Goal: Task Accomplishment & Management: Manage account settings

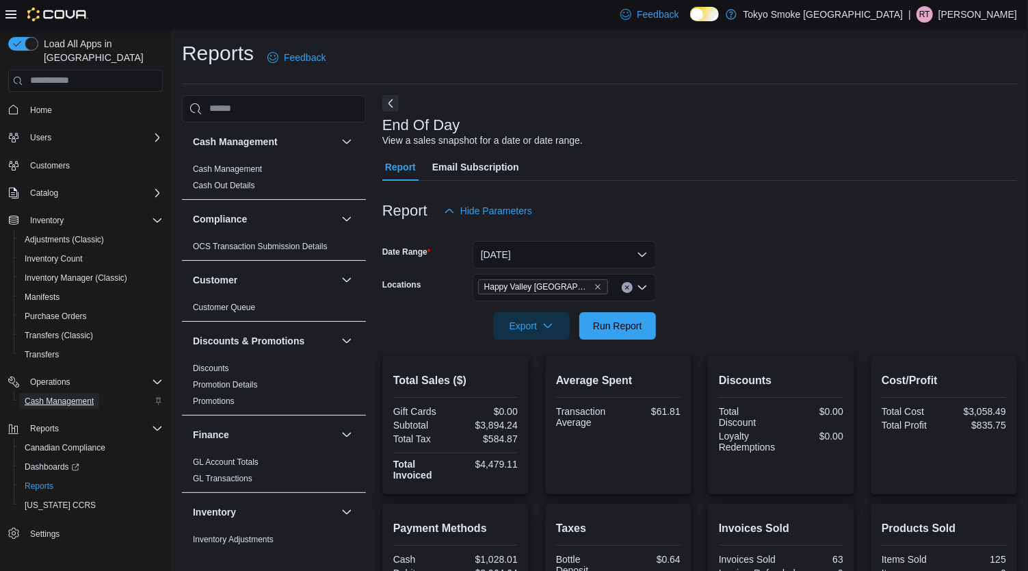
click at [56, 395] on span "Cash Management" at bounding box center [59, 400] width 69 height 11
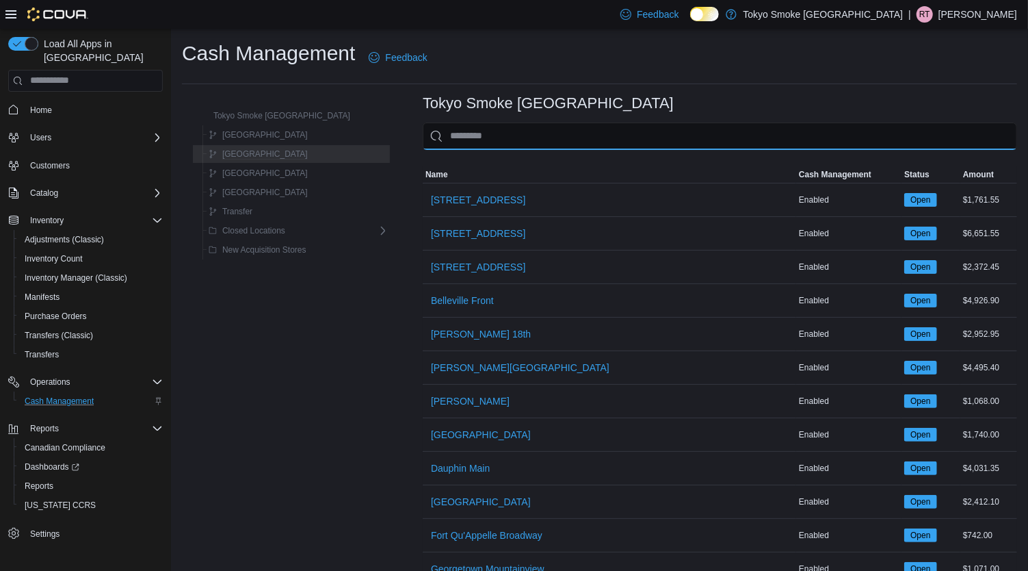
click at [548, 129] on input "This is a search bar. As you type, the results lower in the page will automatic…" at bounding box center [720, 135] width 595 height 27
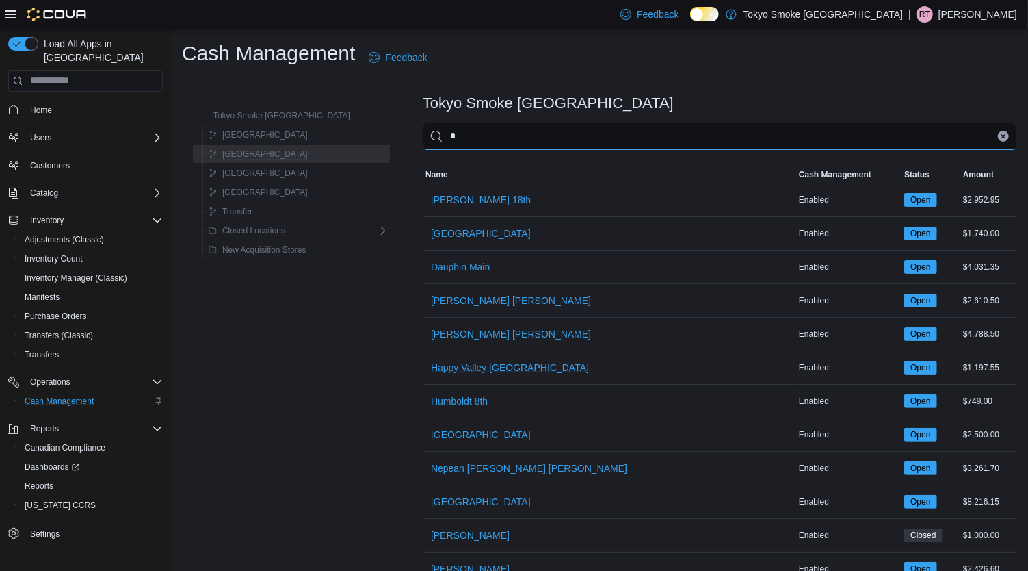
type input "*"
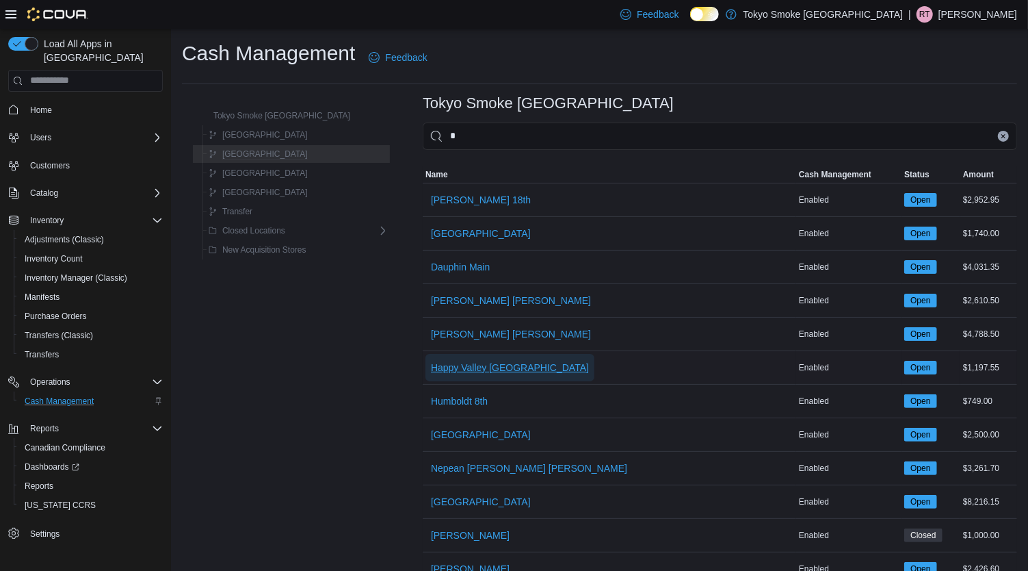
click at [435, 374] on span "Happy Valley [GEOGRAPHIC_DATA]" at bounding box center [510, 367] width 158 height 27
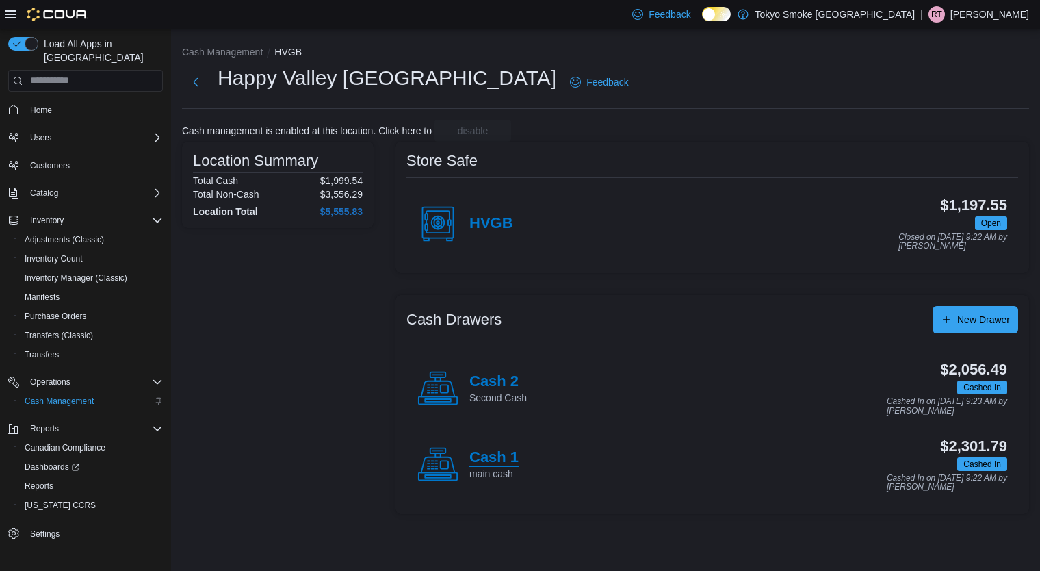
click at [488, 458] on h4 "Cash 1" at bounding box center [493, 458] width 49 height 18
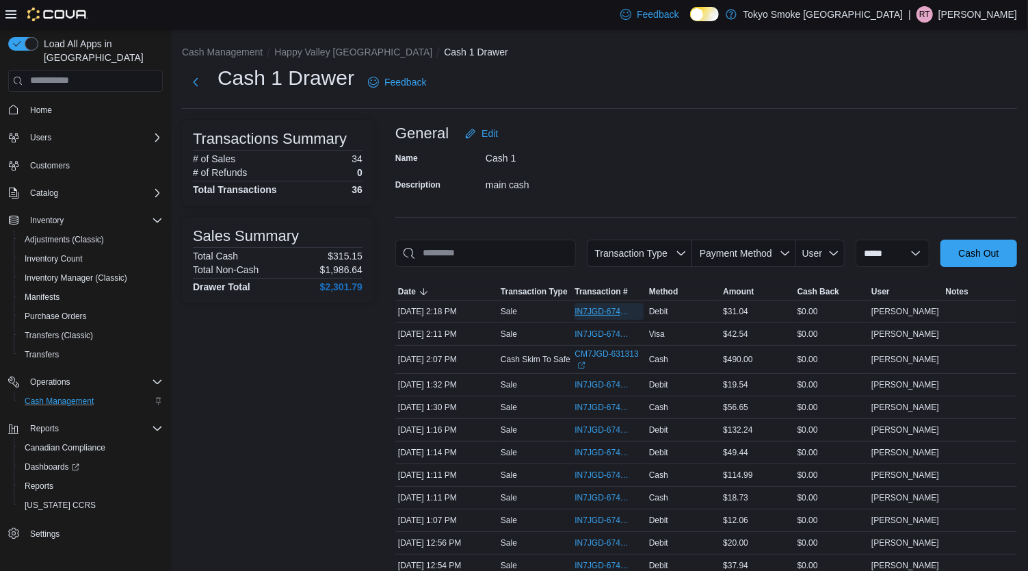
click at [603, 310] on span "IN7JGD-6740758" at bounding box center [602, 311] width 55 height 11
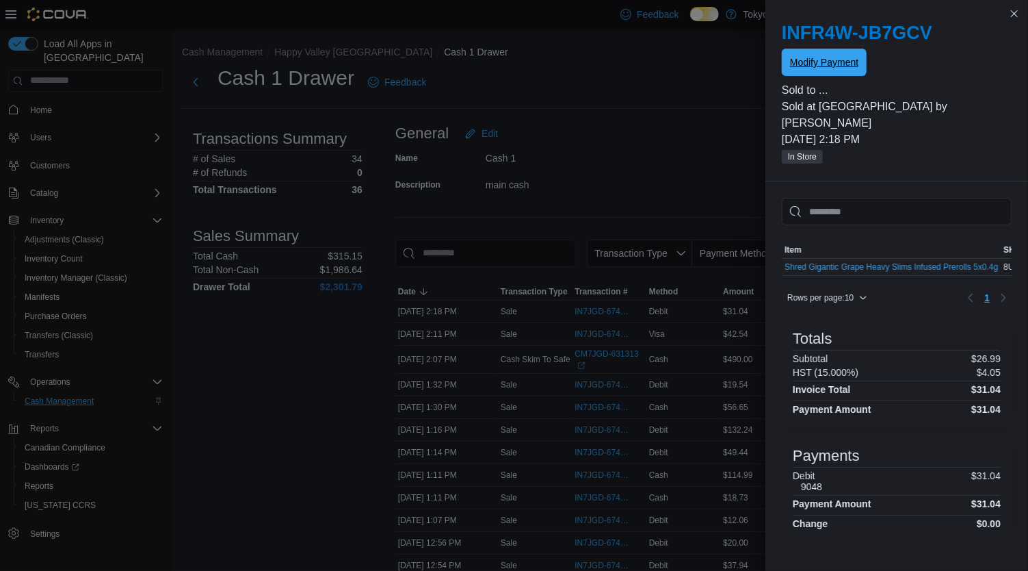
click at [839, 65] on span "Modify Payment" at bounding box center [824, 62] width 68 height 14
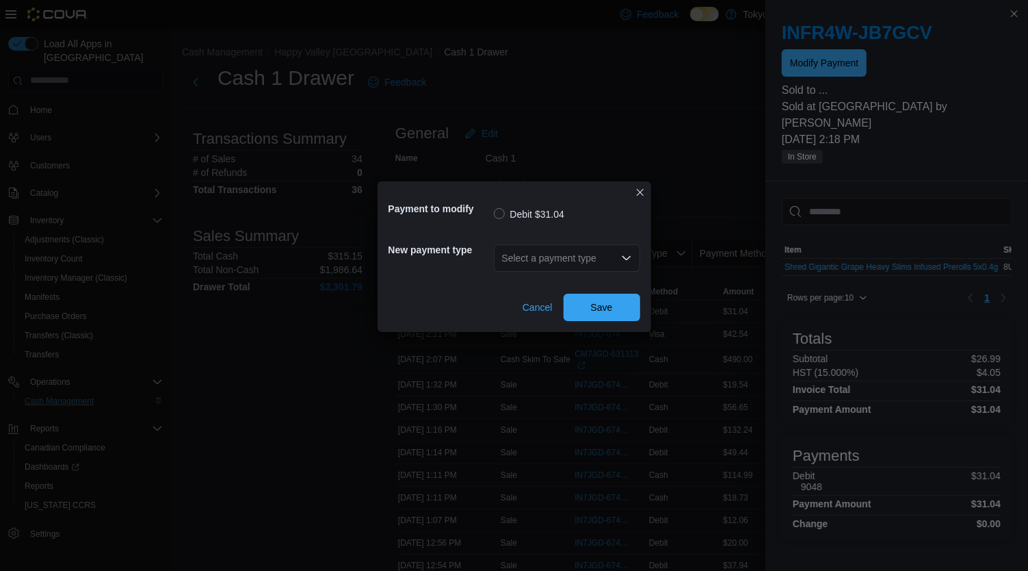
click at [621, 255] on icon "Open list of options" at bounding box center [626, 257] width 11 height 11
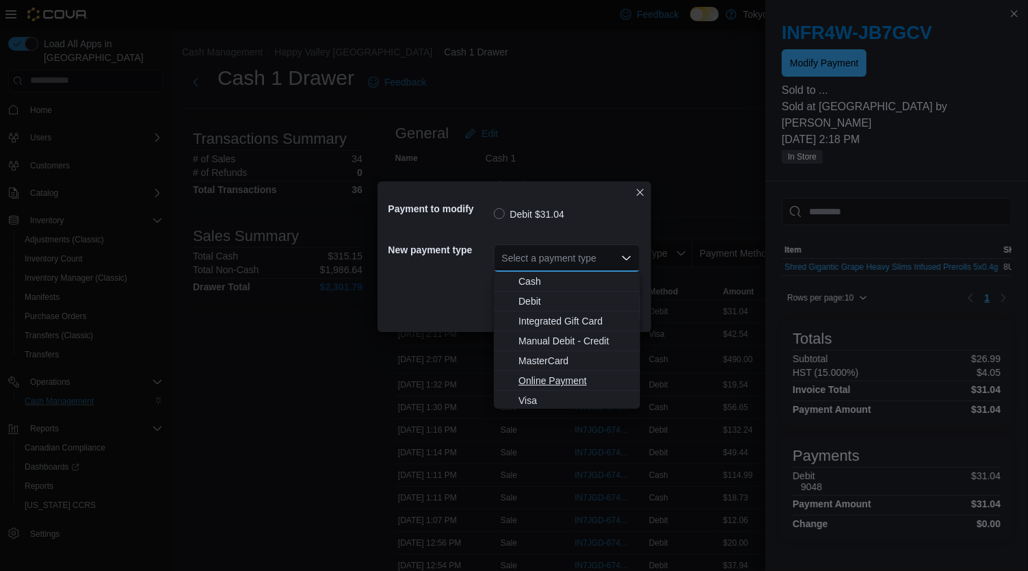
click at [539, 389] on button "Online Payment" at bounding box center [567, 381] width 146 height 20
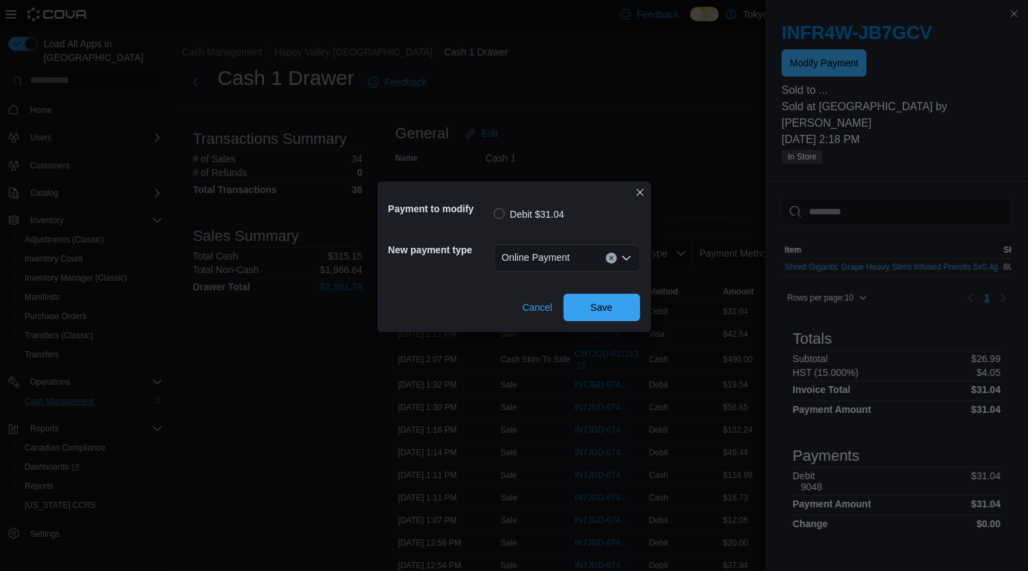
click at [625, 260] on icon "Open list of options" at bounding box center [626, 258] width 8 height 4
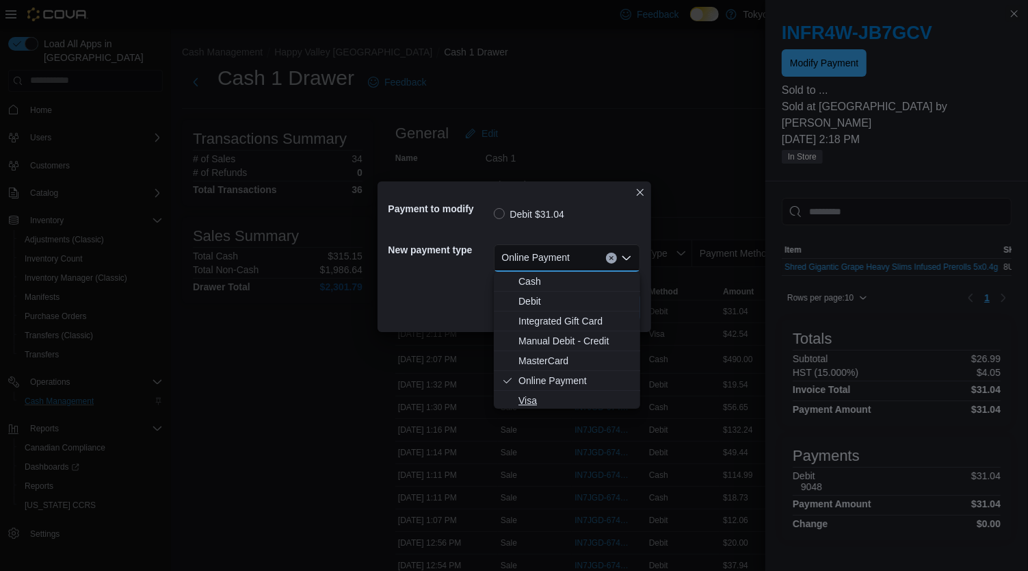
click at [536, 399] on span "Visa" at bounding box center [576, 400] width 114 height 14
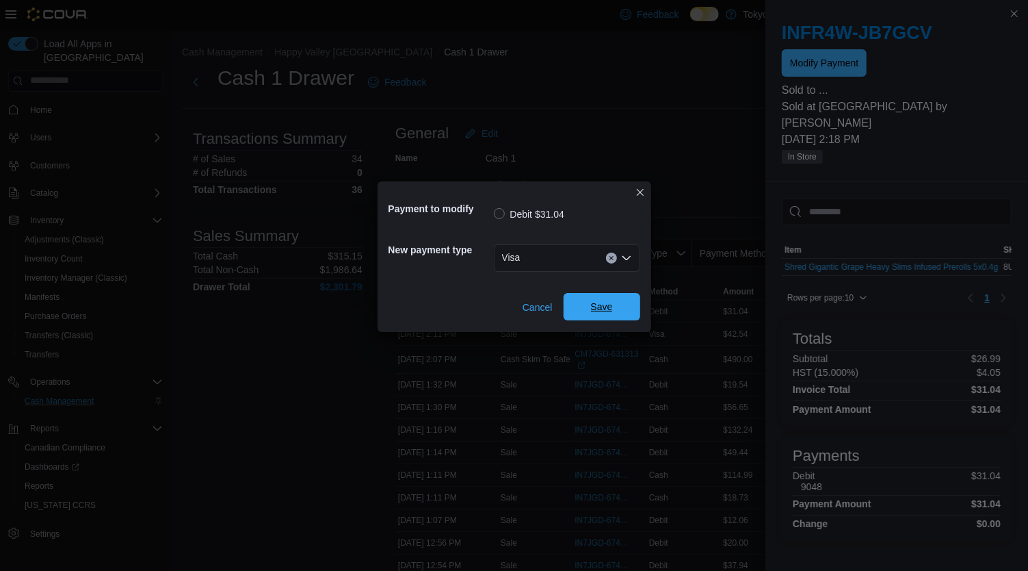
click at [598, 305] on span "Save" at bounding box center [602, 307] width 22 height 14
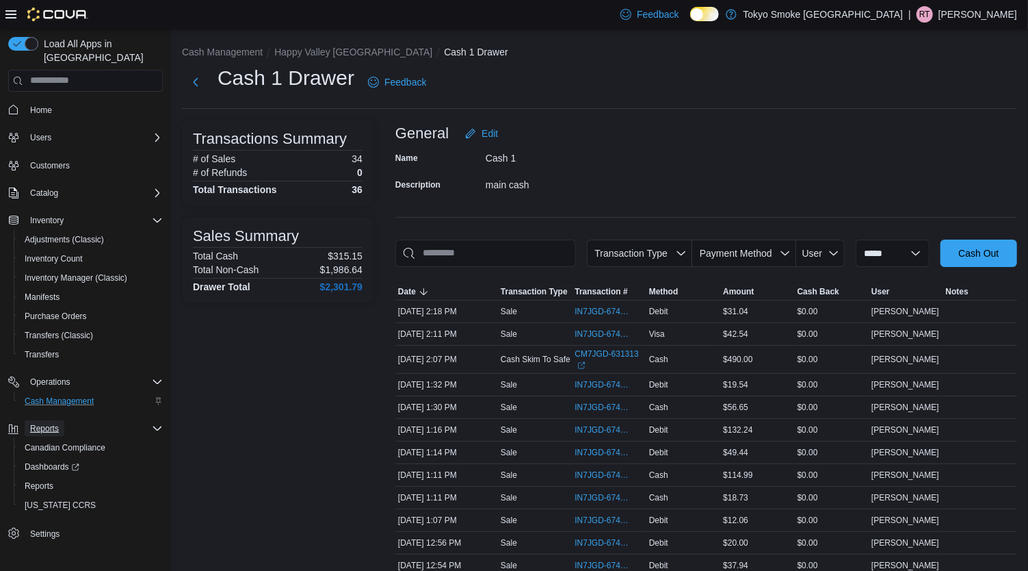
click at [53, 423] on span "Reports" at bounding box center [44, 428] width 29 height 11
drag, startPoint x: 48, startPoint y: 416, endPoint x: 71, endPoint y: 420, distance: 23.6
click at [71, 420] on div "Reports" at bounding box center [94, 428] width 138 height 16
click at [43, 480] on span "Reports" at bounding box center [39, 485] width 29 height 11
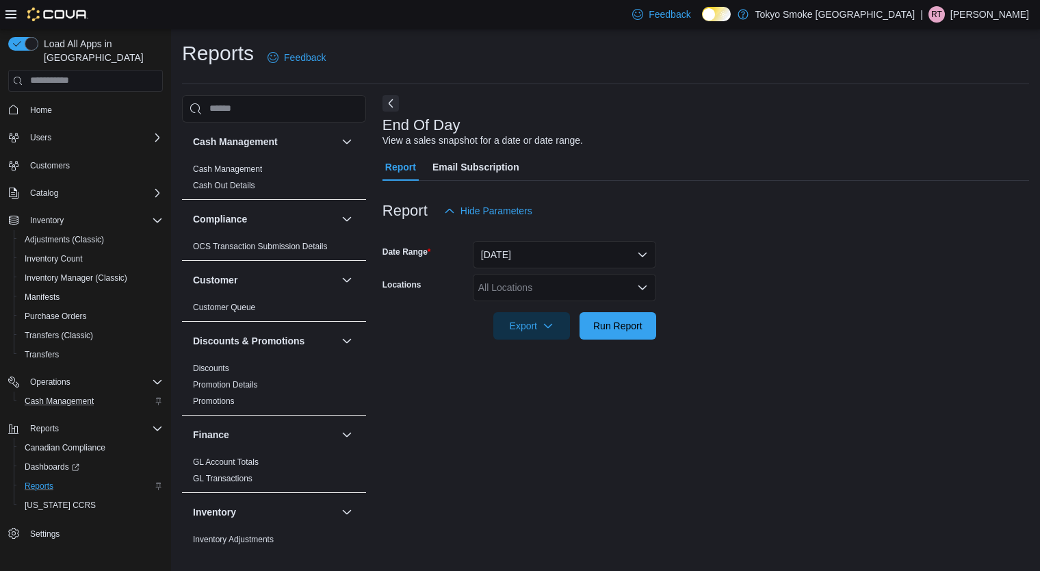
click at [643, 291] on icon "Open list of options" at bounding box center [642, 287] width 11 height 11
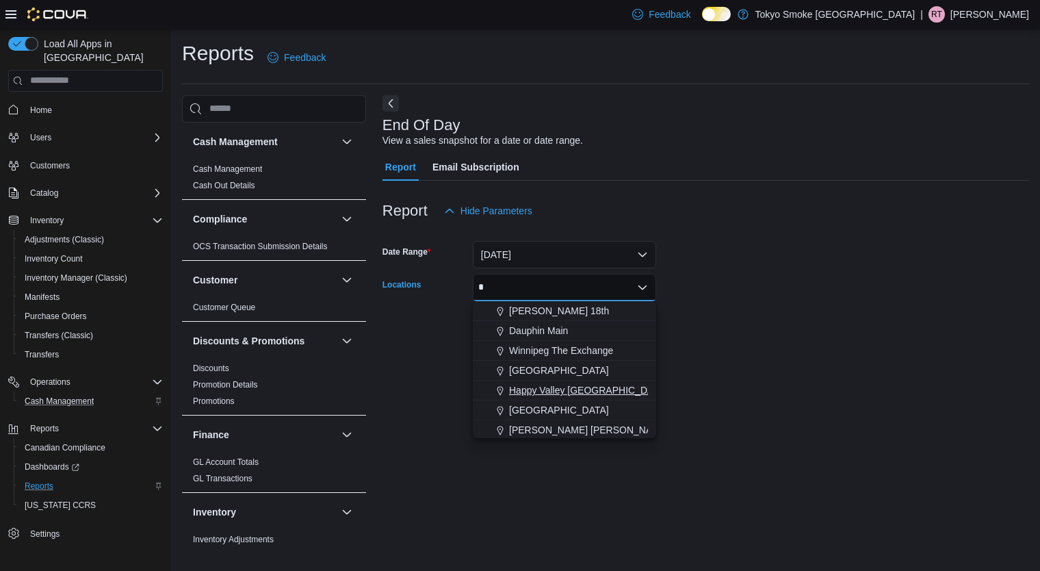
type input "*"
click at [569, 388] on span "Happy Valley [GEOGRAPHIC_DATA]" at bounding box center [588, 390] width 158 height 14
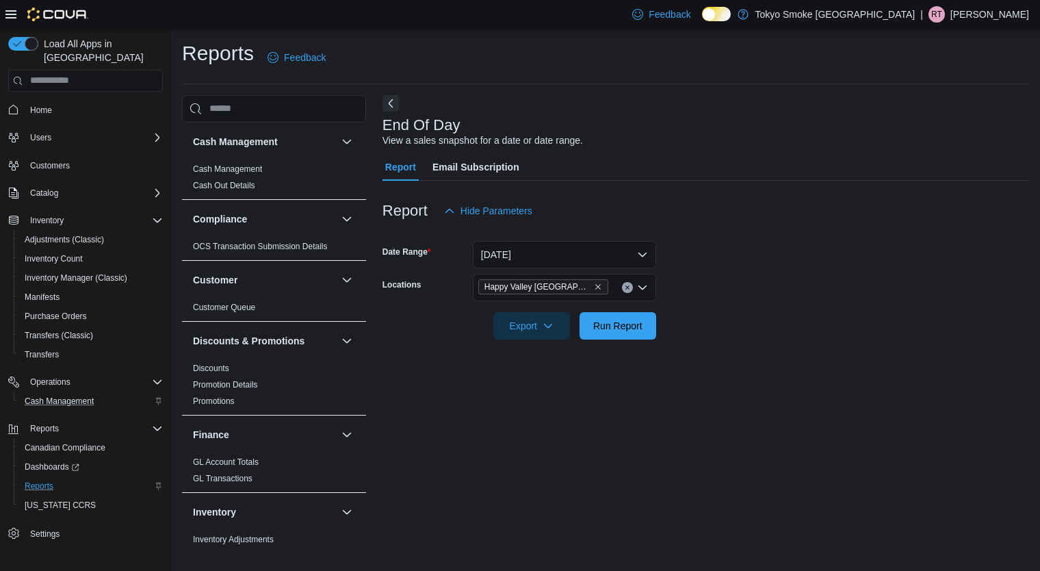
click at [863, 327] on form "Date Range [DATE] Locations [GEOGRAPHIC_DATA] [GEOGRAPHIC_DATA] Export Run Repo…" at bounding box center [705, 281] width 647 height 115
drag, startPoint x: 634, startPoint y: 331, endPoint x: 644, endPoint y: 301, distance: 31.8
click at [644, 301] on form "Date Range [DATE] Locations [GEOGRAPHIC_DATA] [GEOGRAPHIC_DATA] Export Run Repo…" at bounding box center [705, 281] width 647 height 115
click at [626, 333] on span "Run Report" at bounding box center [618, 324] width 60 height 27
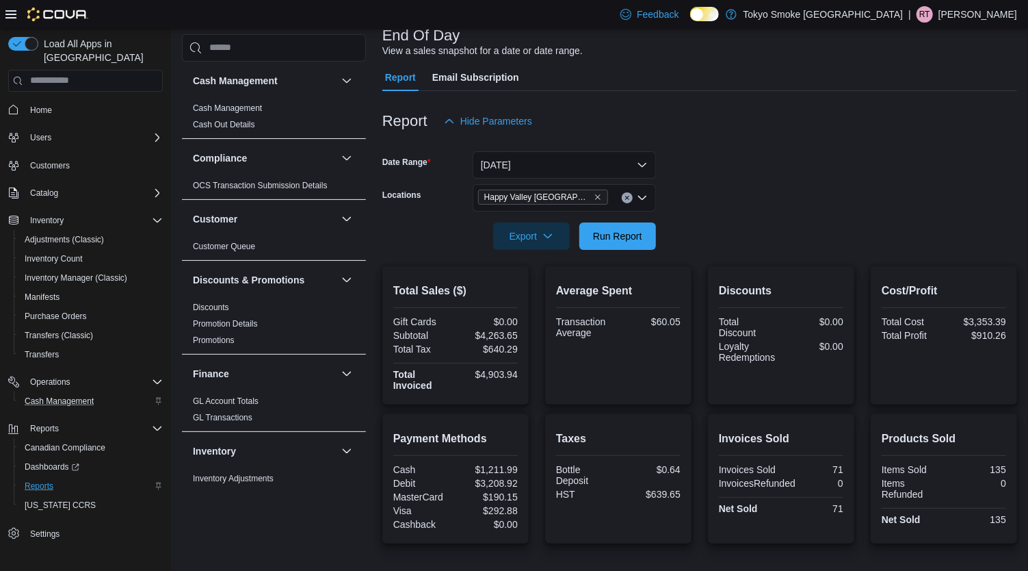
scroll to position [91, 0]
click at [629, 233] on span "Run Report" at bounding box center [617, 234] width 49 height 14
click at [619, 226] on span "Run Report" at bounding box center [618, 233] width 60 height 27
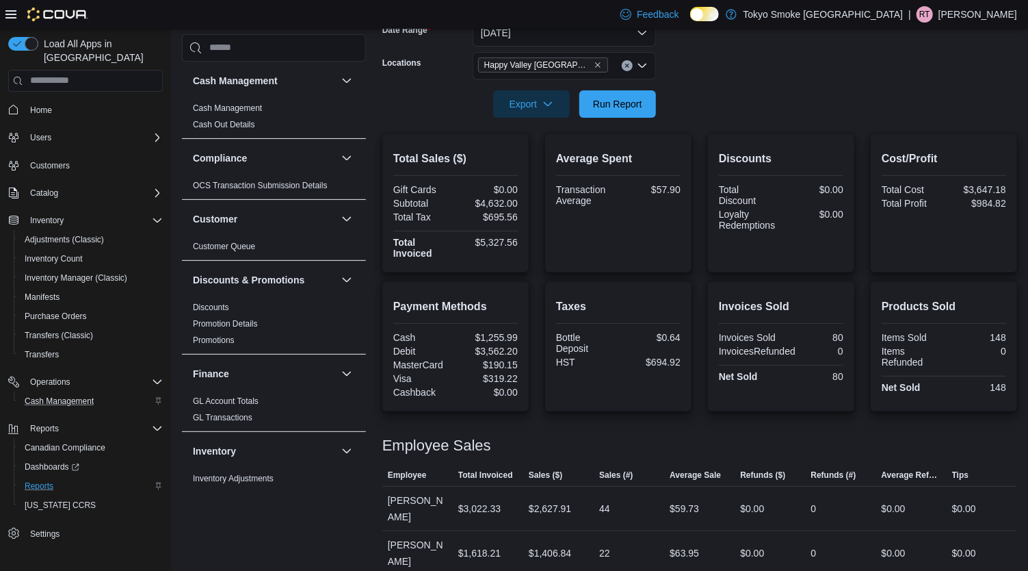
scroll to position [222, 0]
click at [55, 395] on span "Cash Management" at bounding box center [59, 400] width 69 height 11
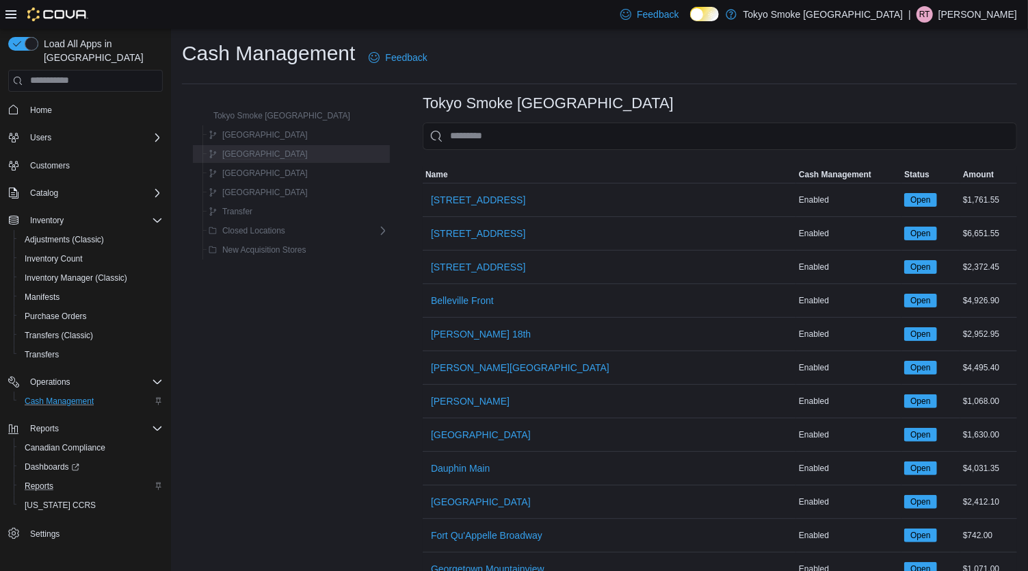
click at [313, 155] on div "[GEOGRAPHIC_DATA]" at bounding box center [295, 154] width 185 height 16
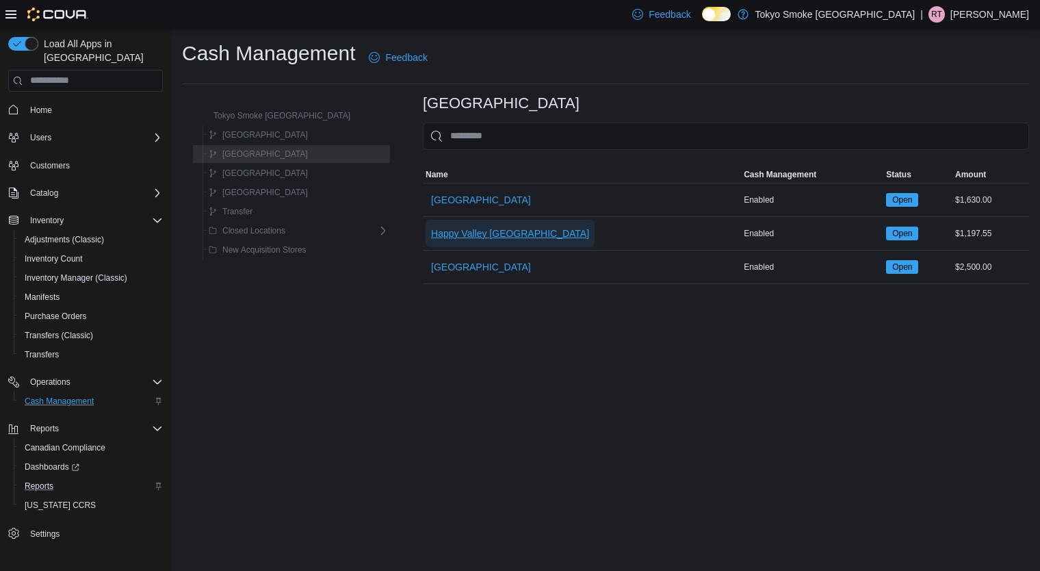
click at [432, 233] on span "Happy Valley [GEOGRAPHIC_DATA]" at bounding box center [510, 233] width 158 height 14
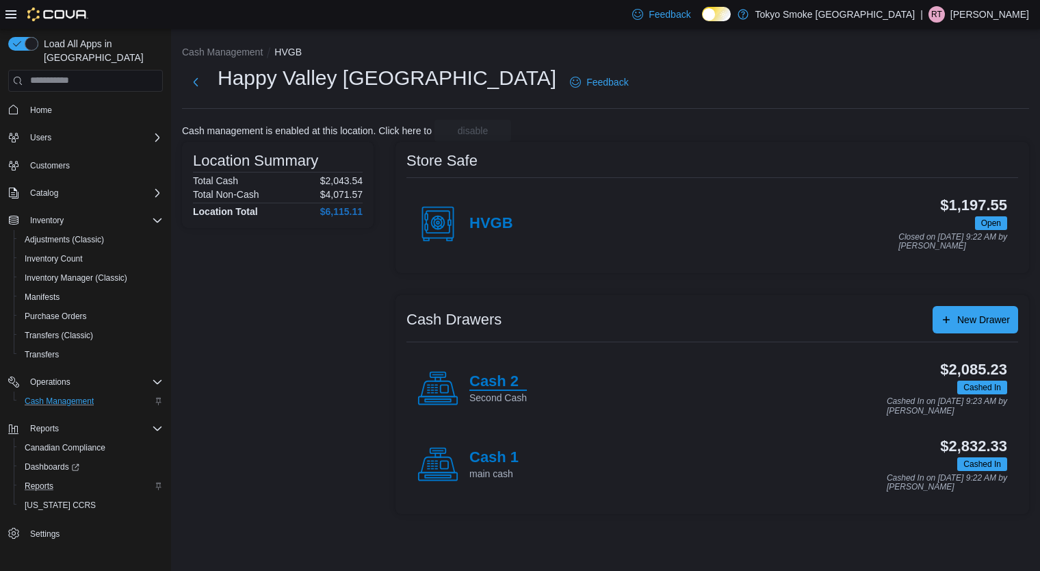
click at [501, 380] on h4 "Cash 2" at bounding box center [497, 382] width 57 height 18
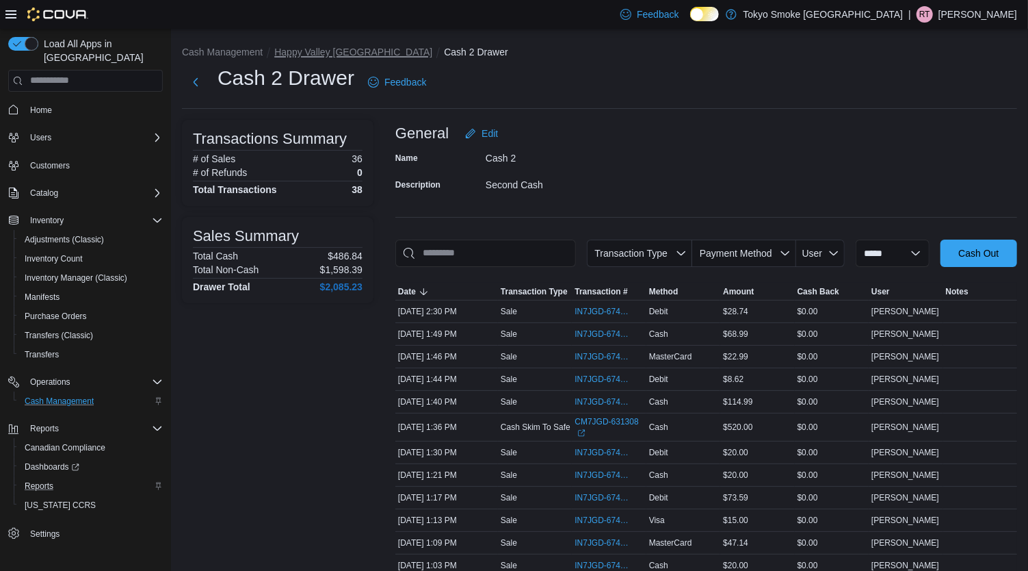
click at [330, 51] on button "Happy Valley [GEOGRAPHIC_DATA]" at bounding box center [353, 52] width 158 height 11
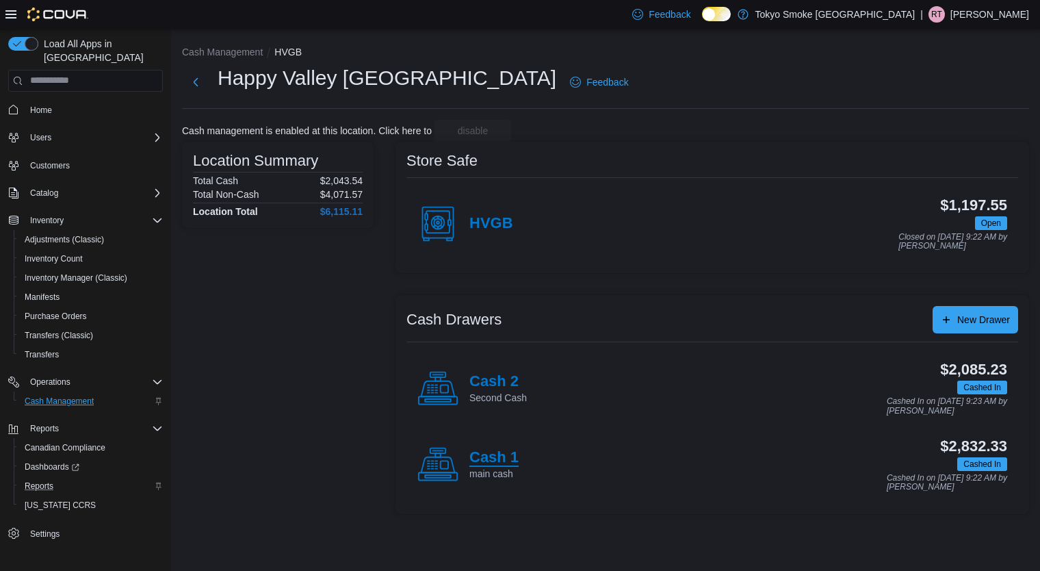
click at [484, 457] on h4 "Cash 1" at bounding box center [493, 458] width 49 height 18
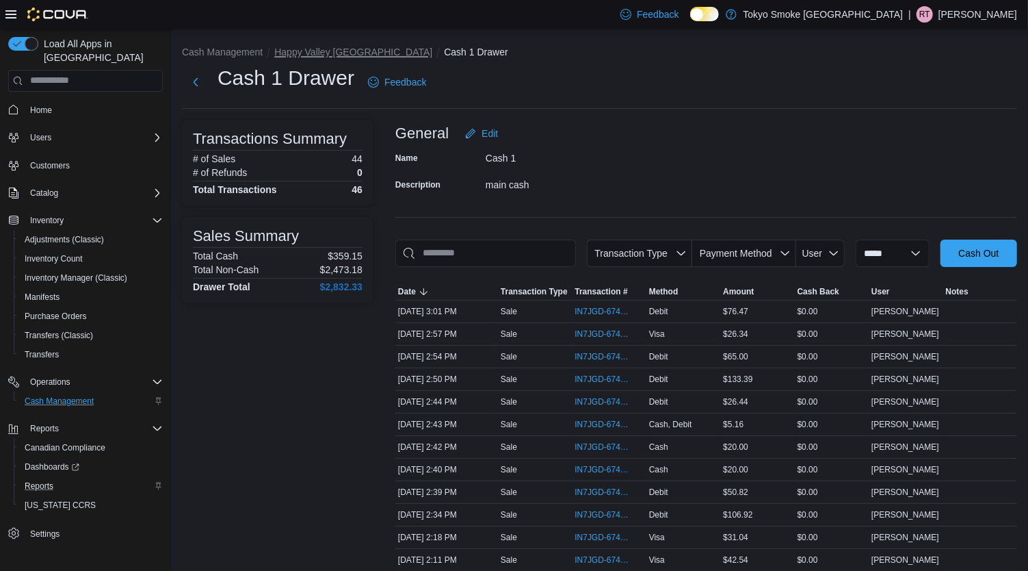
click at [352, 53] on button "Happy Valley [GEOGRAPHIC_DATA]" at bounding box center [353, 52] width 158 height 11
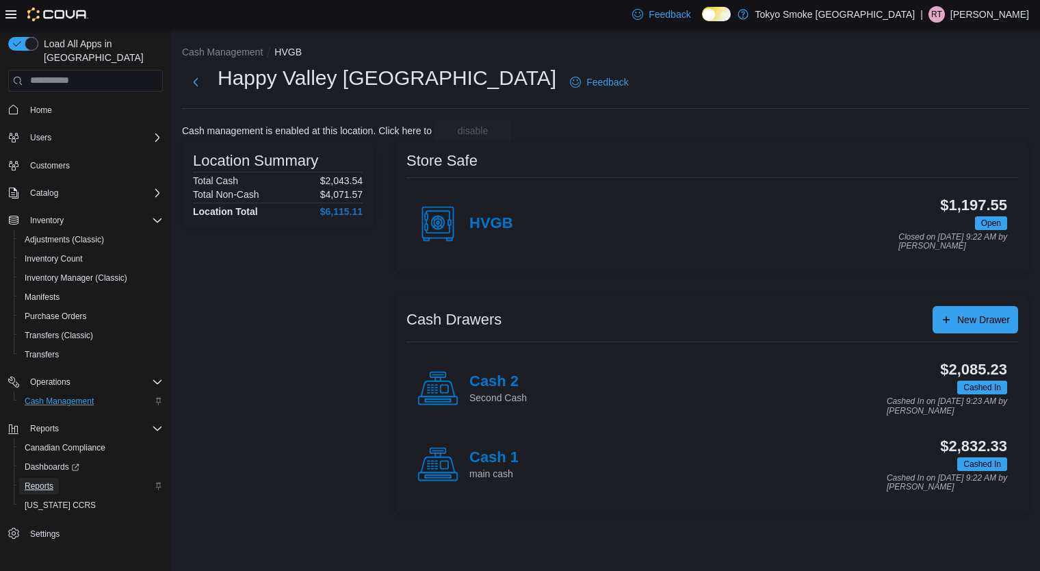
click at [54, 478] on link "Reports" at bounding box center [39, 486] width 40 height 16
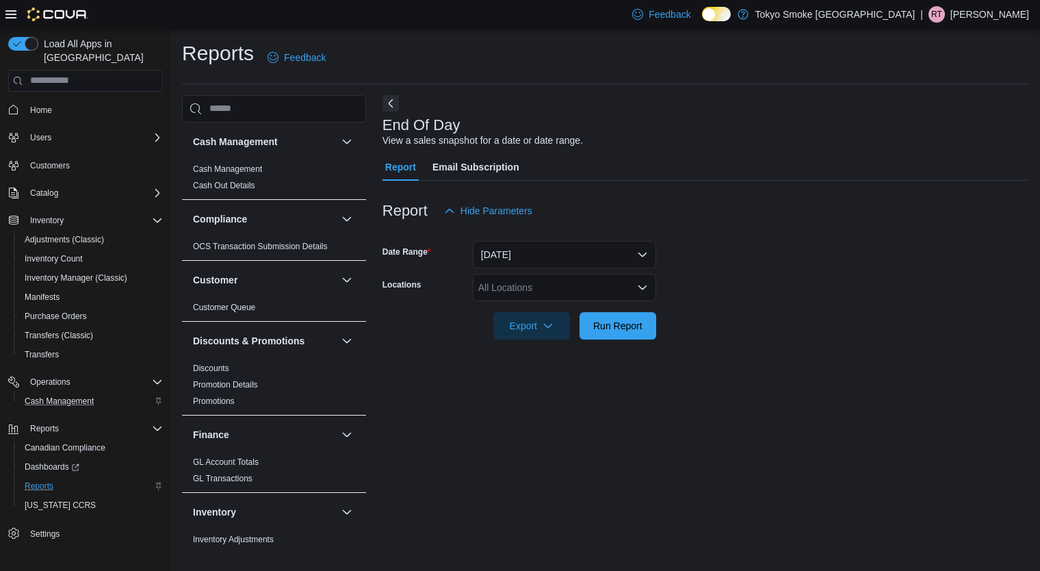
click at [564, 288] on div "All Locations" at bounding box center [564, 287] width 183 height 27
type input "***"
click at [572, 315] on span "Happy Valley [GEOGRAPHIC_DATA]" at bounding box center [588, 311] width 158 height 14
click at [787, 246] on form "Date Range [DATE] Locations [GEOGRAPHIC_DATA] [GEOGRAPHIC_DATA] Export Run Repo…" at bounding box center [705, 281] width 647 height 115
click at [629, 324] on span "Run Report" at bounding box center [617, 325] width 49 height 14
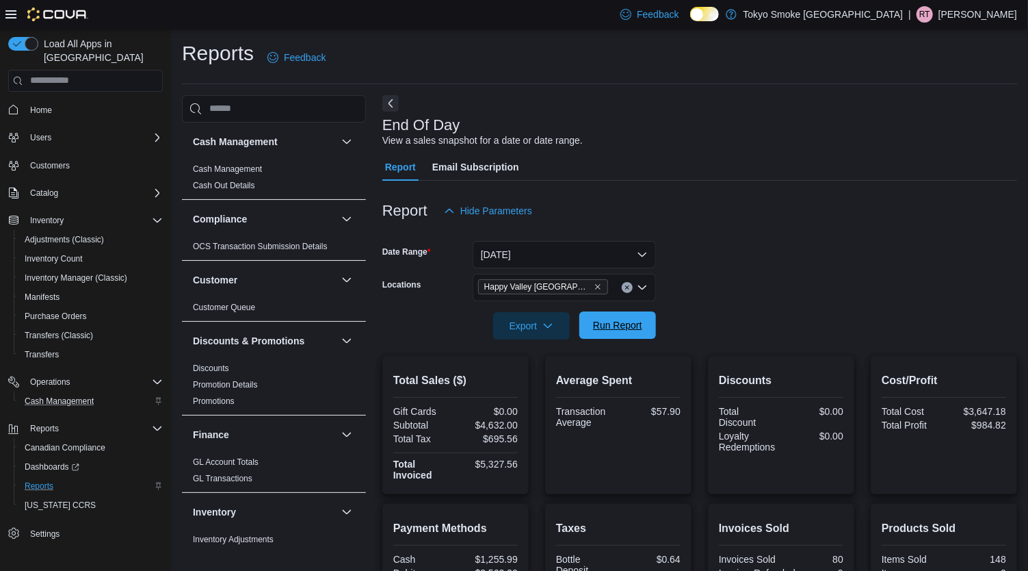
click at [613, 335] on span "Run Report" at bounding box center [618, 324] width 60 height 27
click at [621, 319] on span "Run Report" at bounding box center [617, 325] width 49 height 14
click at [865, 177] on div "Report Email Subscription" at bounding box center [699, 166] width 635 height 27
click at [87, 395] on span "Cash Management" at bounding box center [59, 400] width 69 height 11
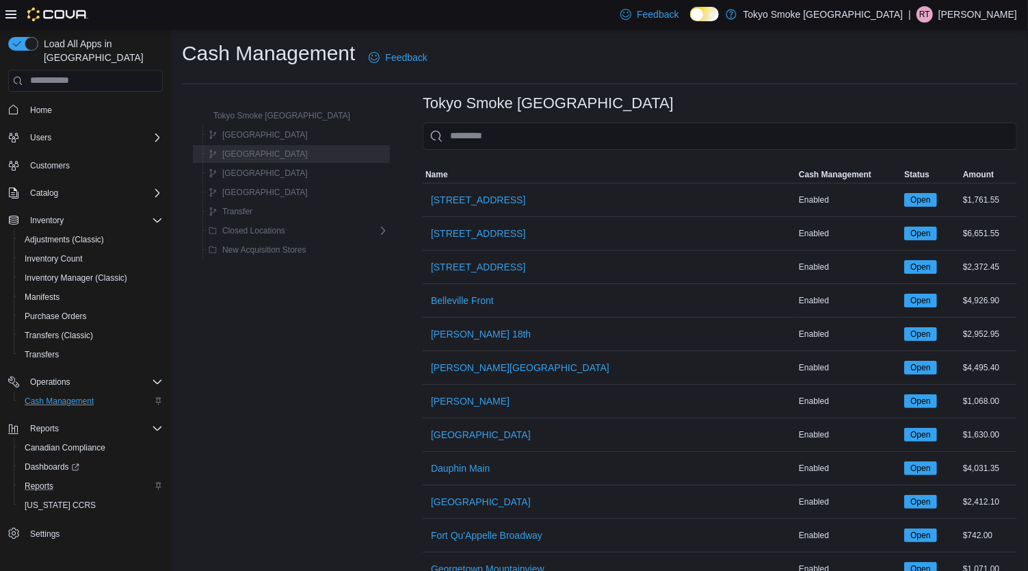
click at [261, 157] on span "[GEOGRAPHIC_DATA]" at bounding box center [265, 153] width 86 height 11
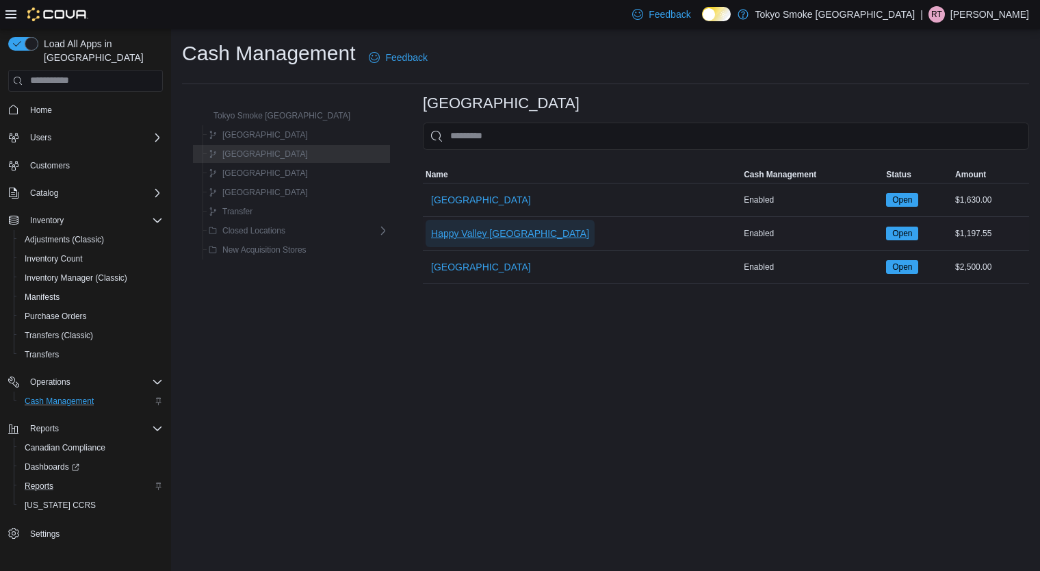
click at [472, 240] on span "Happy Valley [GEOGRAPHIC_DATA]" at bounding box center [510, 233] width 158 height 27
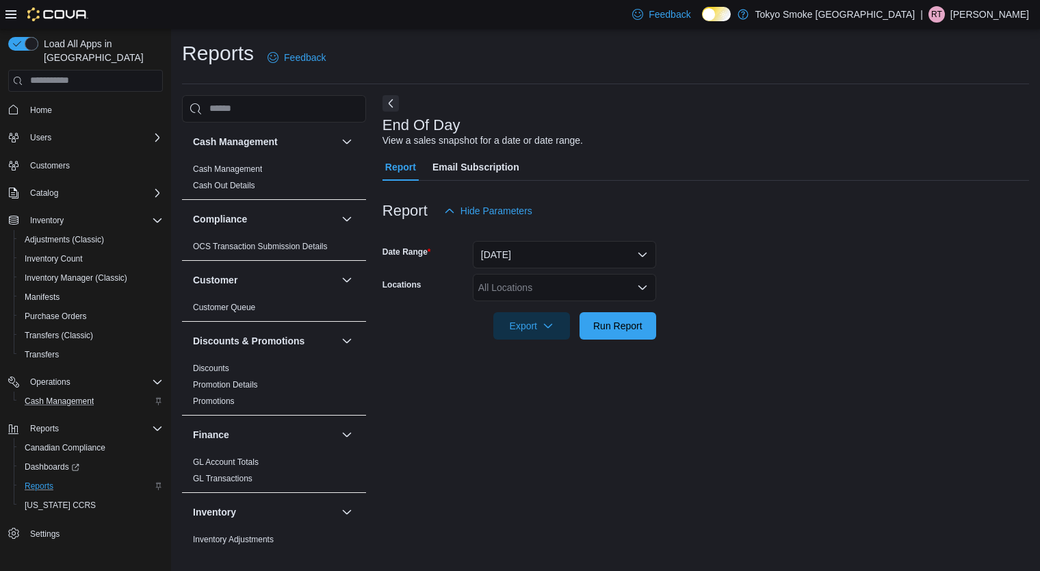
click at [584, 282] on div "All Locations" at bounding box center [564, 287] width 183 height 27
type input "**"
click at [574, 313] on span "Happy Valley [GEOGRAPHIC_DATA]" at bounding box center [588, 311] width 158 height 14
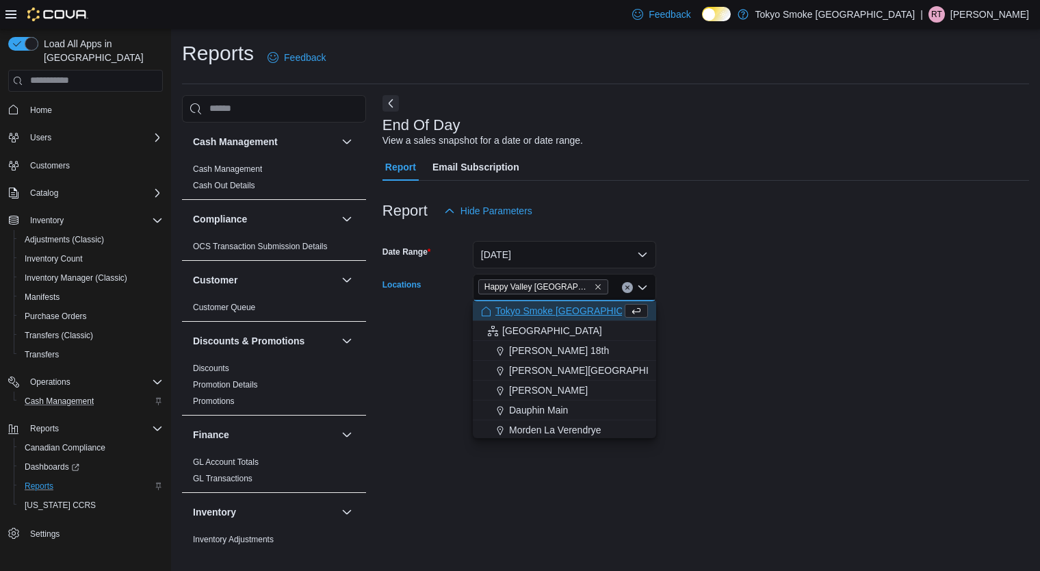
click at [837, 362] on div "End Of Day View a sales snapshot for a date or date range. Report Email Subscri…" at bounding box center [705, 323] width 647 height 456
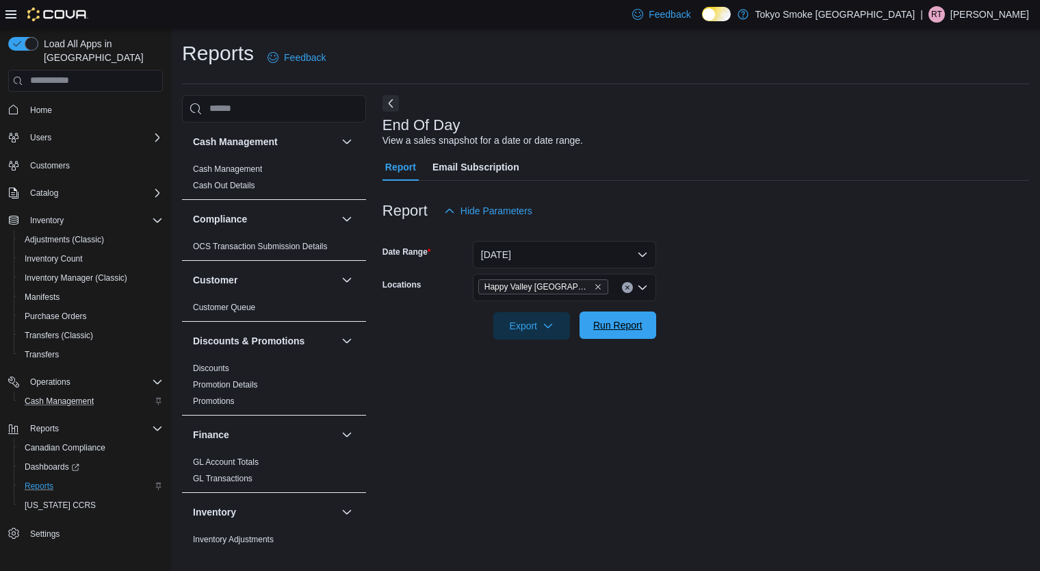
click at [655, 335] on button "Run Report" at bounding box center [617, 324] width 77 height 27
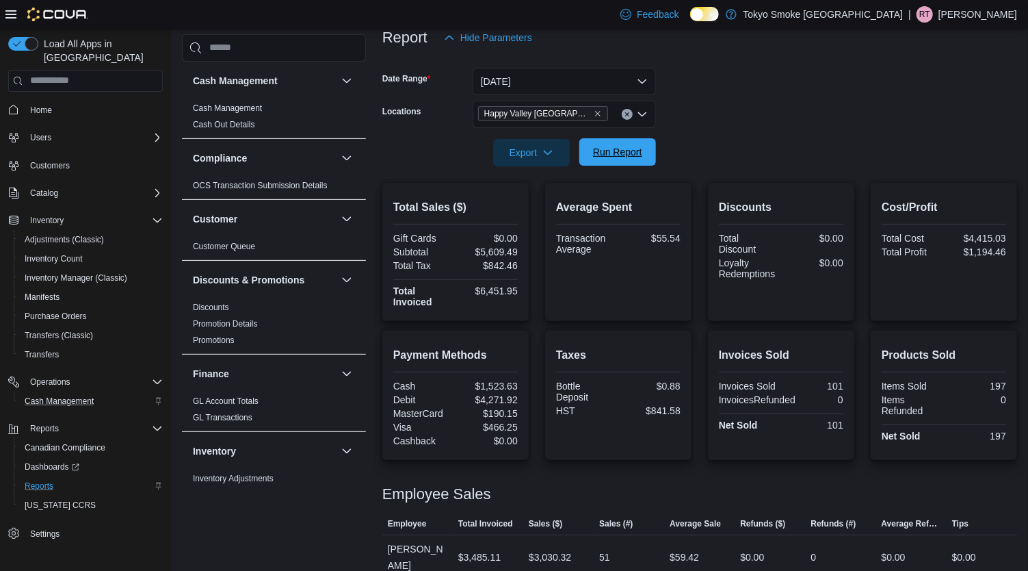
scroll to position [263, 0]
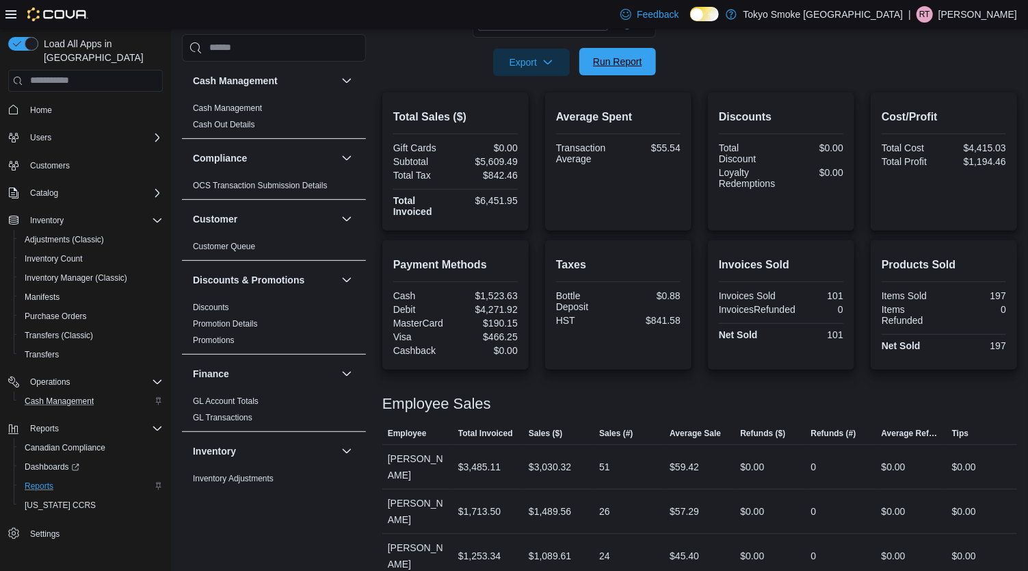
click at [612, 73] on span "Run Report" at bounding box center [618, 61] width 60 height 27
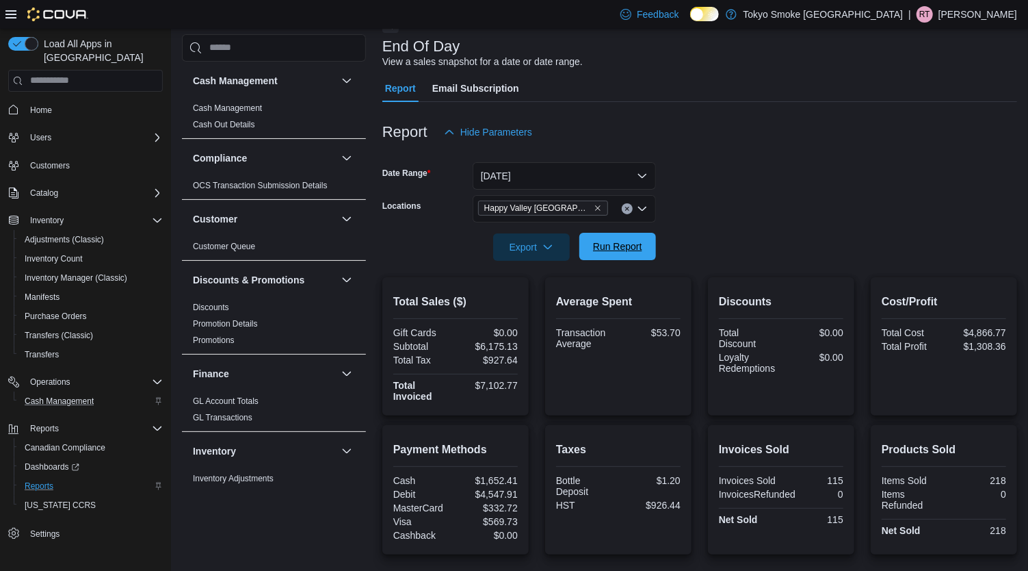
scroll to position [77, 0]
click at [635, 255] on span "Run Report" at bounding box center [618, 247] width 60 height 27
click at [618, 242] on span "Run Report" at bounding box center [617, 248] width 49 height 14
click at [612, 251] on span "Run Report" at bounding box center [617, 248] width 49 height 14
click at [68, 395] on span "Cash Management" at bounding box center [59, 400] width 69 height 11
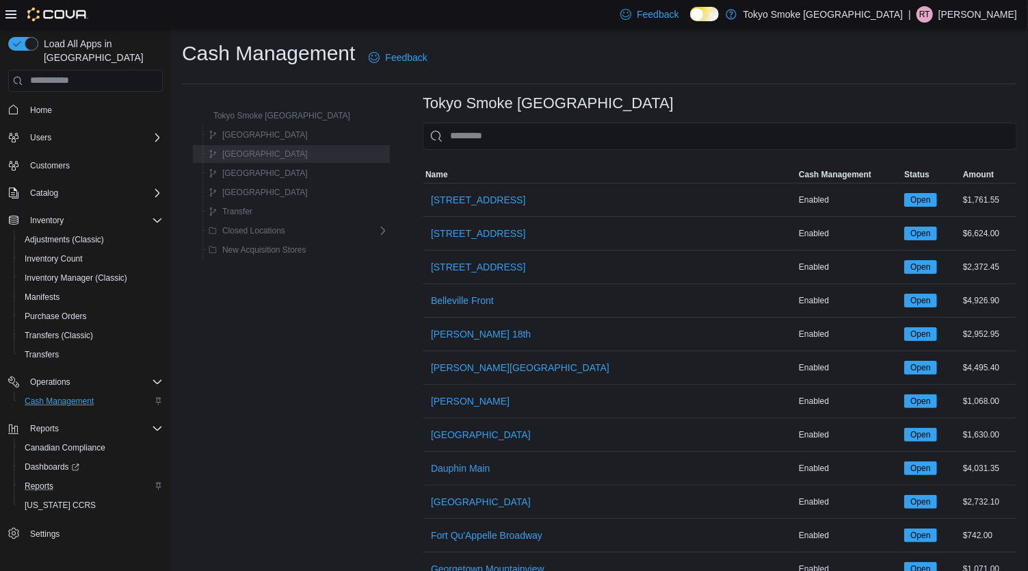
click at [265, 155] on span "[GEOGRAPHIC_DATA]" at bounding box center [265, 153] width 86 height 11
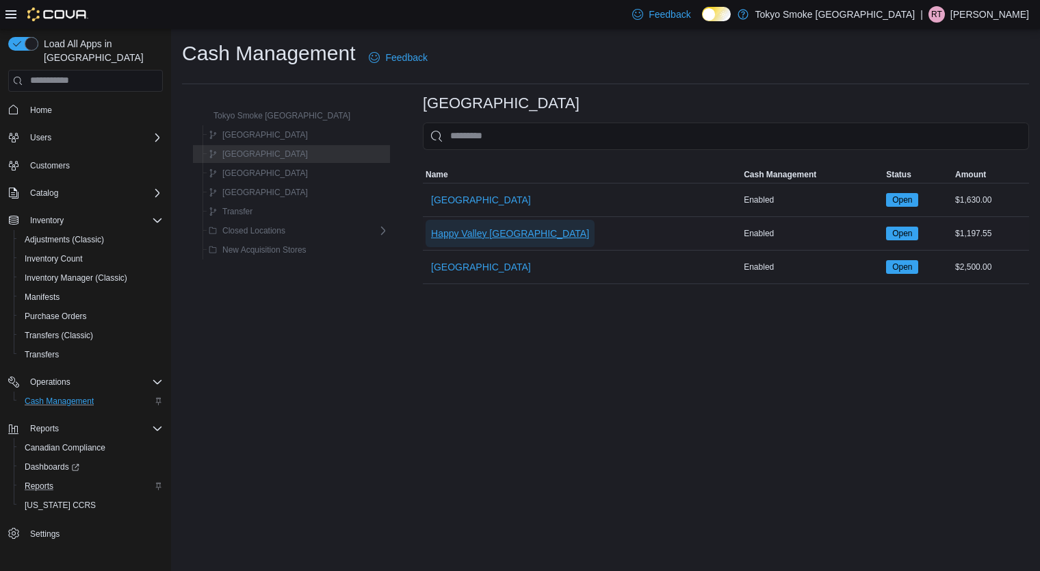
click at [488, 232] on span "Happy Valley [GEOGRAPHIC_DATA]" at bounding box center [510, 233] width 158 height 14
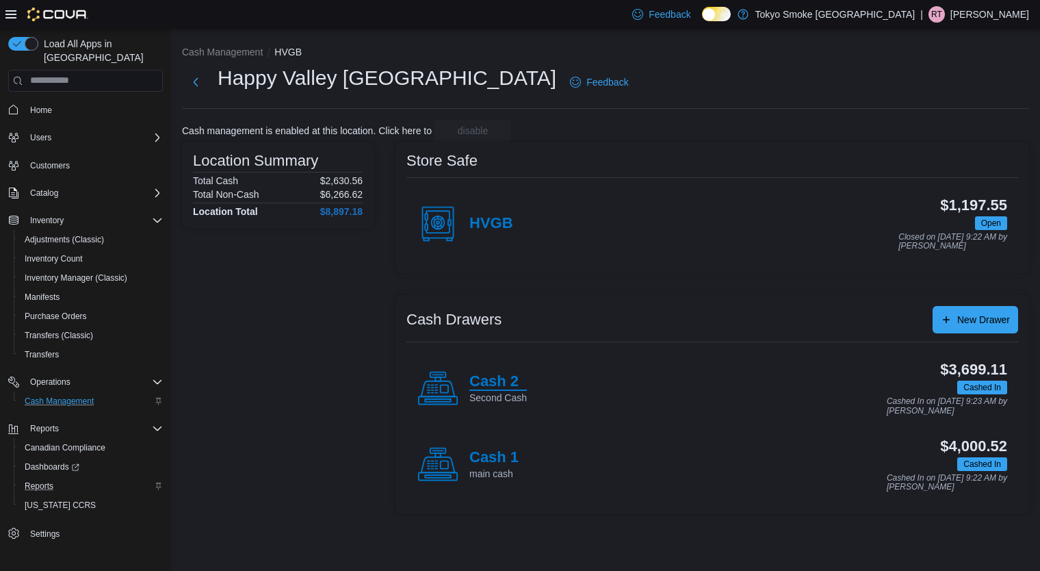
click at [497, 376] on h4 "Cash 2" at bounding box center [497, 382] width 57 height 18
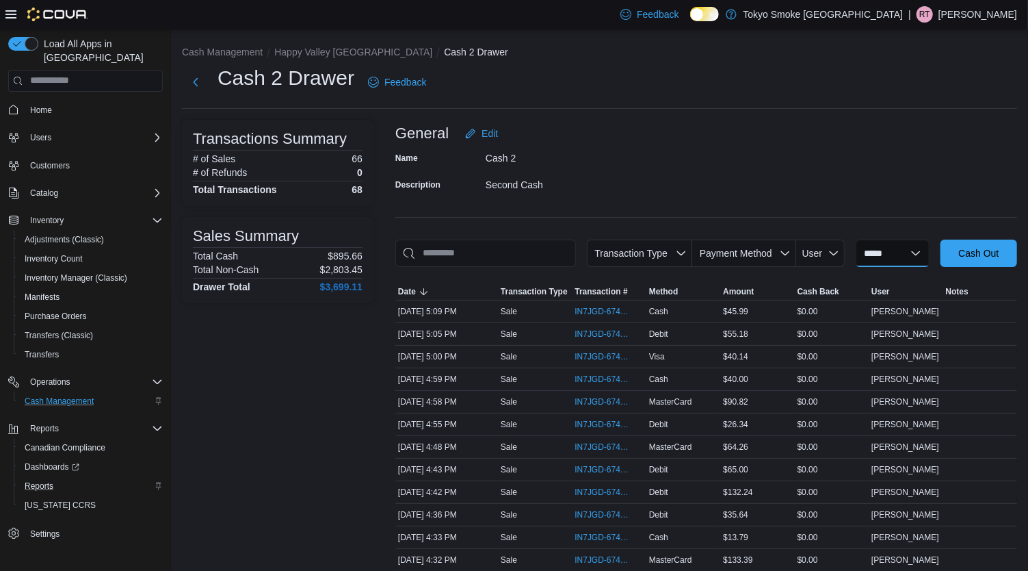
click at [873, 251] on select "**********" at bounding box center [893, 252] width 74 height 27
select select "*********"
click at [856, 239] on select "**********" at bounding box center [893, 252] width 74 height 27
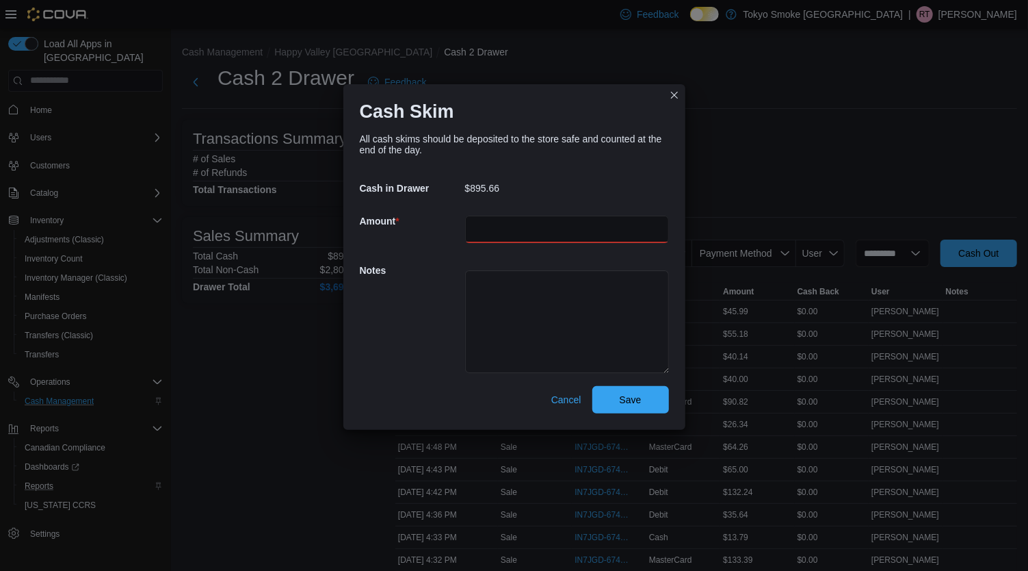
click at [608, 239] on input "number" at bounding box center [567, 229] width 204 height 27
type input "***"
click at [634, 397] on span "Save" at bounding box center [631, 399] width 22 height 14
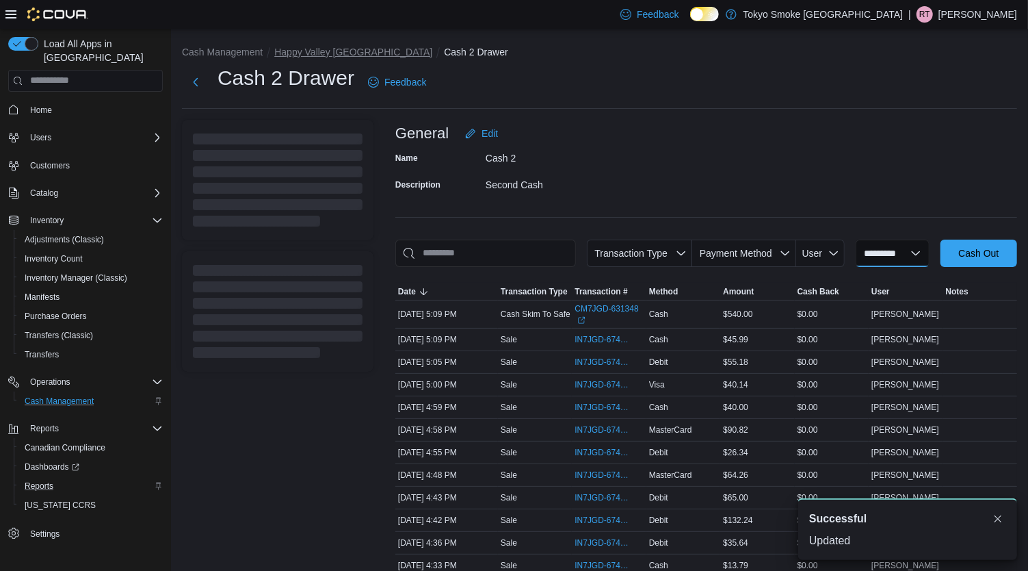
select select
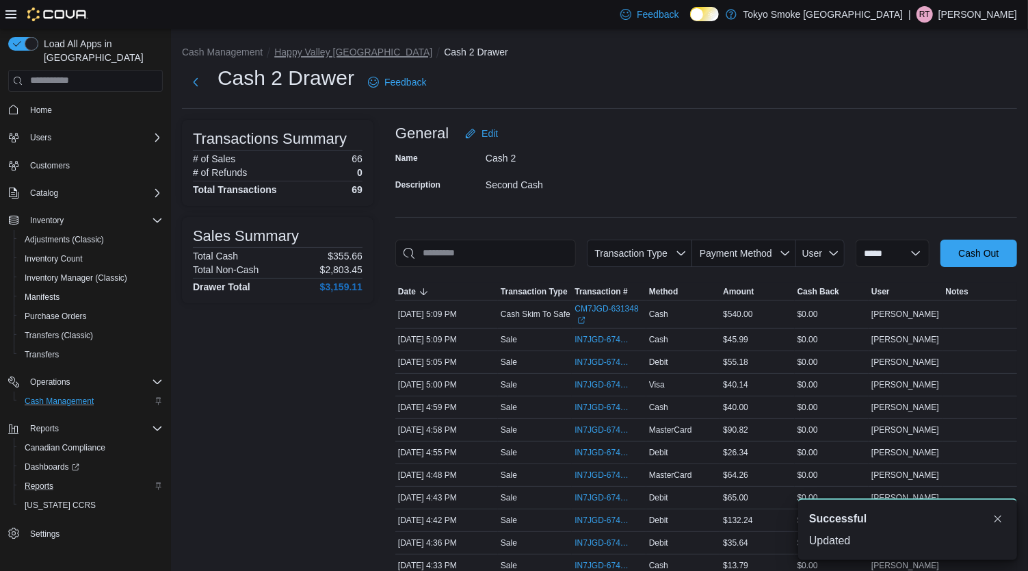
click at [322, 53] on button "Happy Valley [GEOGRAPHIC_DATA]" at bounding box center [353, 52] width 158 height 11
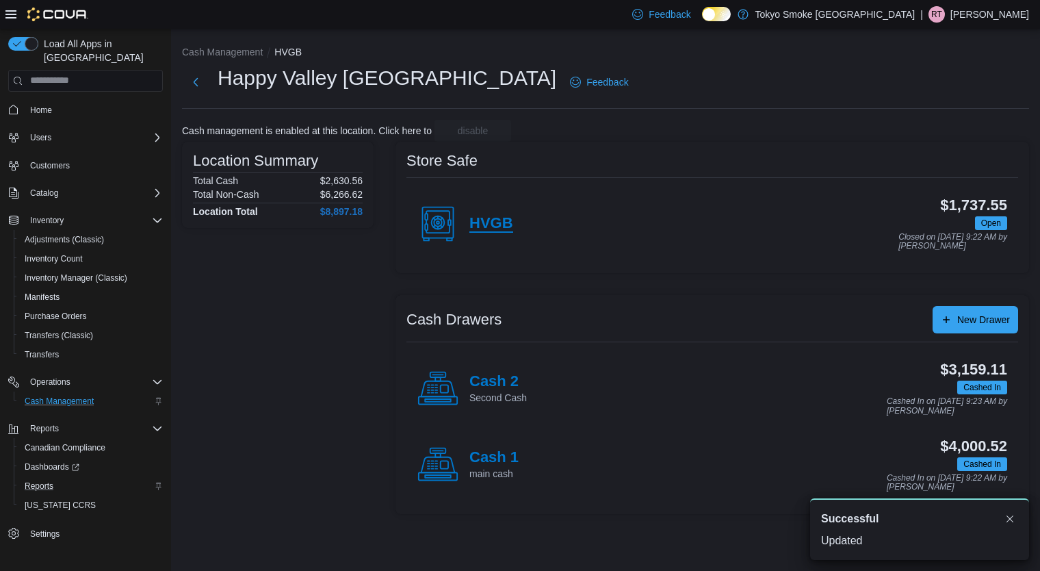
click at [502, 230] on h4 "HVGB" at bounding box center [491, 224] width 44 height 18
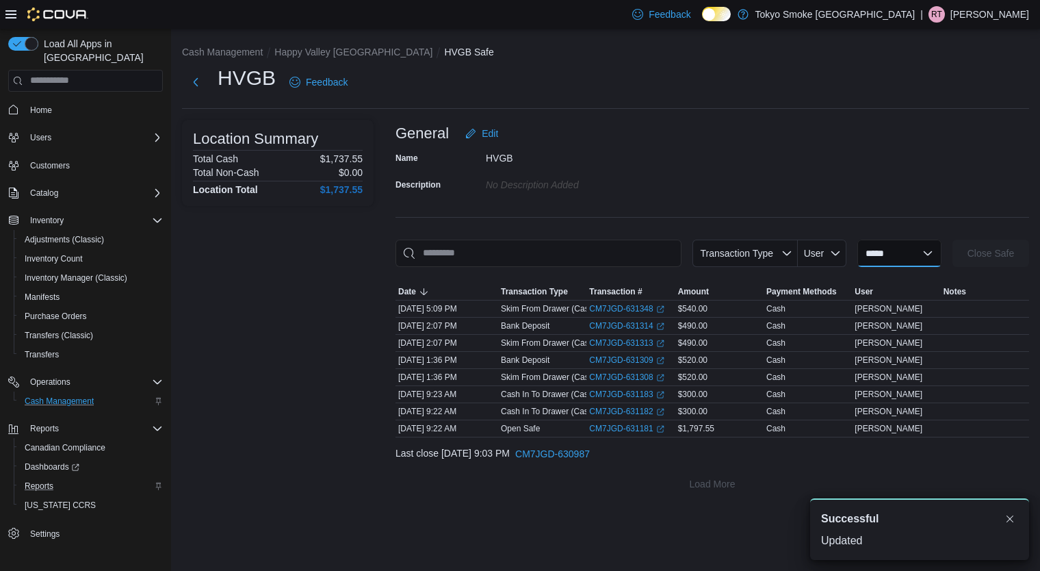
click at [874, 249] on select "**********" at bounding box center [899, 252] width 84 height 27
select select "**********"
click at [857, 239] on select "**********" at bounding box center [899, 252] width 84 height 27
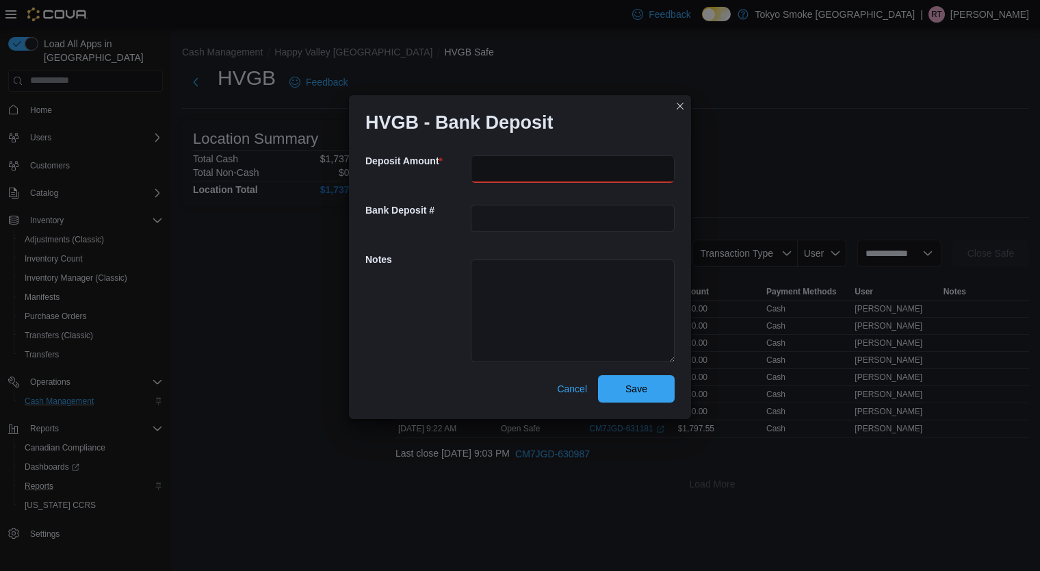
click at [531, 168] on input "number" at bounding box center [573, 168] width 204 height 27
type input "***"
click at [630, 390] on span "Save" at bounding box center [636, 388] width 22 height 14
select select
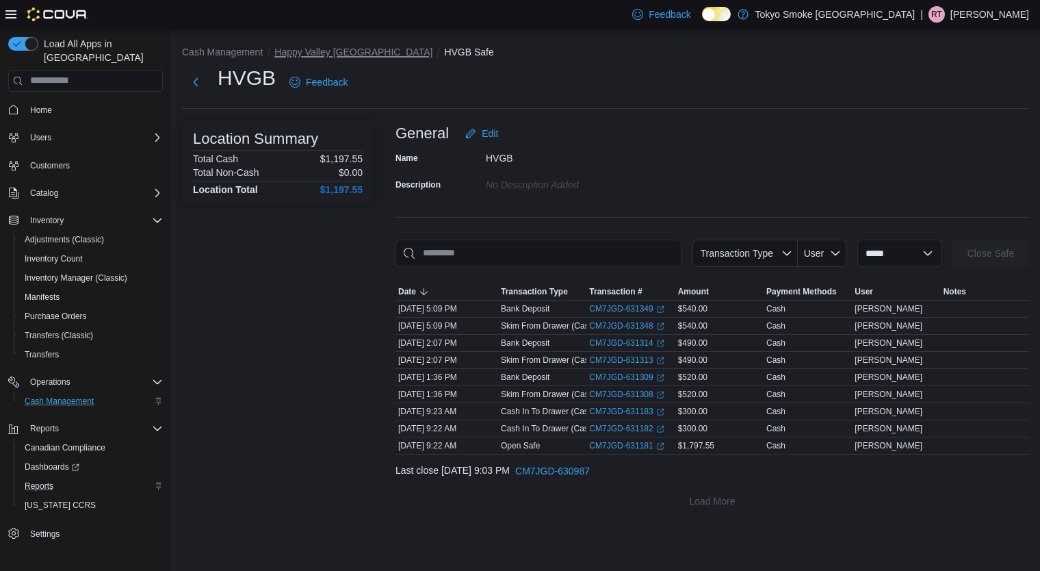
click at [313, 53] on button "Happy Valley [GEOGRAPHIC_DATA]" at bounding box center [353, 52] width 158 height 11
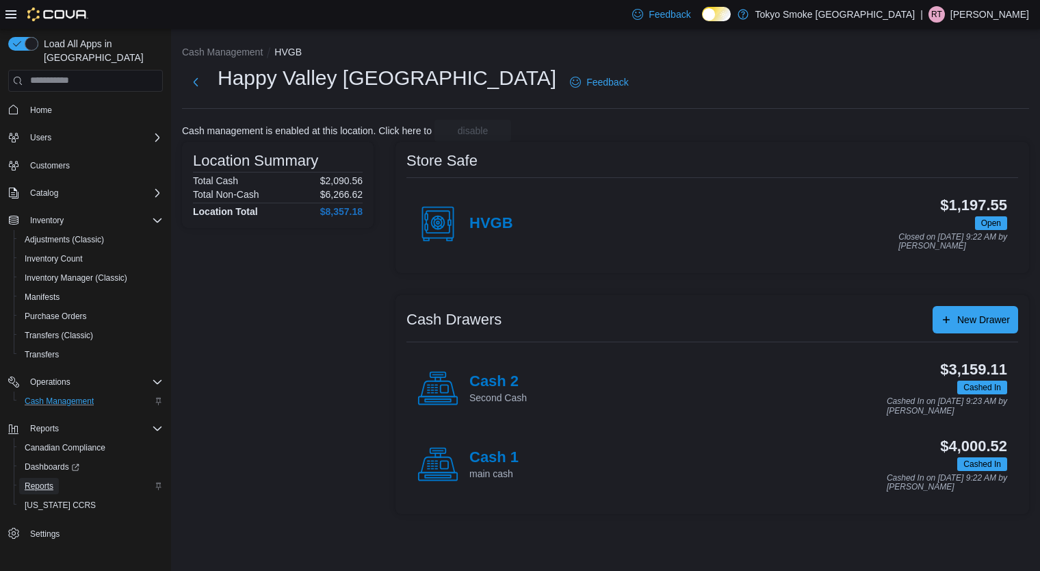
click at [40, 480] on span "Reports" at bounding box center [39, 485] width 29 height 11
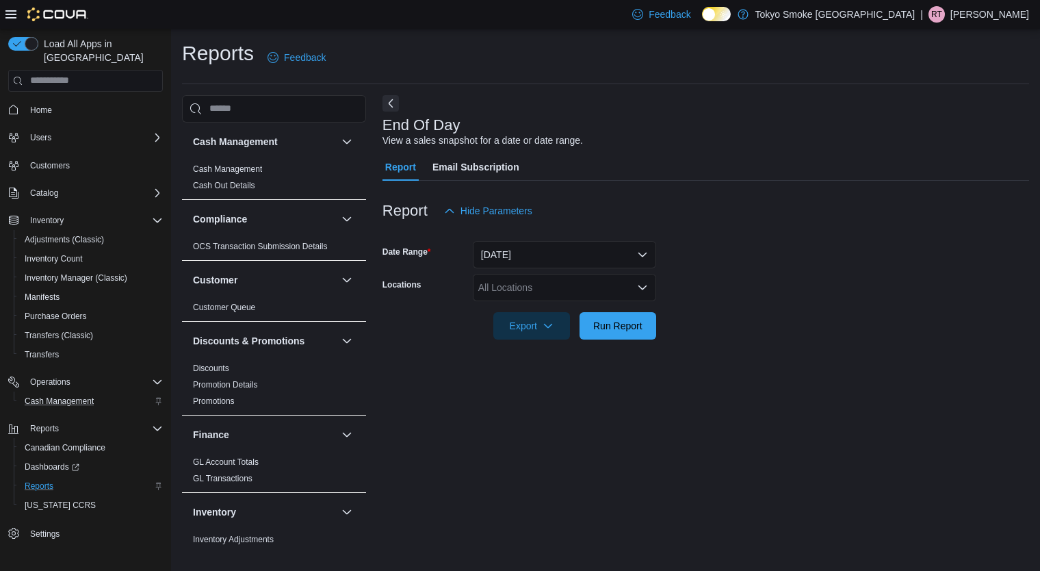
click at [547, 292] on div "All Locations" at bounding box center [564, 287] width 183 height 27
type input "***"
click at [567, 306] on span "Happy Valley [GEOGRAPHIC_DATA]" at bounding box center [588, 311] width 158 height 14
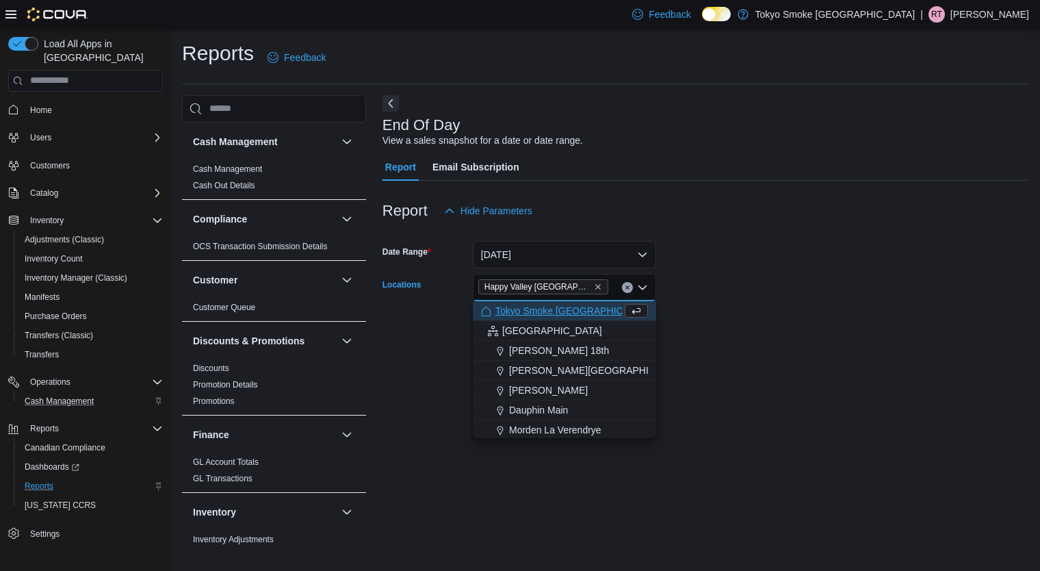
click at [811, 220] on div "Report Hide Parameters" at bounding box center [705, 210] width 647 height 27
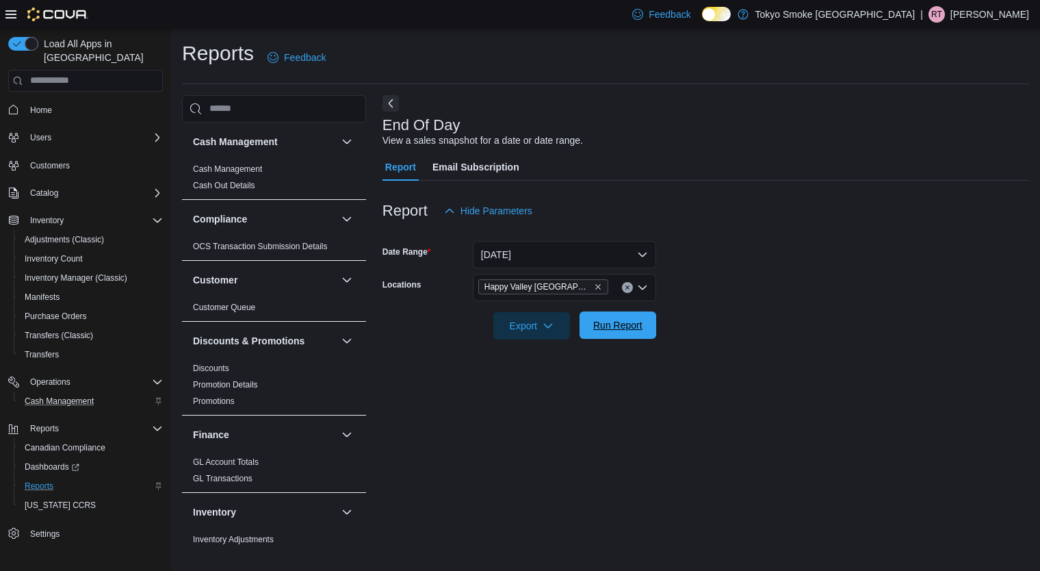
click at [641, 319] on span "Run Report" at bounding box center [617, 325] width 49 height 14
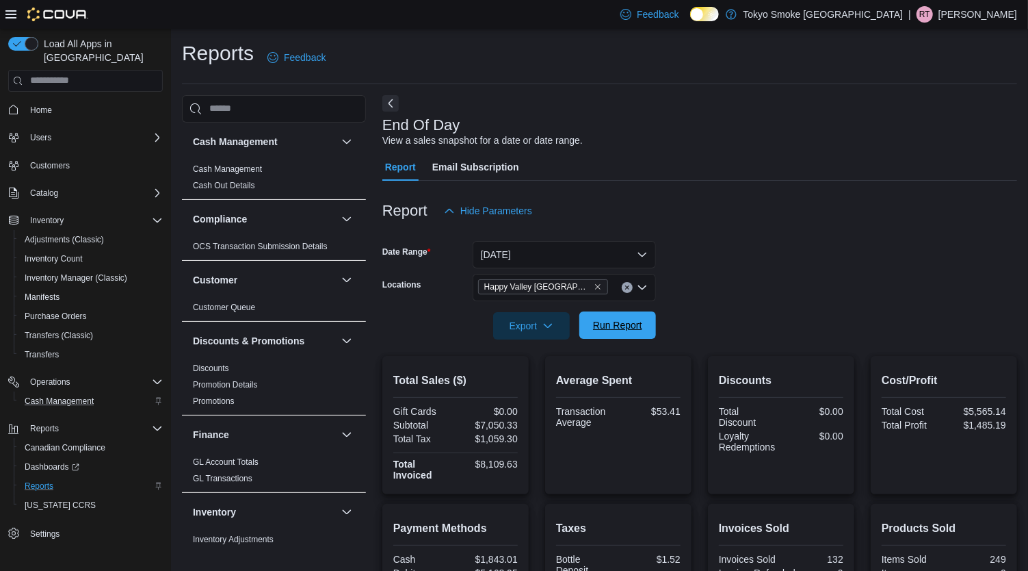
click at [611, 328] on span "Run Report" at bounding box center [617, 325] width 49 height 14
click at [612, 330] on span "Run Report" at bounding box center [617, 325] width 49 height 14
click at [62, 395] on span "Cash Management" at bounding box center [59, 400] width 69 height 11
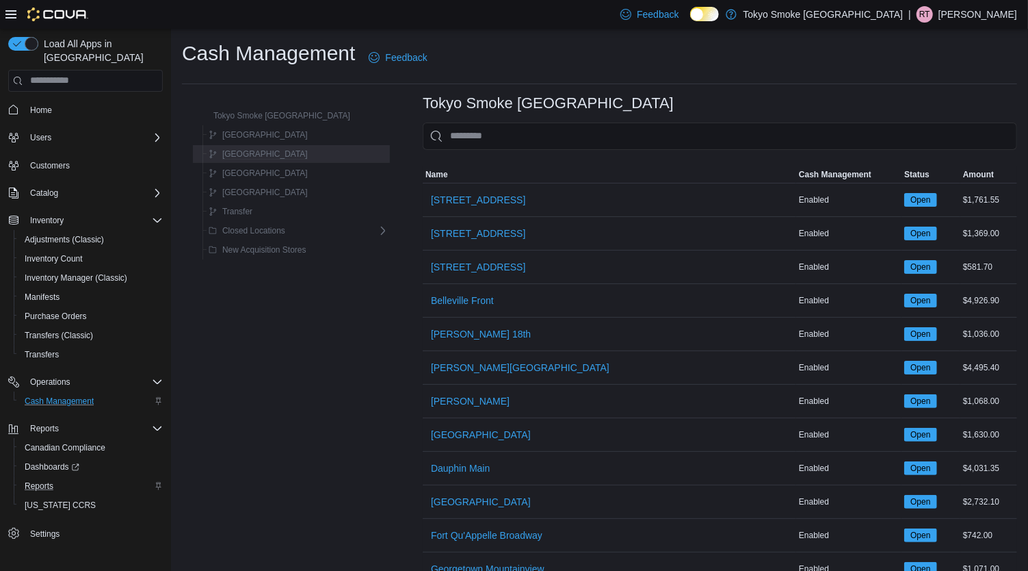
click at [294, 157] on div "[GEOGRAPHIC_DATA]" at bounding box center [295, 154] width 185 height 16
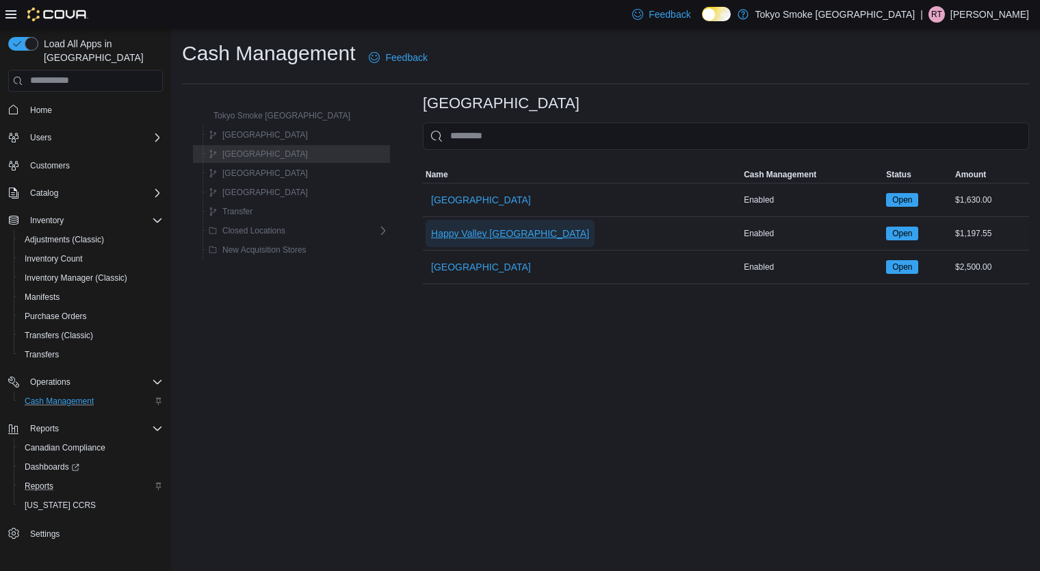
click at [431, 226] on span "Happy Valley [GEOGRAPHIC_DATA]" at bounding box center [510, 233] width 158 height 14
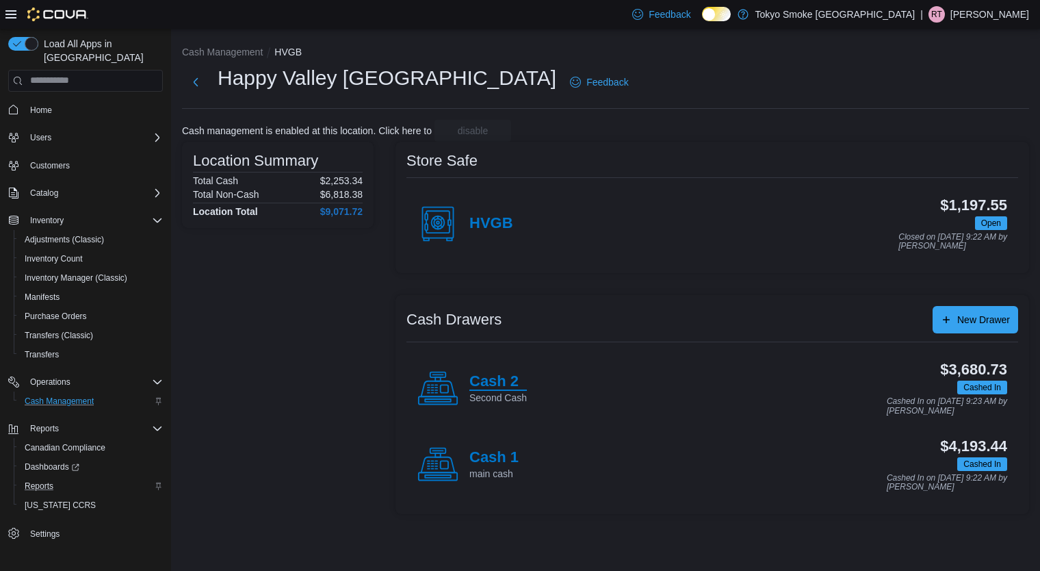
click at [507, 377] on h4 "Cash 2" at bounding box center [497, 382] width 57 height 18
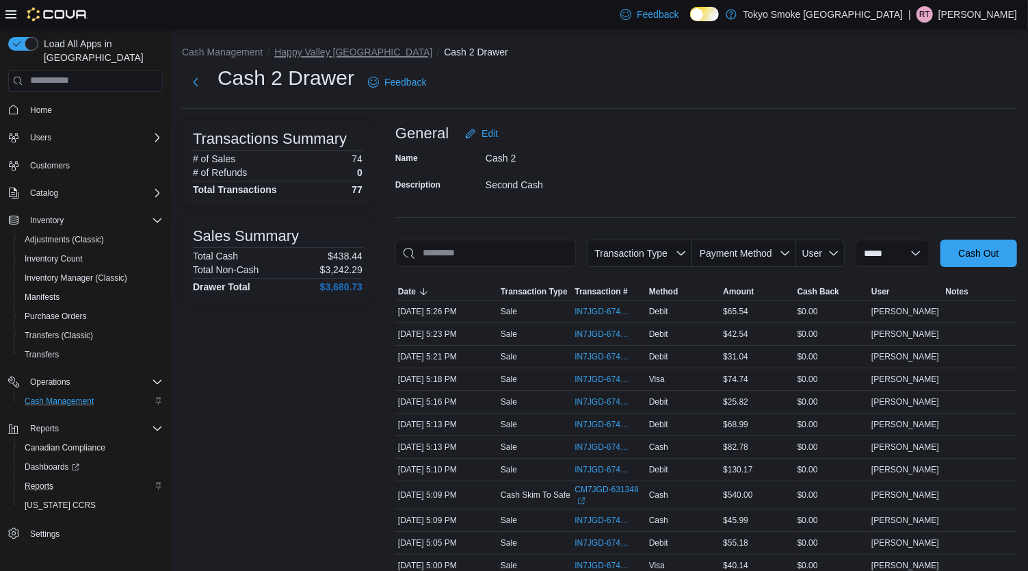
click at [330, 53] on button "Happy Valley [GEOGRAPHIC_DATA]" at bounding box center [353, 52] width 158 height 11
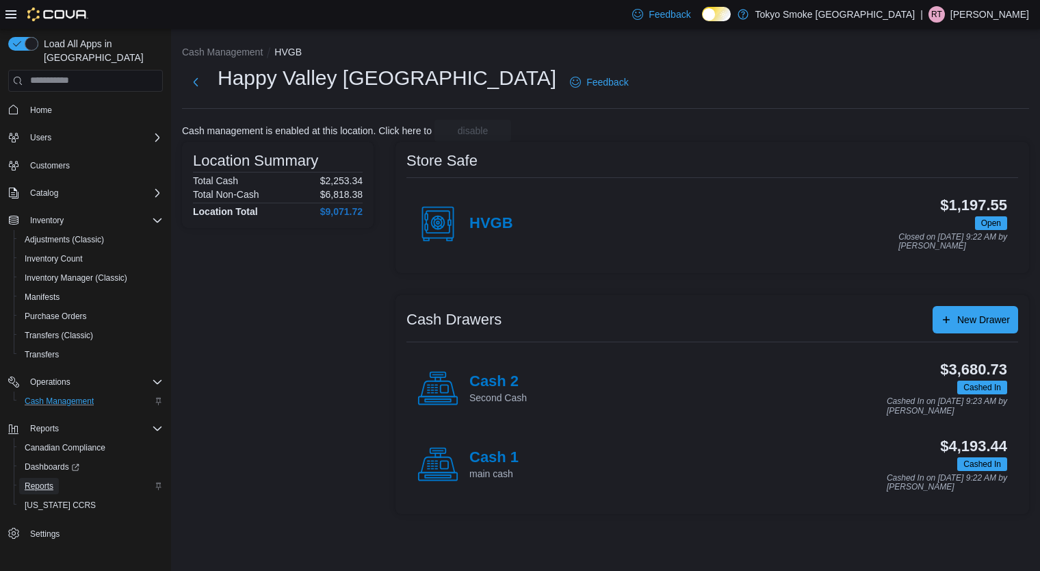
click at [38, 480] on span "Reports" at bounding box center [39, 485] width 29 height 11
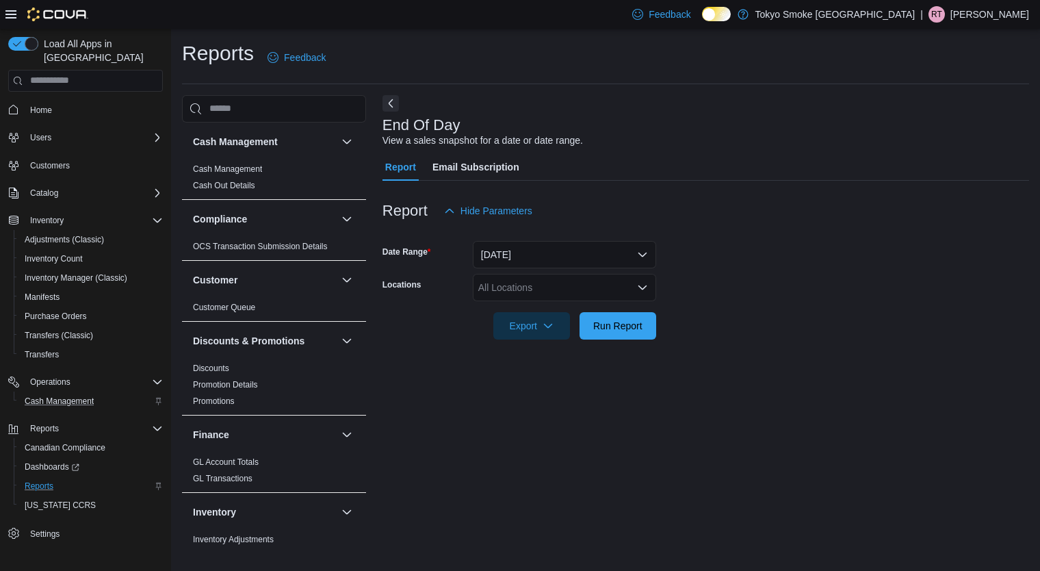
click at [554, 285] on div "All Locations" at bounding box center [564, 287] width 183 height 27
type input "***"
click at [561, 302] on button "Happy Valley [GEOGRAPHIC_DATA]" at bounding box center [564, 311] width 183 height 20
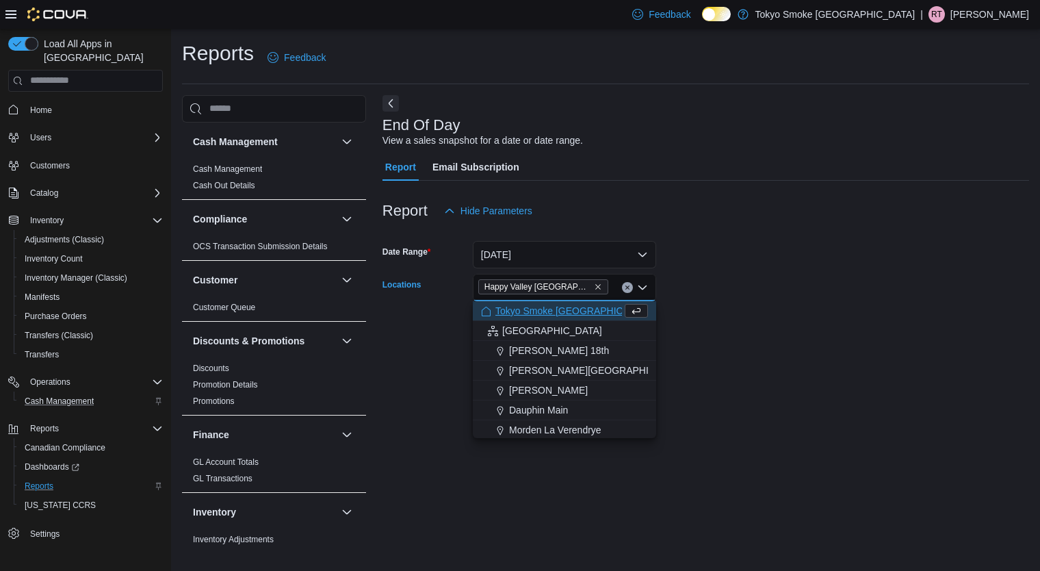
click at [758, 280] on form "Date Range [DATE] Locations [GEOGRAPHIC_DATA] [GEOGRAPHIC_DATA] Combo box. Sele…" at bounding box center [705, 281] width 647 height 115
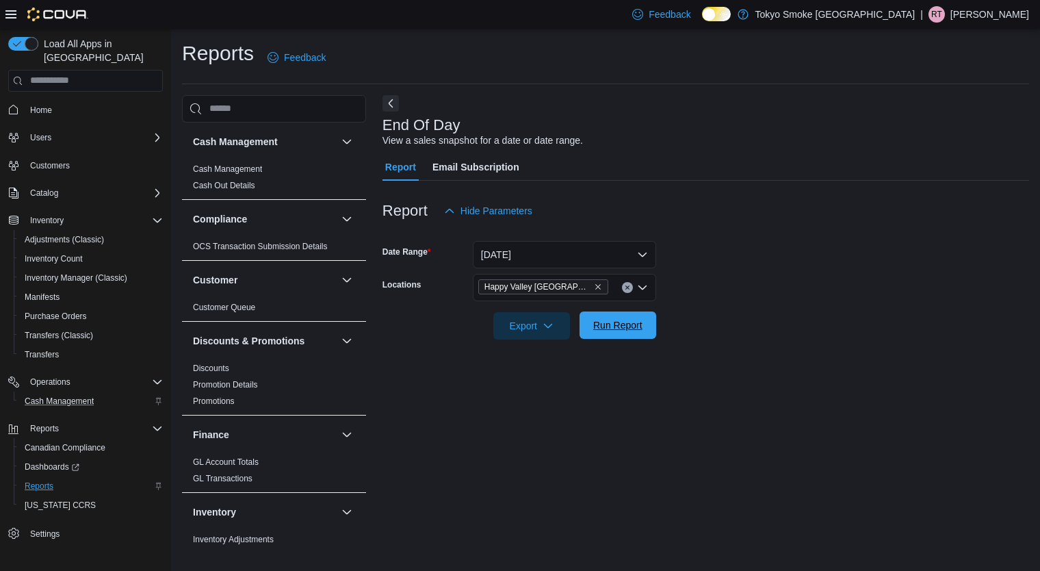
click at [622, 326] on span "Run Report" at bounding box center [617, 325] width 49 height 14
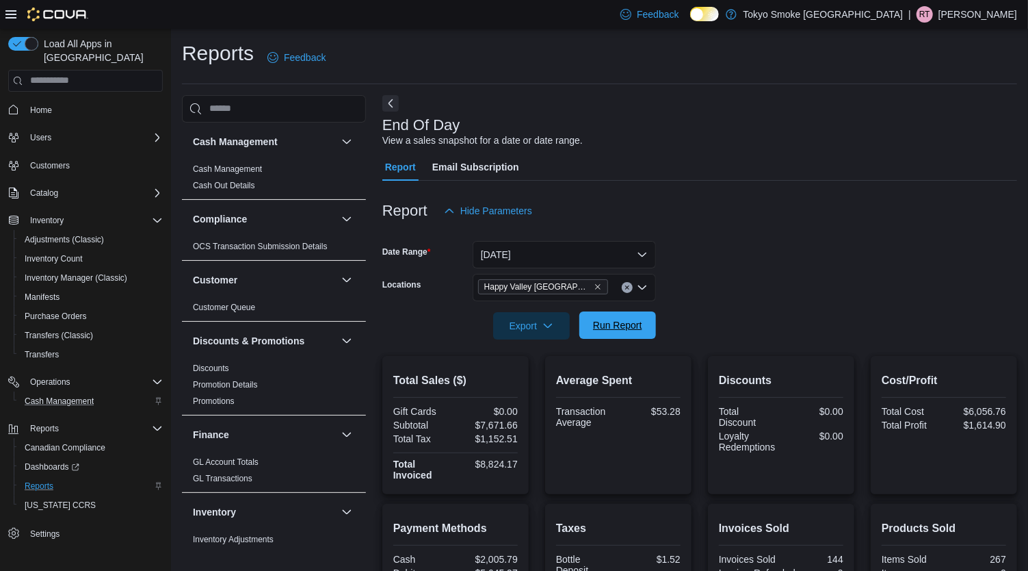
click at [616, 327] on span "Run Report" at bounding box center [617, 325] width 49 height 14
click at [603, 322] on span "Run Report" at bounding box center [617, 325] width 49 height 14
click at [84, 395] on span "Cash Management" at bounding box center [59, 400] width 69 height 11
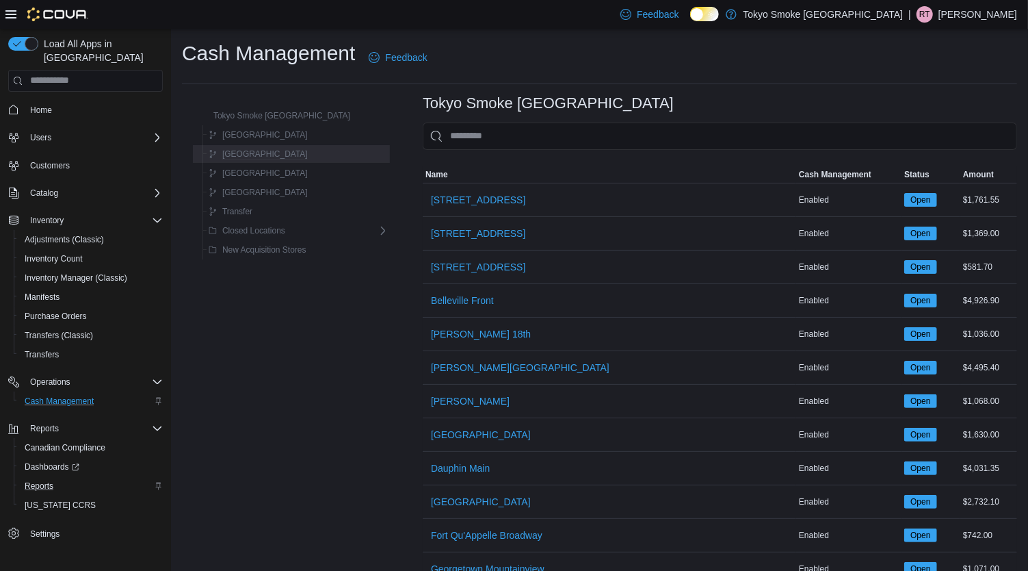
click at [261, 154] on span "[GEOGRAPHIC_DATA]" at bounding box center [265, 153] width 86 height 11
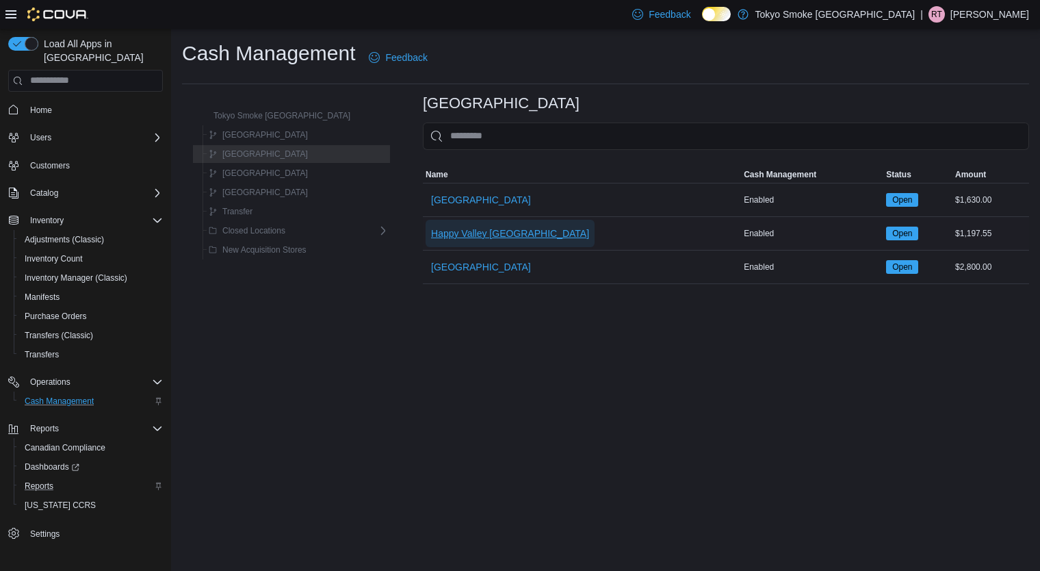
click at [479, 229] on span "Happy Valley [GEOGRAPHIC_DATA]" at bounding box center [510, 233] width 158 height 14
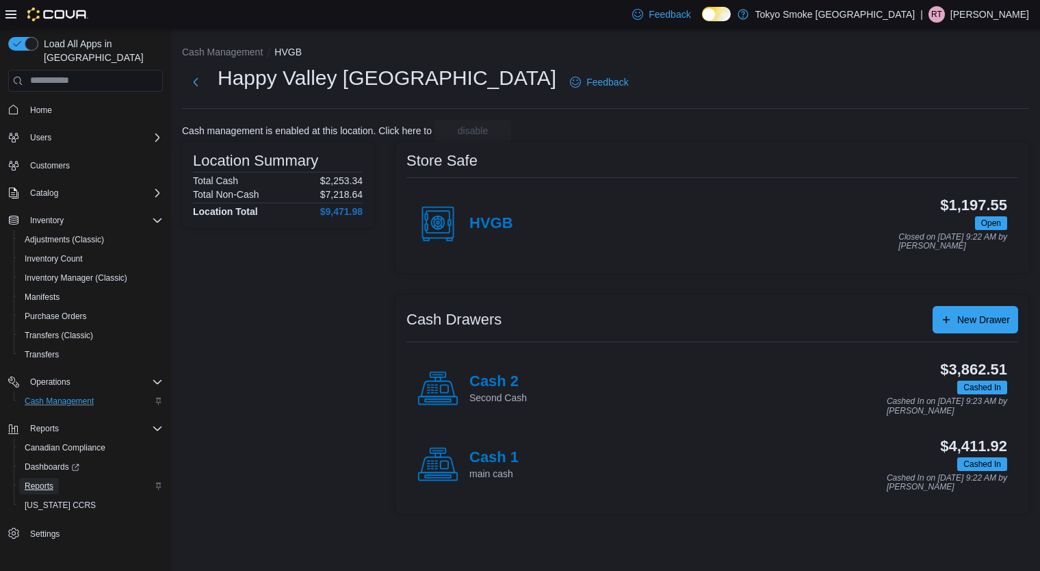
click at [47, 480] on span "Reports" at bounding box center [39, 485] width 29 height 11
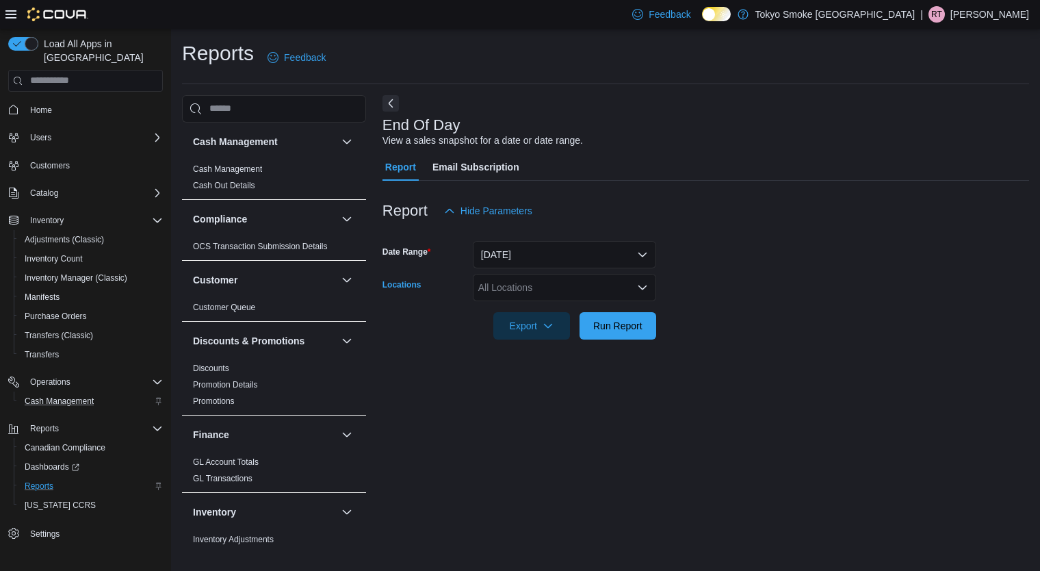
click at [550, 287] on div "All Locations" at bounding box center [564, 287] width 183 height 27
type input "***"
click at [556, 313] on span "Happy Valley [GEOGRAPHIC_DATA]" at bounding box center [588, 311] width 158 height 14
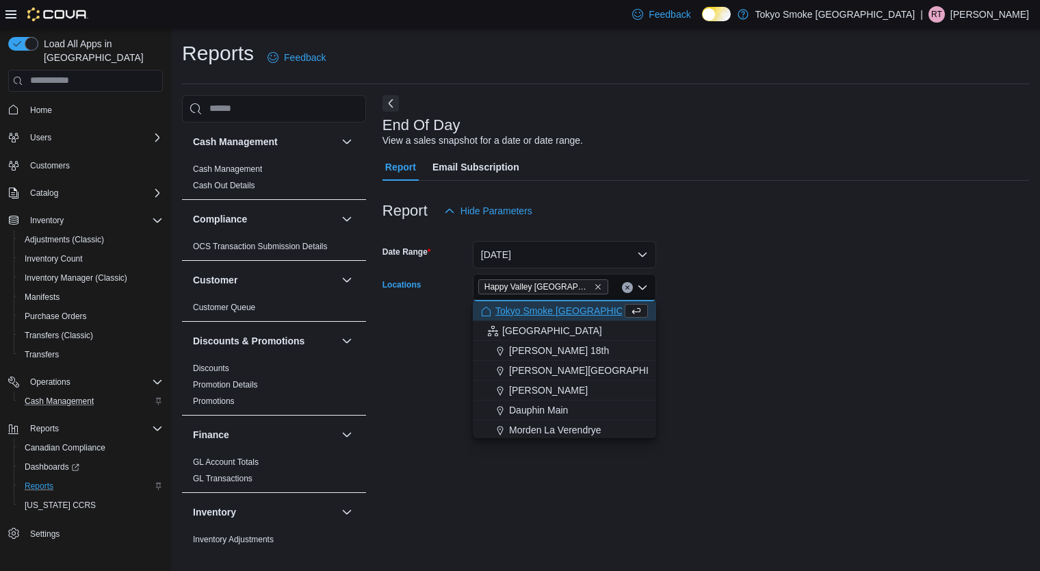
click at [746, 319] on form "Date Range [DATE] Locations [GEOGRAPHIC_DATA] [GEOGRAPHIC_DATA] Combo box. Sele…" at bounding box center [705, 281] width 647 height 115
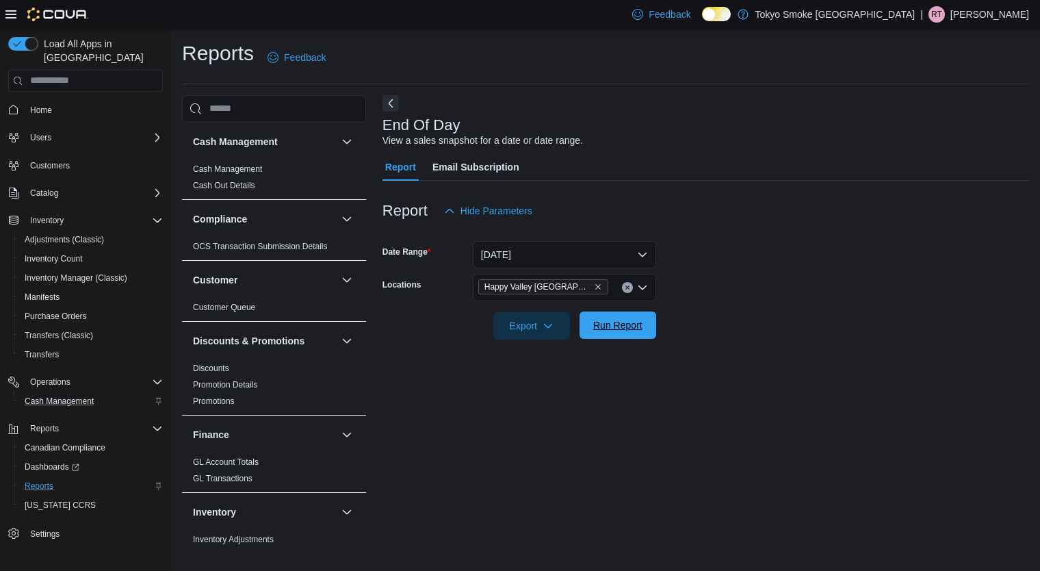
click at [616, 330] on span "Run Report" at bounding box center [617, 325] width 49 height 14
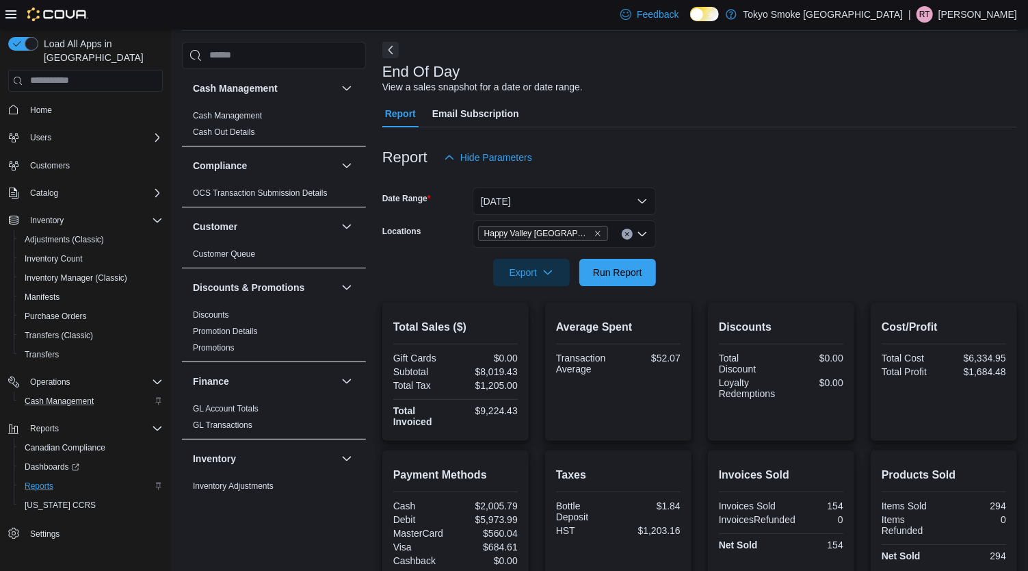
scroll to position [57, 0]
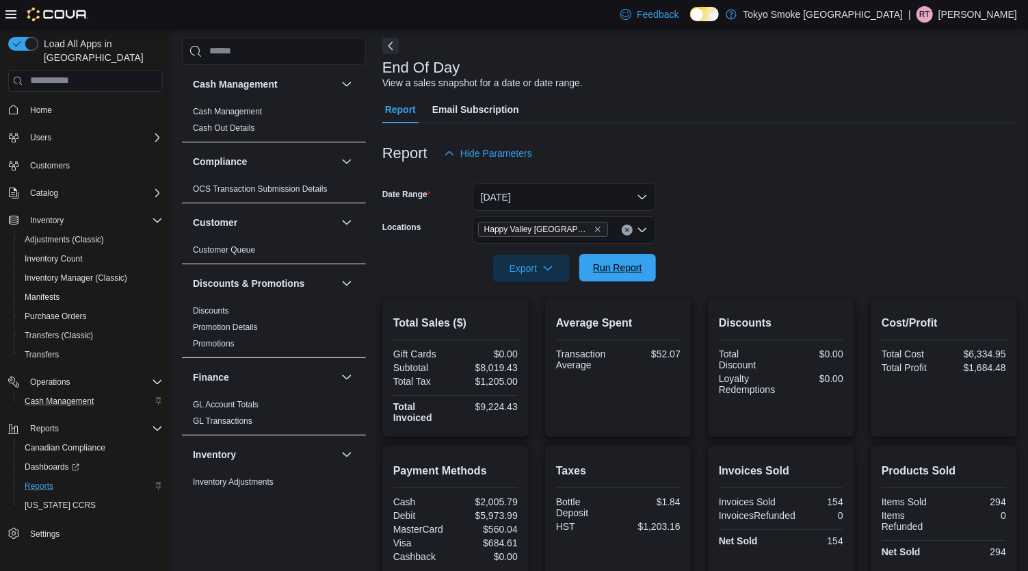
click at [607, 263] on span "Run Report" at bounding box center [617, 268] width 49 height 14
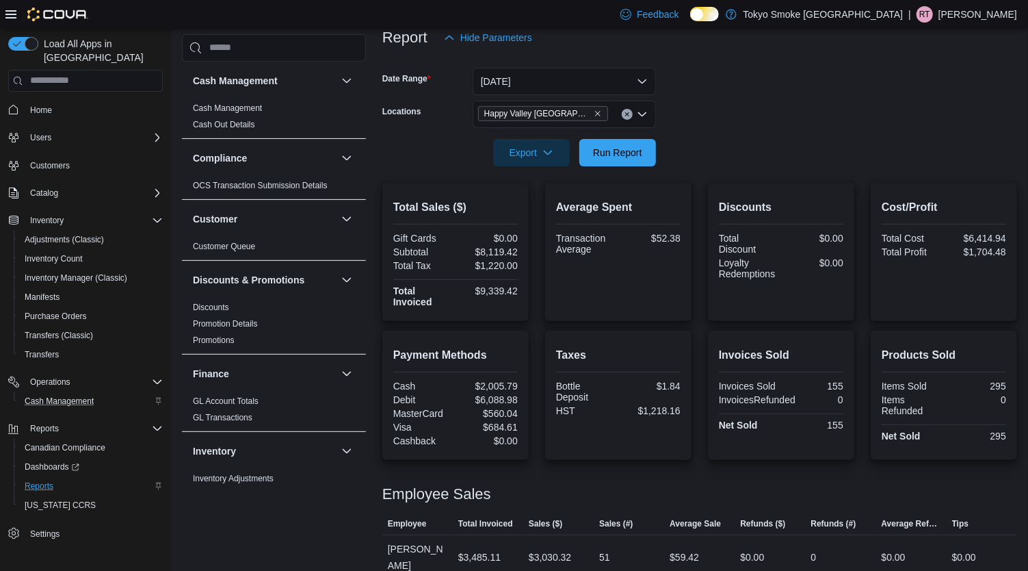
scroll to position [0, 0]
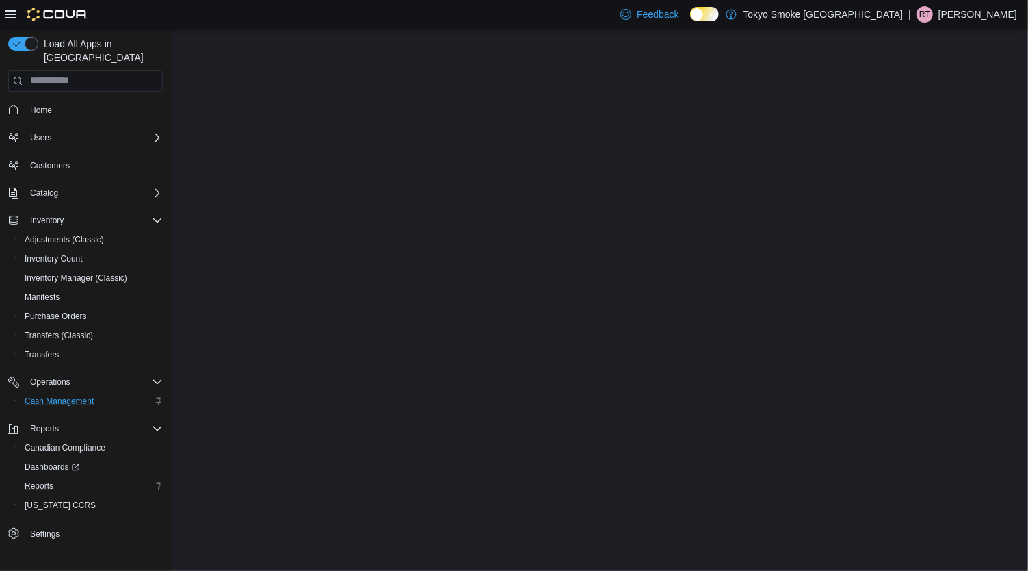
click at [36, 388] on div "Operations Cash Management" at bounding box center [85, 391] width 155 height 44
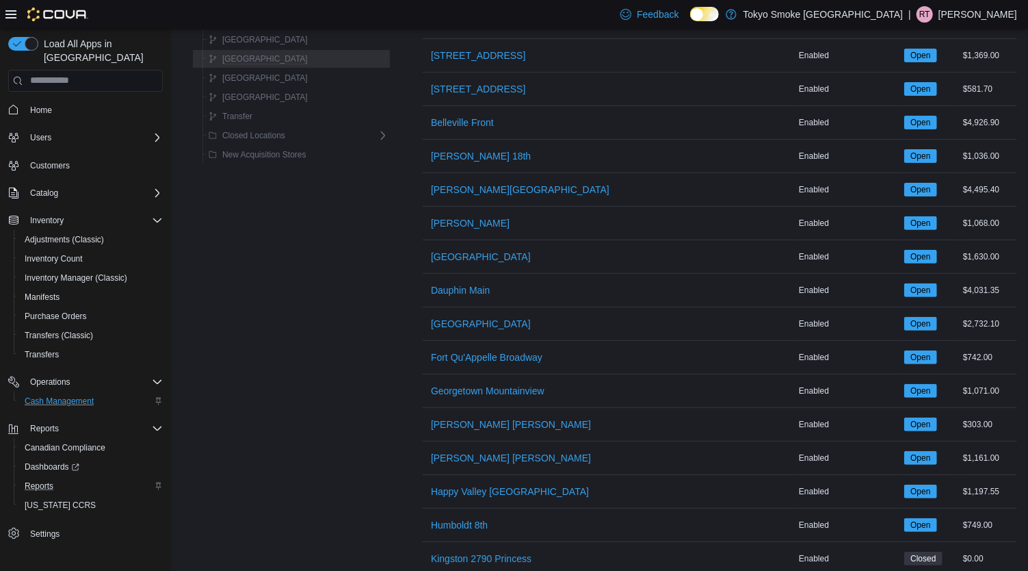
scroll to position [172, 0]
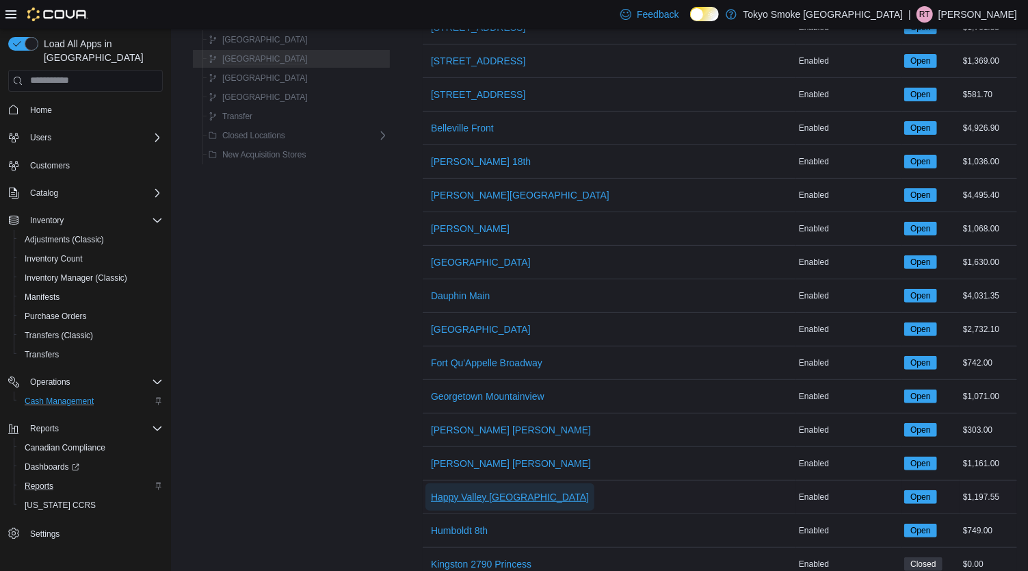
click at [431, 496] on span "Happy Valley [GEOGRAPHIC_DATA]" at bounding box center [510, 497] width 158 height 14
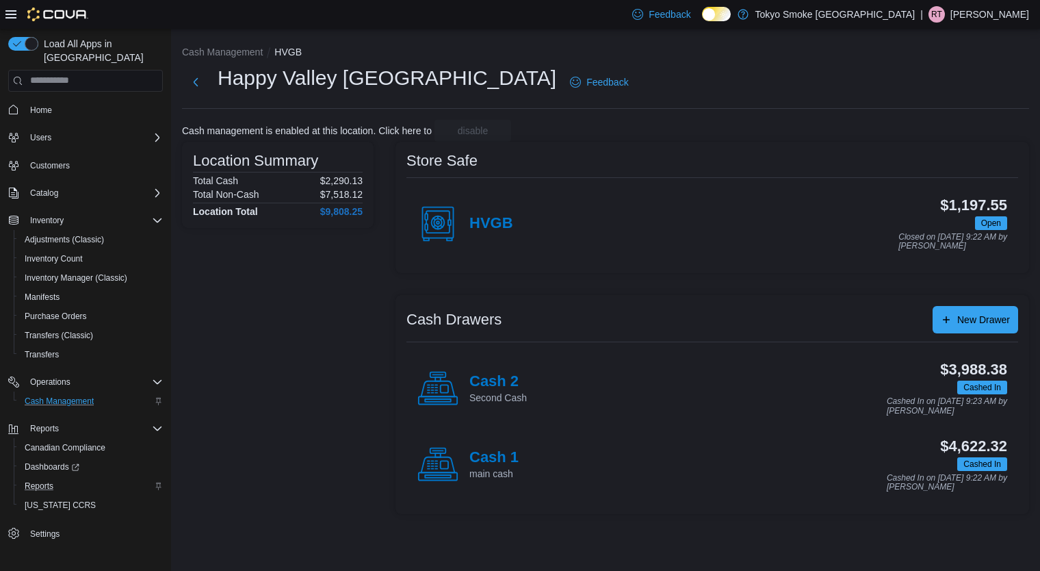
click at [429, 399] on icon at bounding box center [437, 388] width 41 height 41
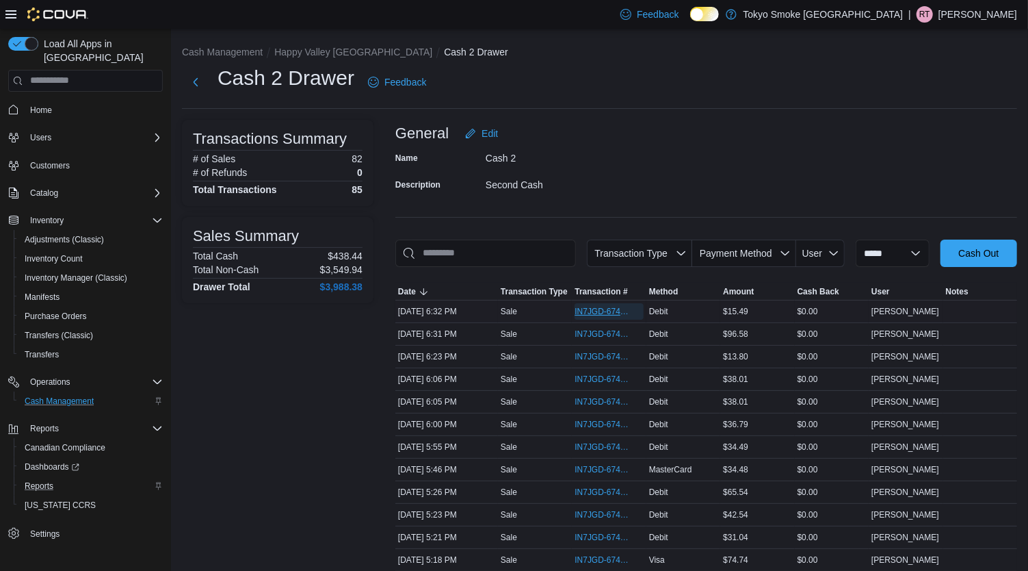
click at [599, 310] on span "IN7JGD-6742576" at bounding box center [602, 311] width 55 height 11
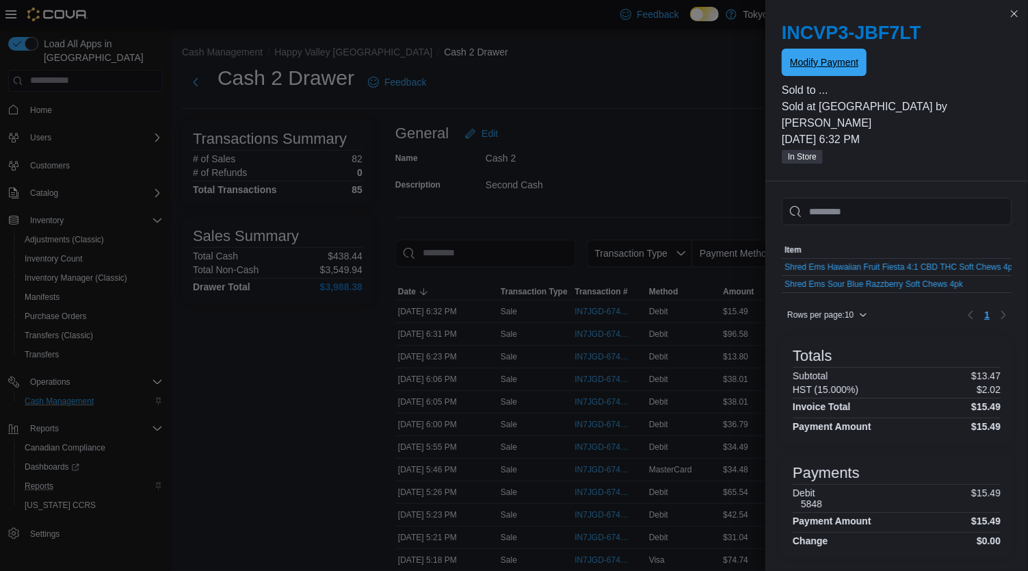
click at [813, 64] on span "Modify Payment" at bounding box center [824, 62] width 68 height 14
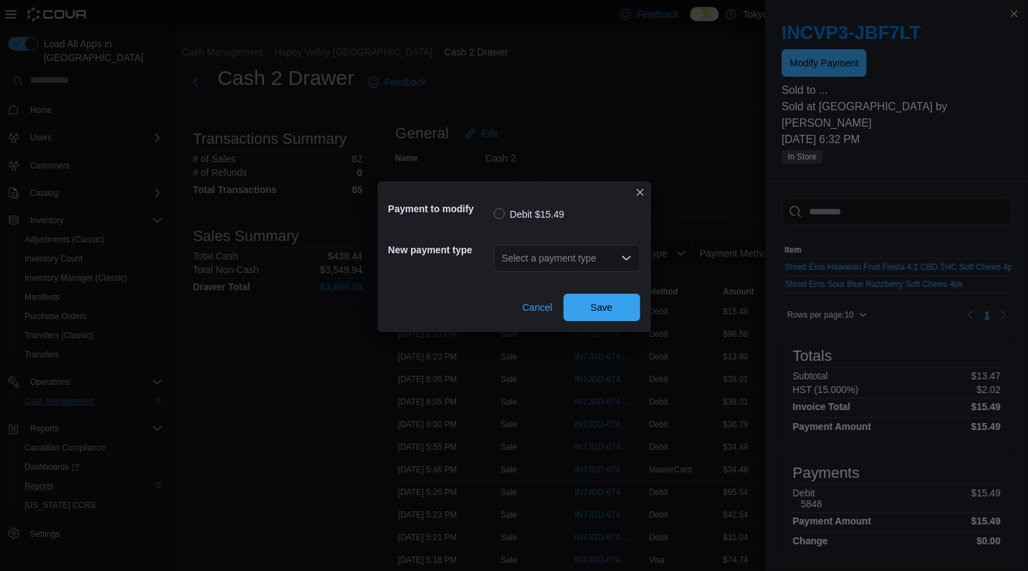
click at [559, 213] on label "Debit $15.49" at bounding box center [529, 214] width 70 height 16
click at [537, 248] on div "Select a payment type" at bounding box center [567, 257] width 146 height 27
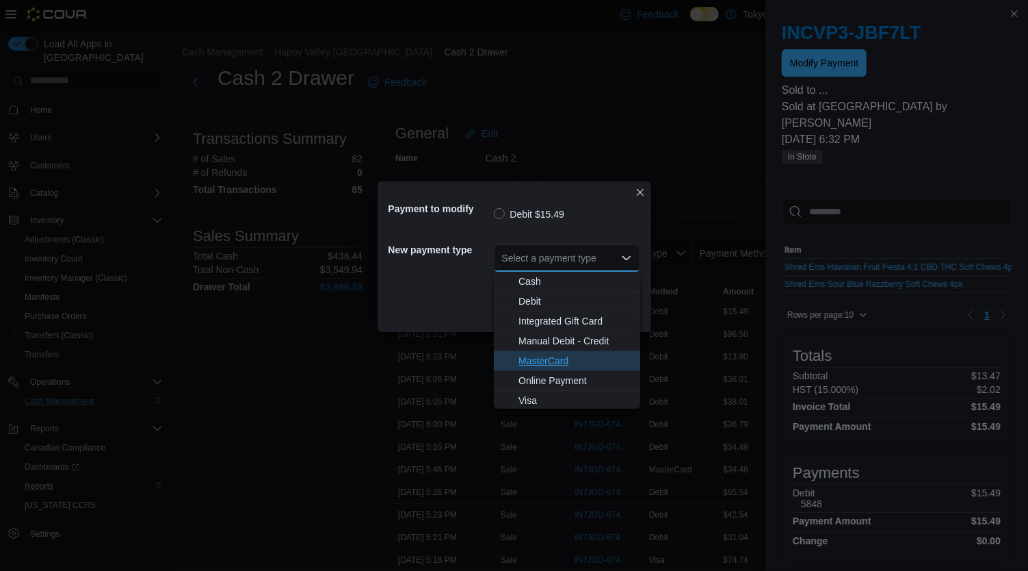
click at [524, 355] on span "MasterCard" at bounding box center [576, 361] width 114 height 14
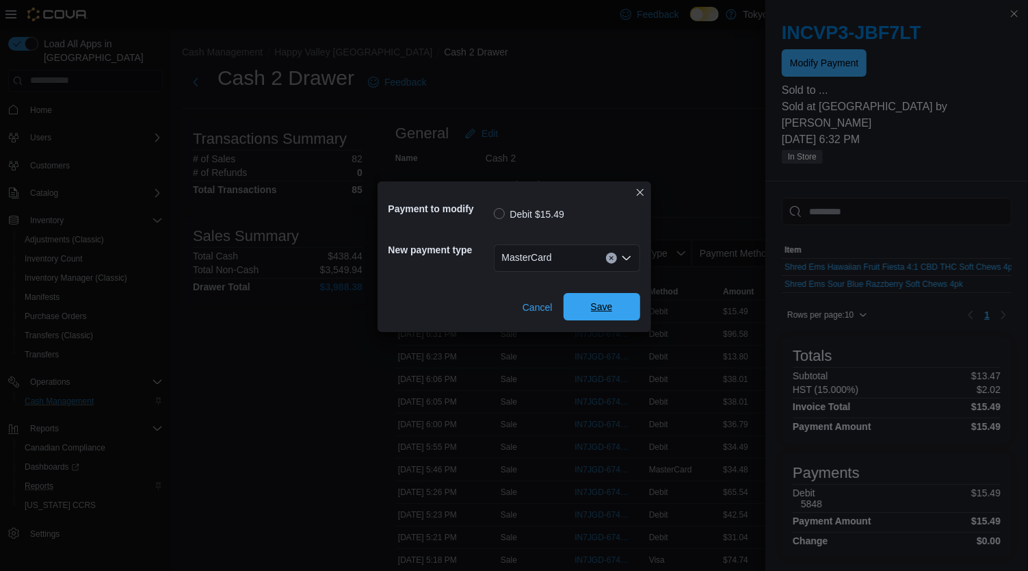
click at [605, 316] on span "Save" at bounding box center [602, 306] width 60 height 27
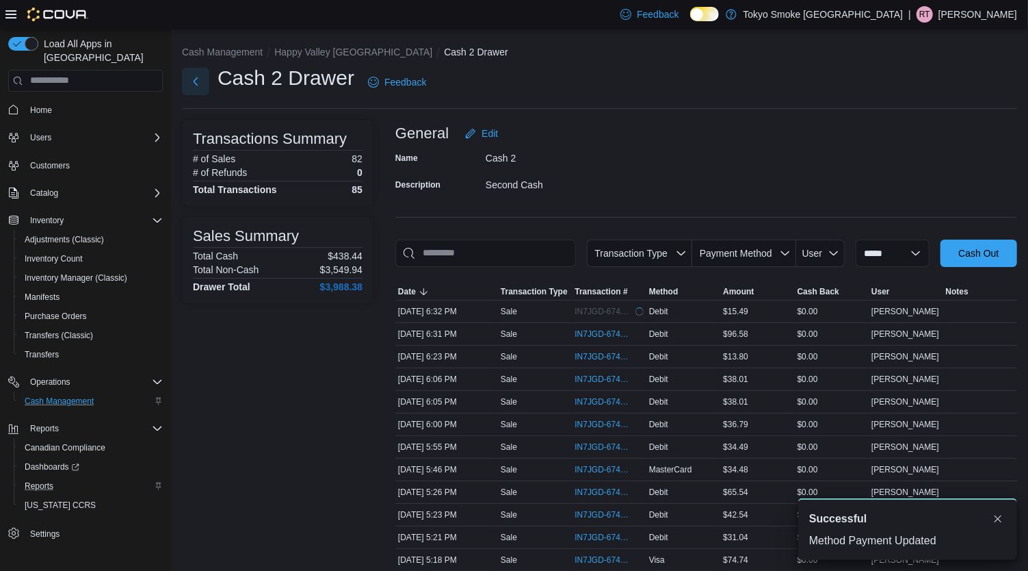
click at [193, 72] on button "Next" at bounding box center [195, 81] width 27 height 27
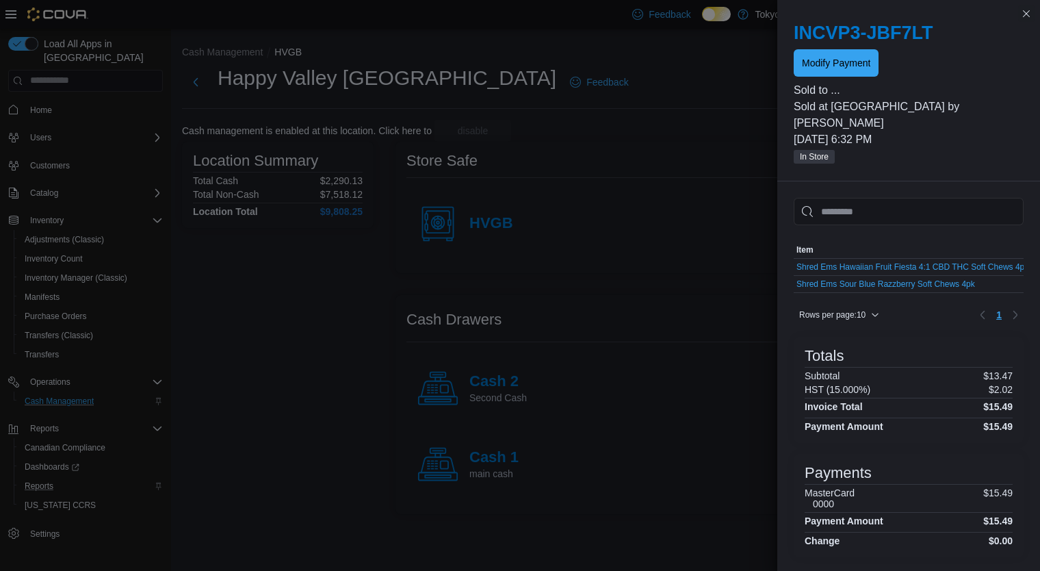
click at [411, 473] on div "Cash 1 main cash $4,622.32 Cashed In Cashed In on [DATE] 9:22 AM by [PERSON_NAM…" at bounding box center [712, 465] width 612 height 76
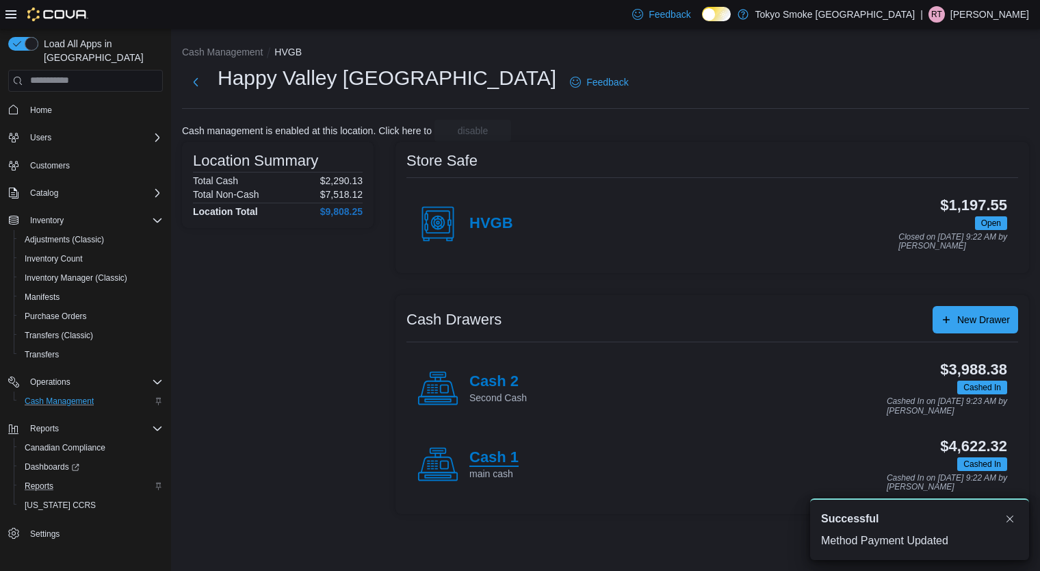
click at [469, 455] on h4 "Cash 1" at bounding box center [493, 458] width 49 height 18
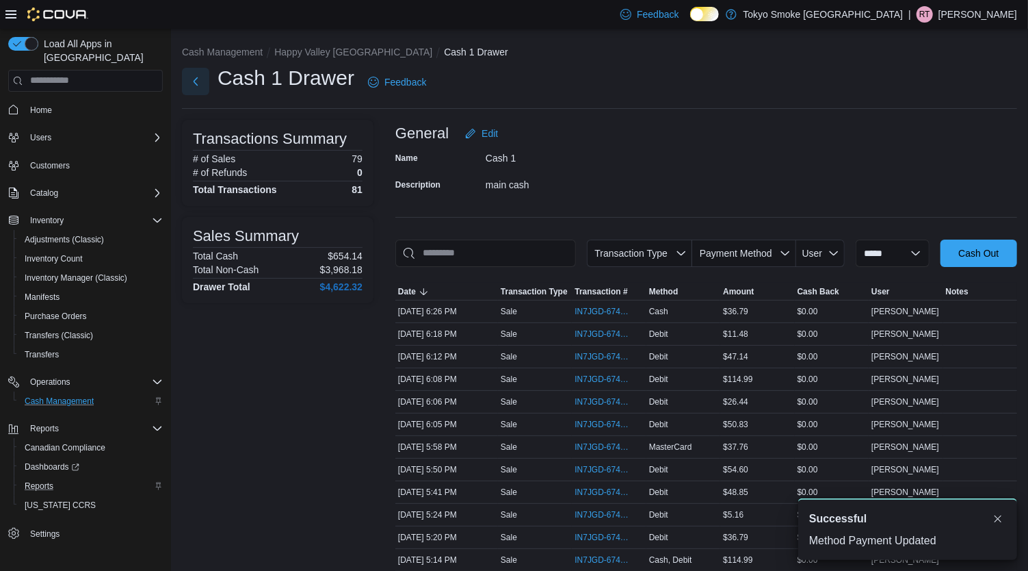
click at [199, 83] on button "Next" at bounding box center [195, 81] width 27 height 27
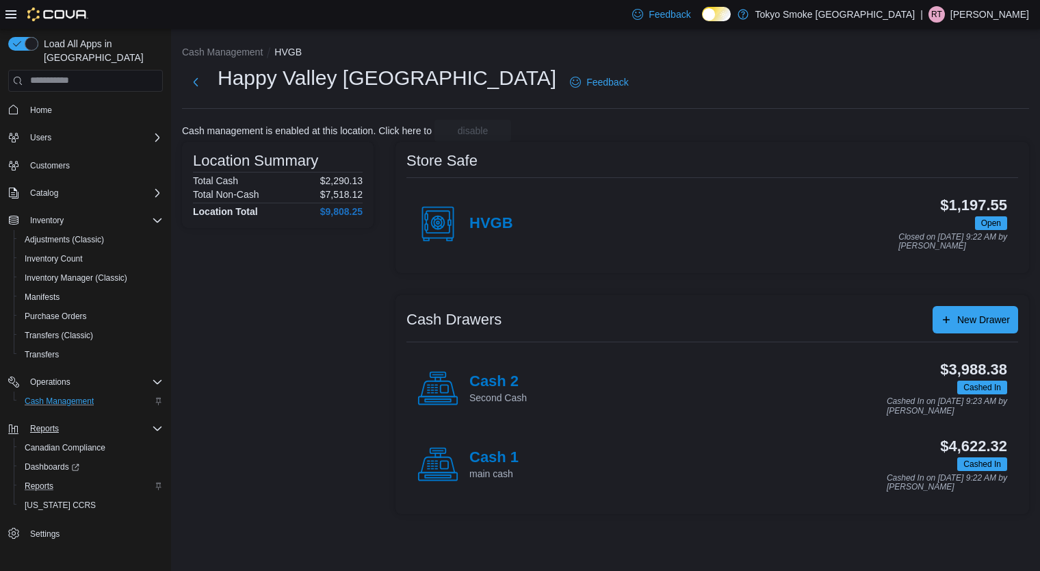
click at [155, 423] on icon "Complex example" at bounding box center [157, 428] width 11 height 11
click at [156, 447] on span "Settings" at bounding box center [94, 455] width 138 height 17
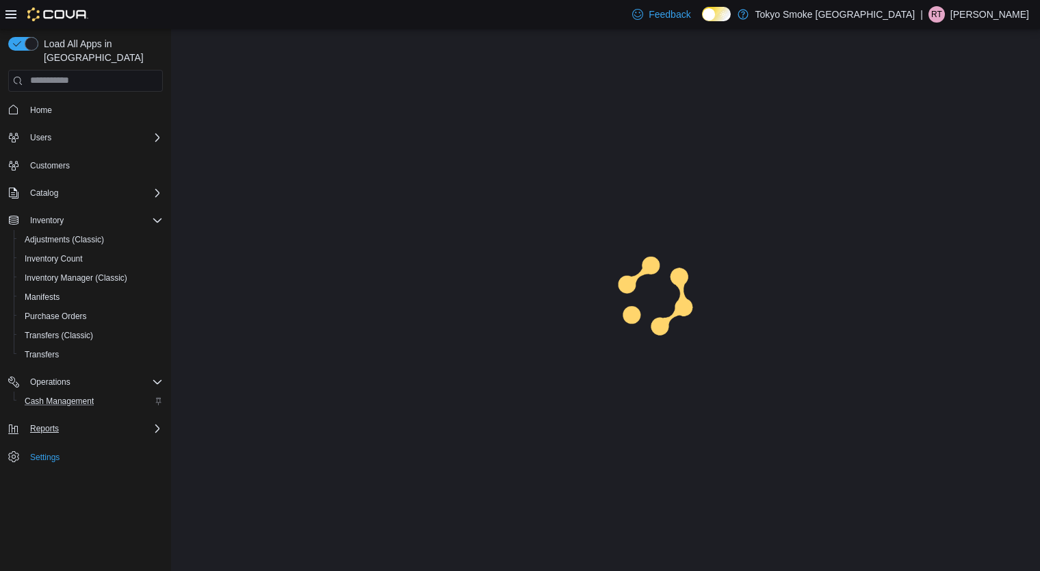
click at [155, 424] on icon "Complex example" at bounding box center [157, 428] width 4 height 8
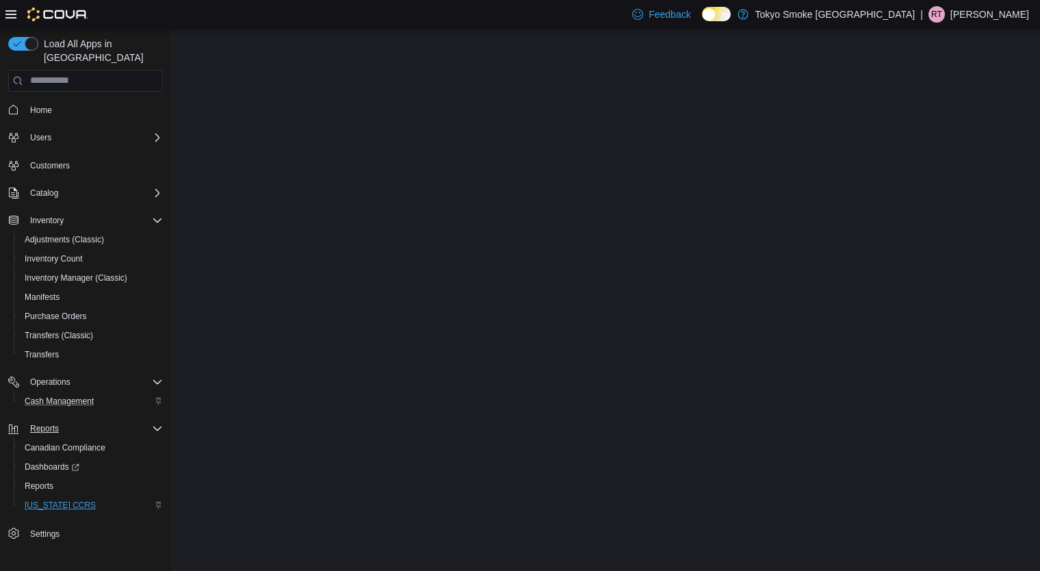
click at [80, 499] on span "[US_STATE] CCRS" at bounding box center [60, 504] width 71 height 11
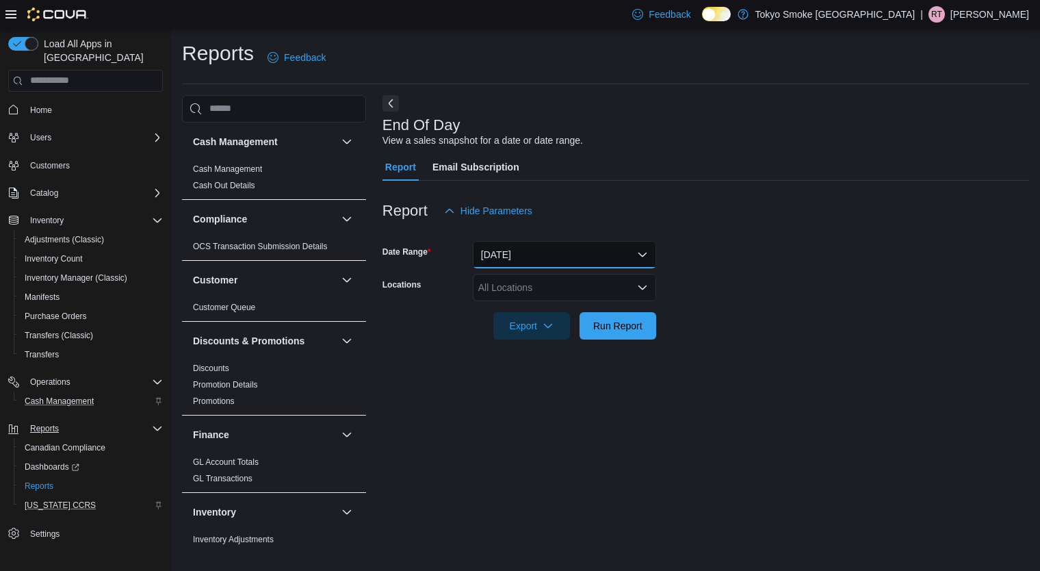
click at [491, 264] on button "[DATE]" at bounding box center [564, 254] width 183 height 27
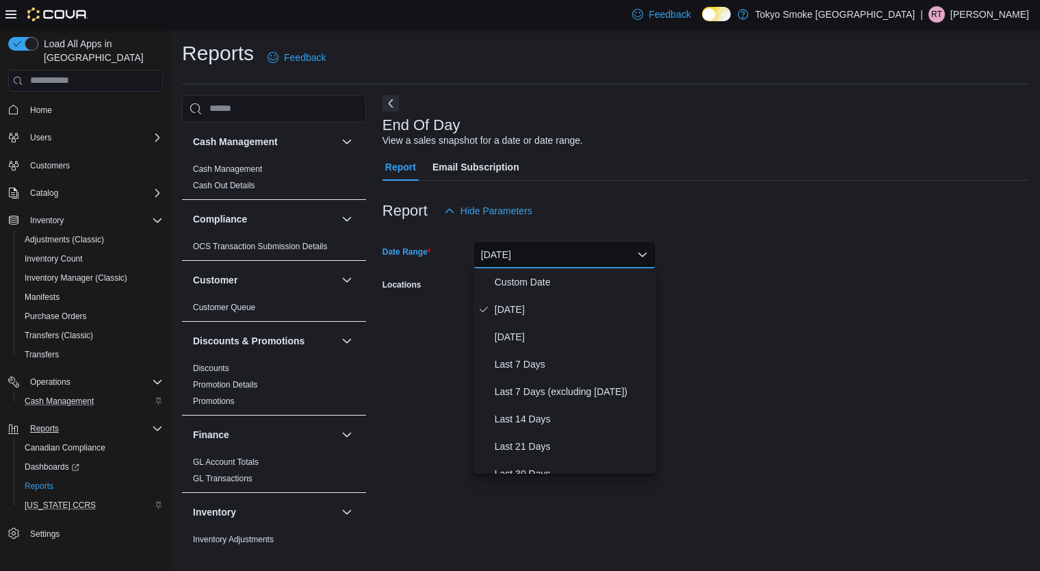
click at [417, 338] on div "Export Run Report" at bounding box center [519, 325] width 274 height 27
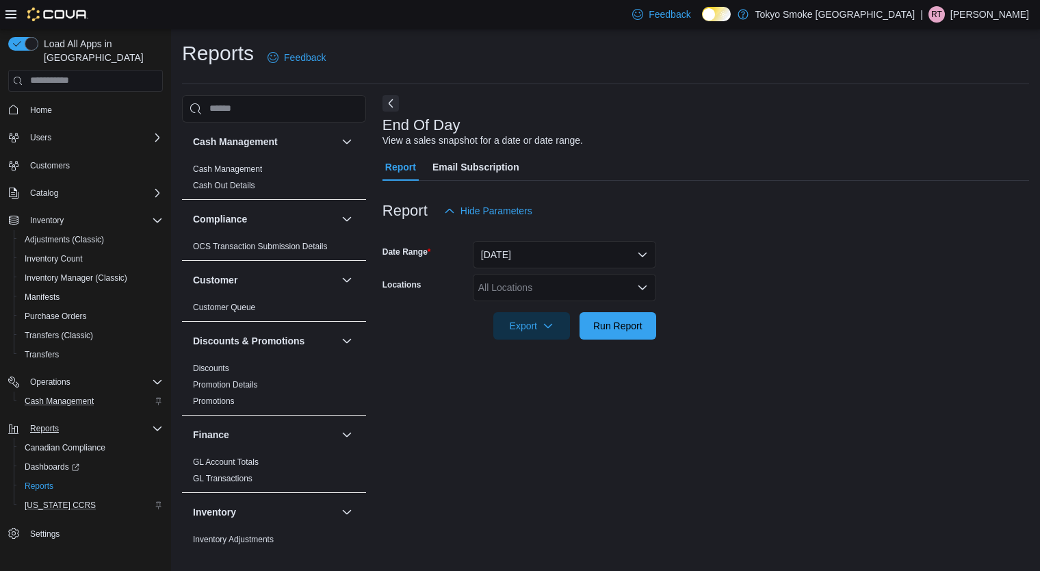
click at [525, 294] on div "All Locations" at bounding box center [564, 287] width 183 height 27
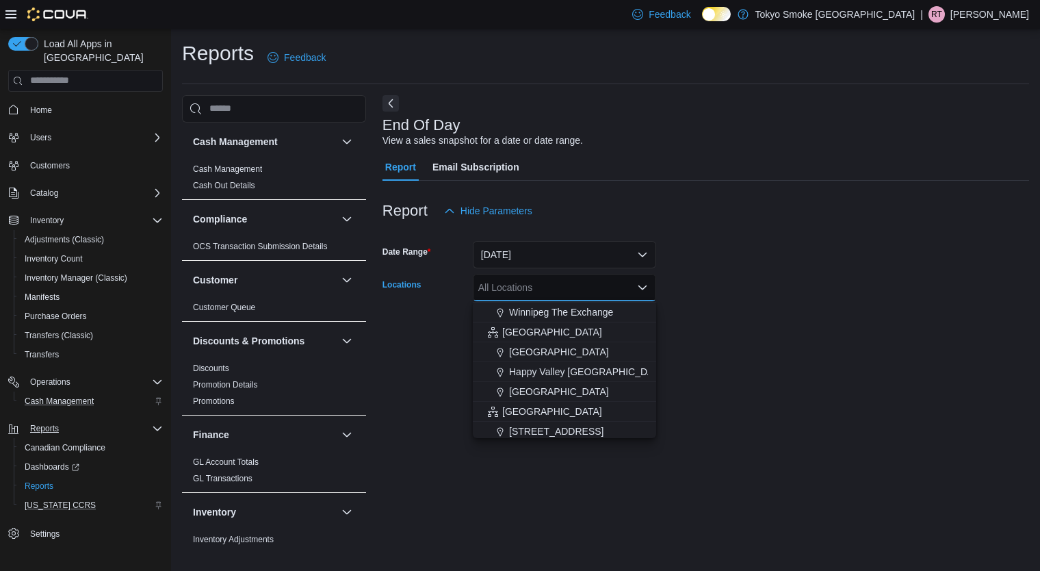
scroll to position [217, 0]
click at [565, 390] on span "[GEOGRAPHIC_DATA]" at bounding box center [559, 391] width 100 height 14
click at [587, 293] on span "[GEOGRAPHIC_DATA]" at bounding box center [532, 286] width 109 height 15
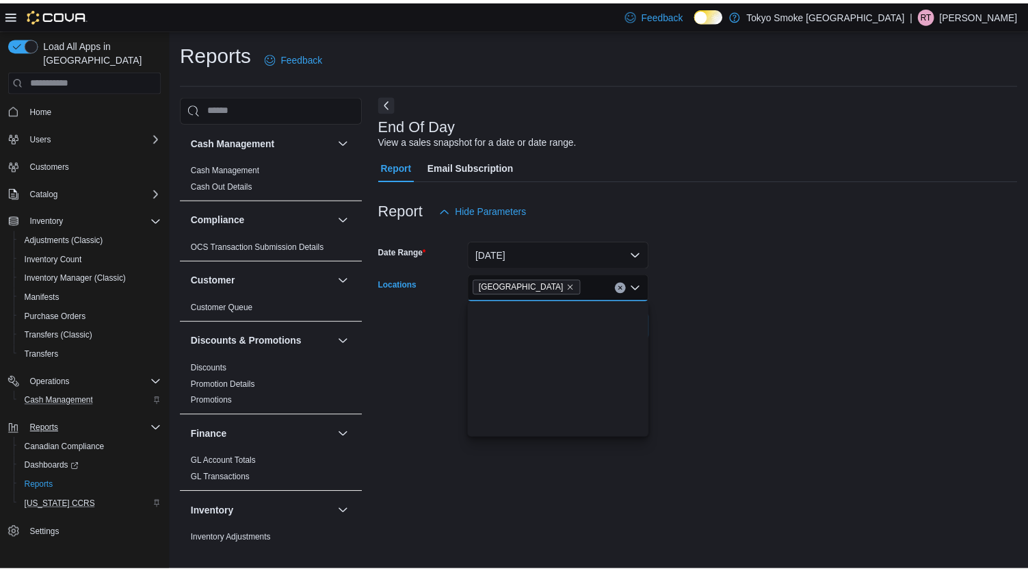
scroll to position [0, 0]
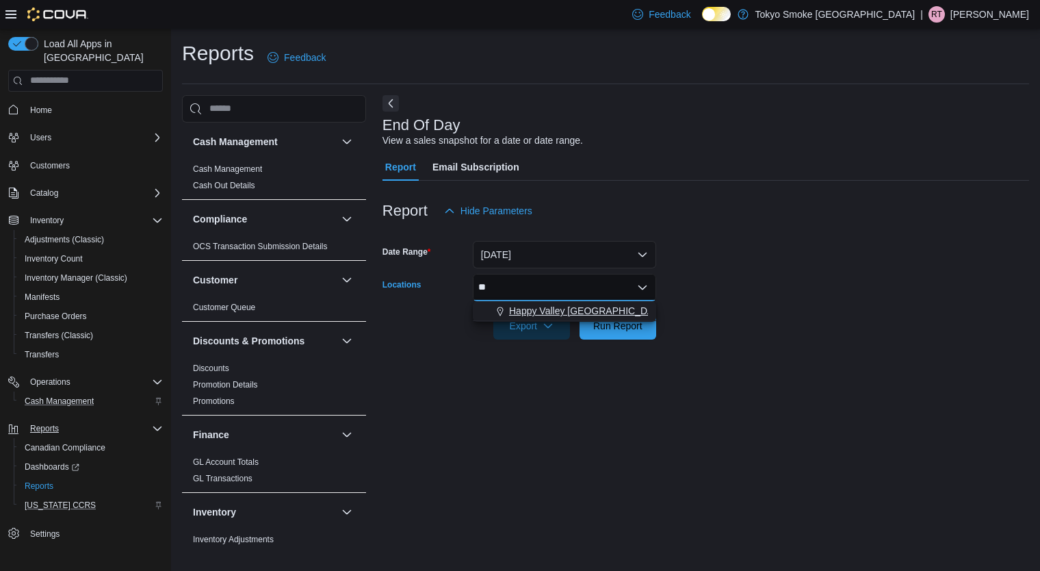
type input "**"
click at [517, 309] on span "Happy Valley [GEOGRAPHIC_DATA]" at bounding box center [588, 311] width 158 height 14
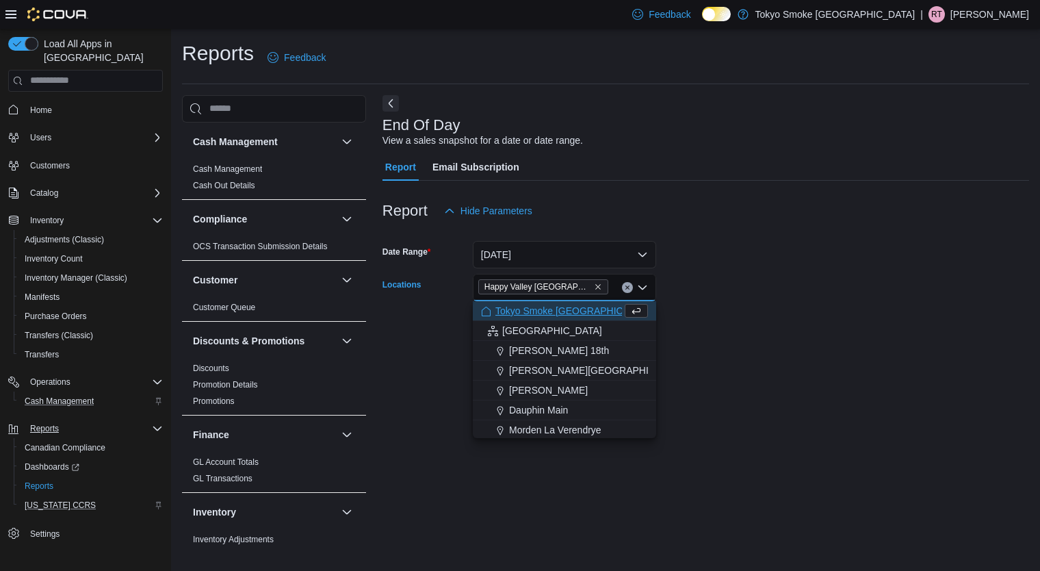
click at [689, 356] on div "End Of Day View a sales snapshot for a date or date range. Report Email Subscri…" at bounding box center [705, 323] width 647 height 456
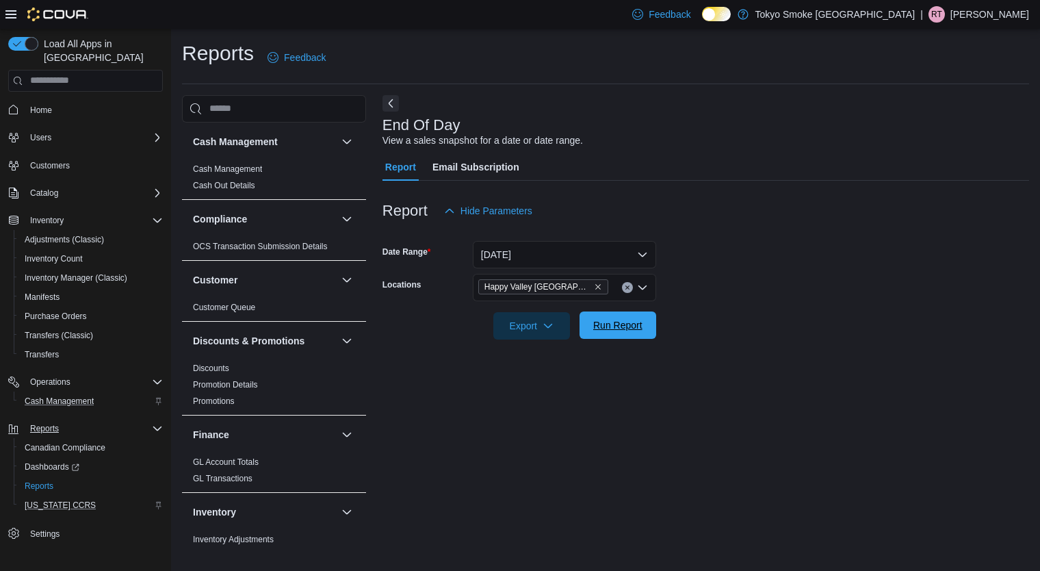
click at [598, 335] on span "Run Report" at bounding box center [618, 324] width 60 height 27
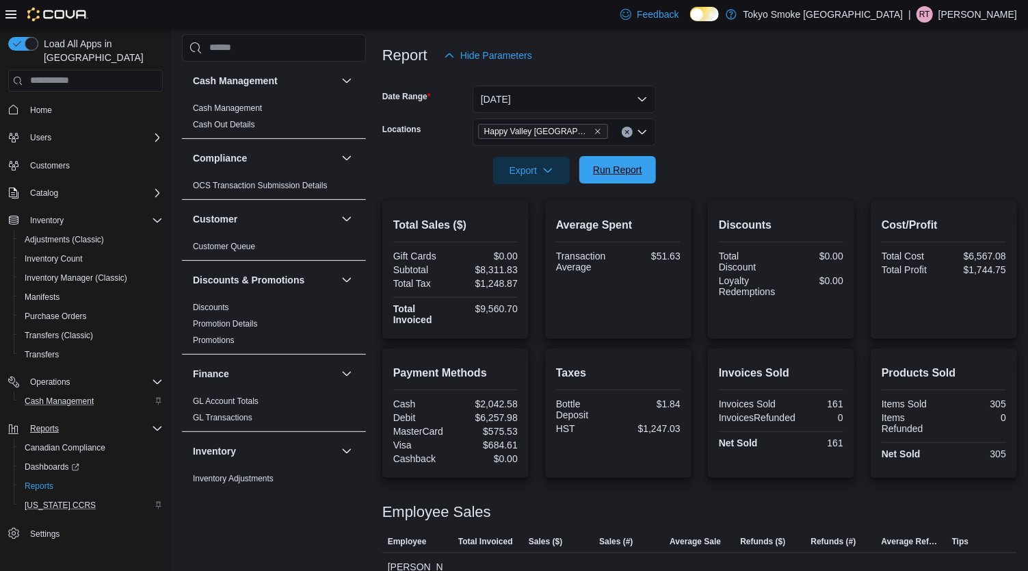
scroll to position [291, 0]
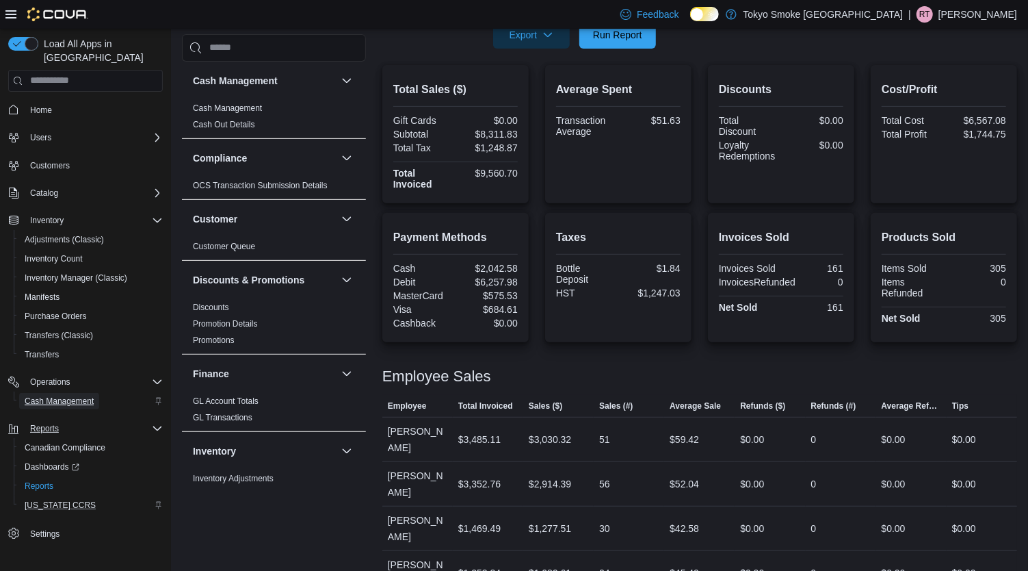
click at [51, 395] on span "Cash Management" at bounding box center [59, 400] width 69 height 11
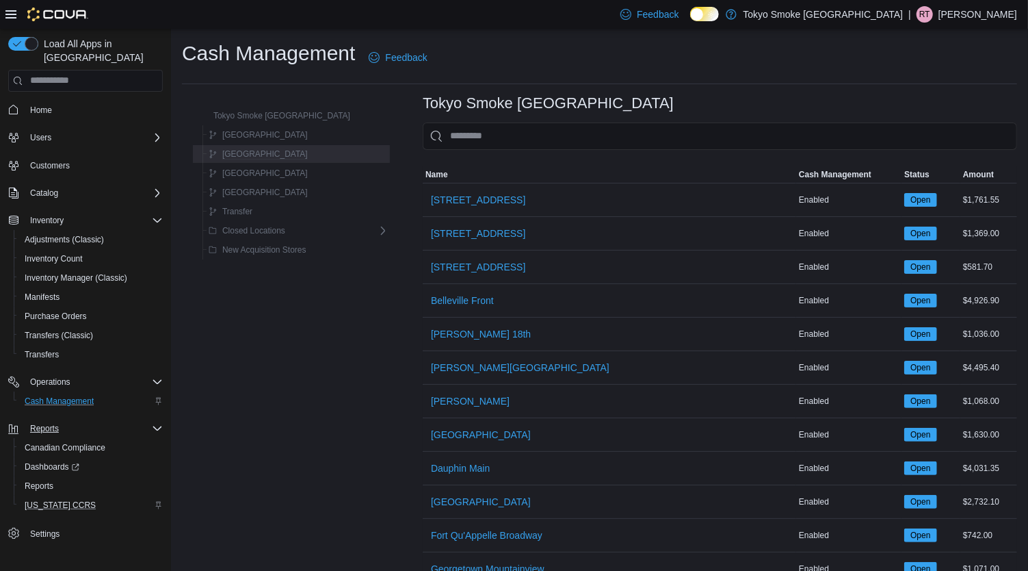
click at [287, 159] on div "[GEOGRAPHIC_DATA]" at bounding box center [295, 154] width 185 height 16
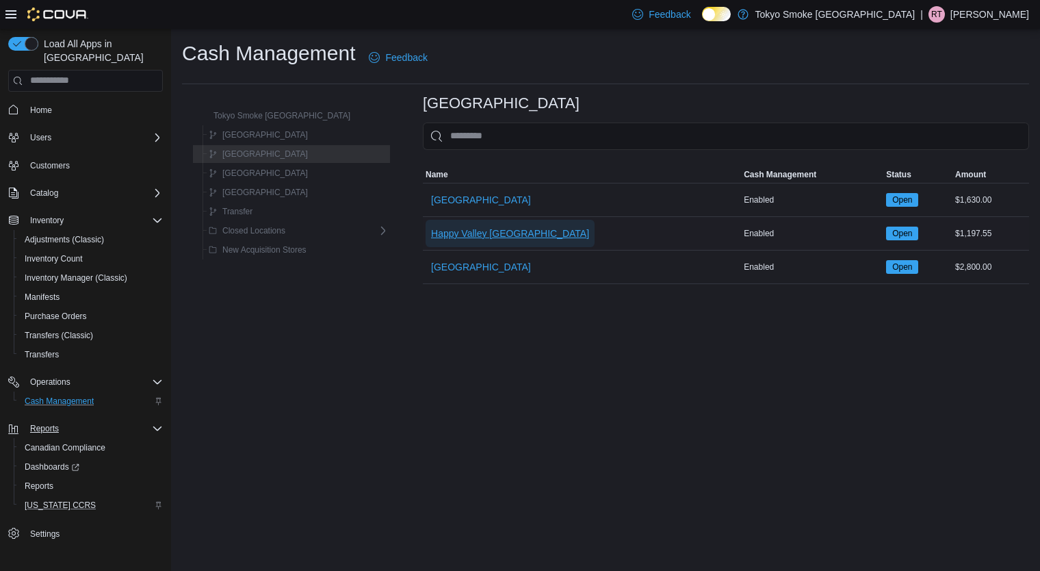
click at [493, 237] on span "Happy Valley [GEOGRAPHIC_DATA]" at bounding box center [510, 233] width 158 height 14
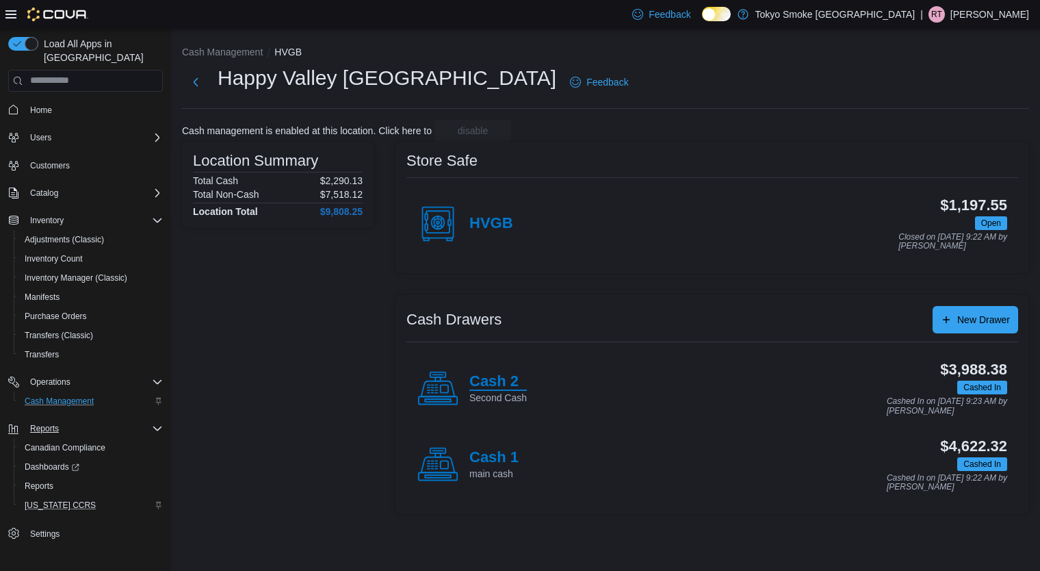
click at [495, 382] on h4 "Cash 2" at bounding box center [497, 382] width 57 height 18
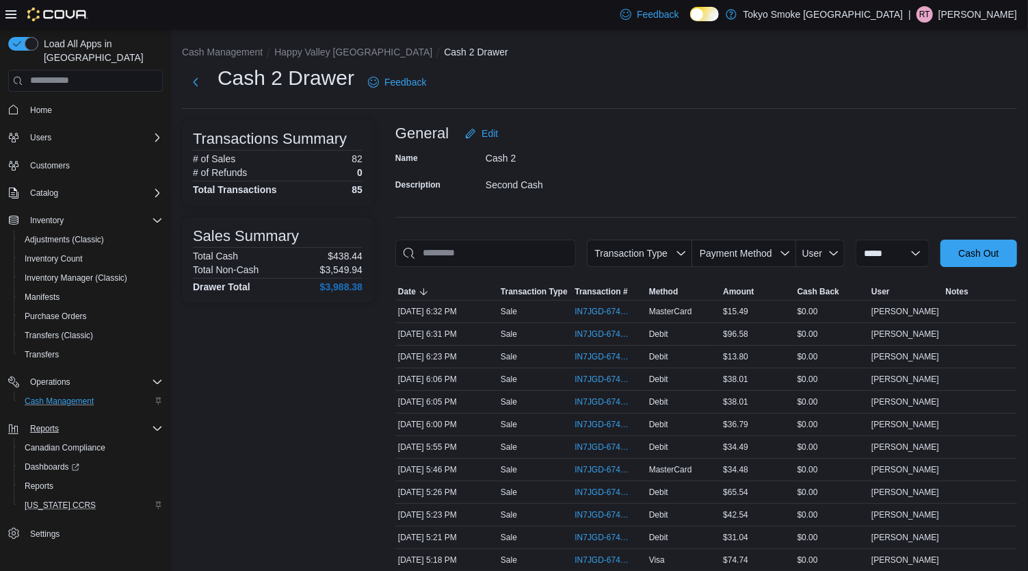
click at [323, 61] on ol "Cash Management Happy Valley Goose Bay Cash 2 Drawer" at bounding box center [599, 53] width 835 height 16
click at [325, 53] on button "Happy Valley [GEOGRAPHIC_DATA]" at bounding box center [353, 52] width 158 height 11
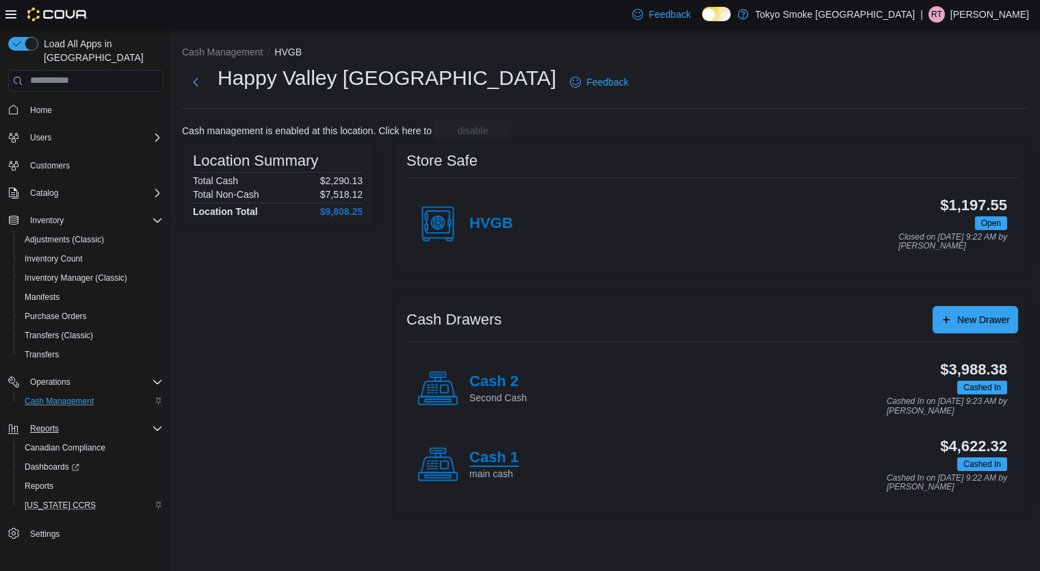
click at [489, 457] on h4 "Cash 1" at bounding box center [493, 458] width 49 height 18
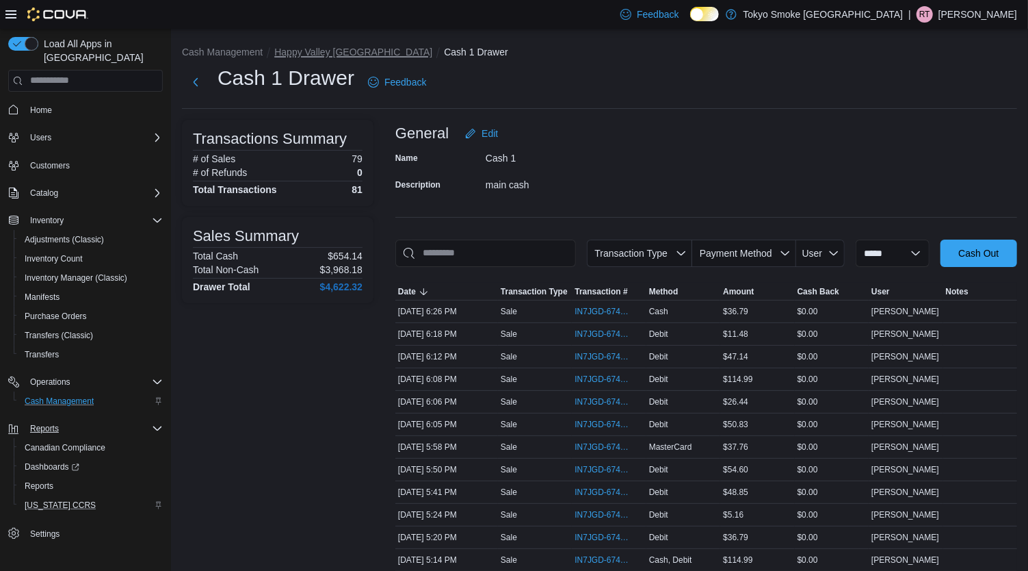
click at [348, 53] on button "Happy Valley [GEOGRAPHIC_DATA]" at bounding box center [353, 52] width 158 height 11
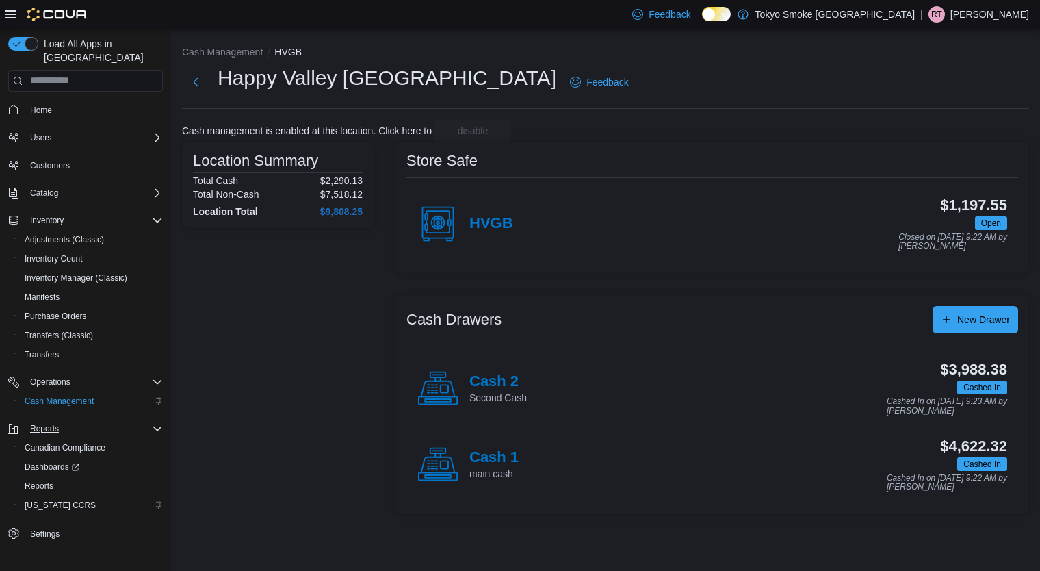
click at [491, 371] on div "Cash 2 Second Cash" at bounding box center [471, 388] width 109 height 41
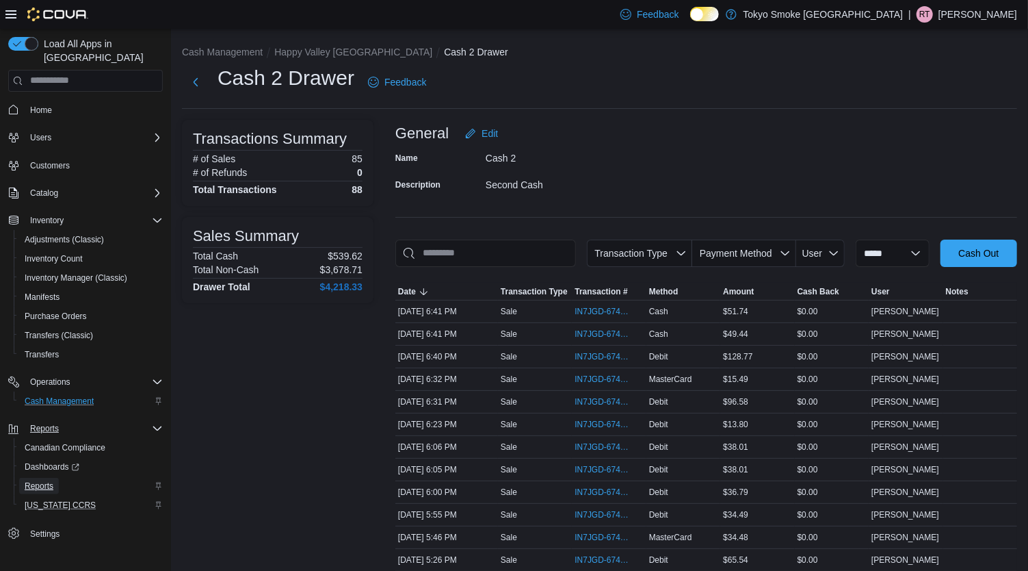
click at [50, 478] on span "Reports" at bounding box center [39, 486] width 29 height 16
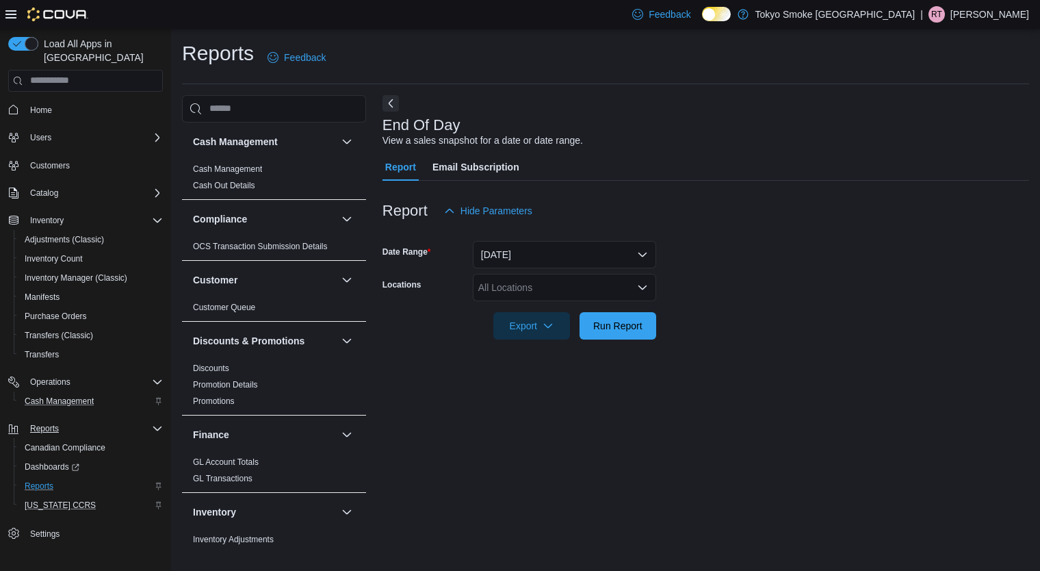
click at [568, 278] on div "All Locations" at bounding box center [564, 287] width 183 height 27
type input "***"
click at [570, 312] on span "Happy Valley [GEOGRAPHIC_DATA]" at bounding box center [588, 311] width 158 height 14
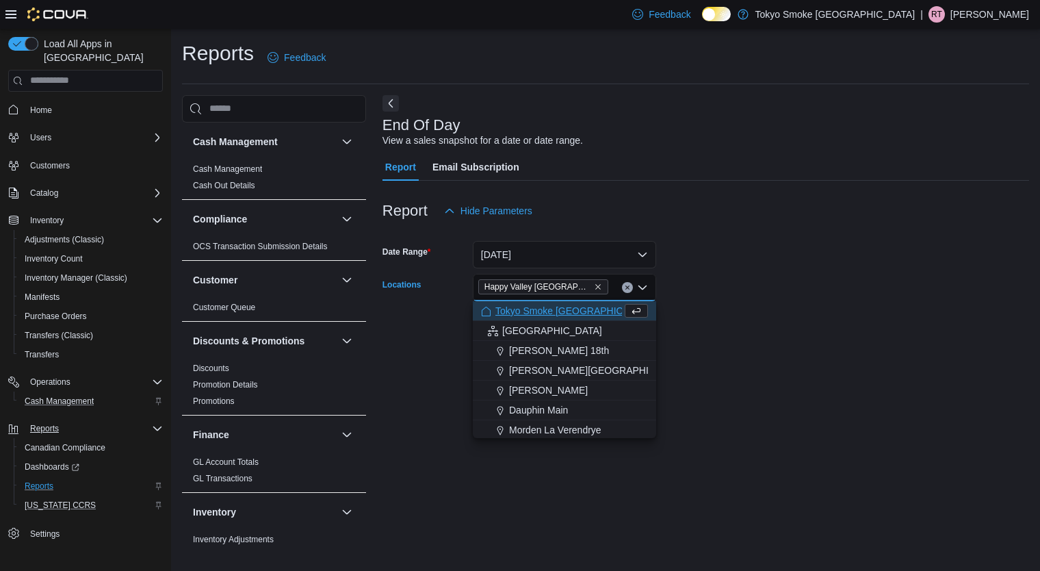
click at [794, 289] on form "Date Range [DATE] Locations [GEOGRAPHIC_DATA] [GEOGRAPHIC_DATA] Combo box. Sele…" at bounding box center [705, 281] width 647 height 115
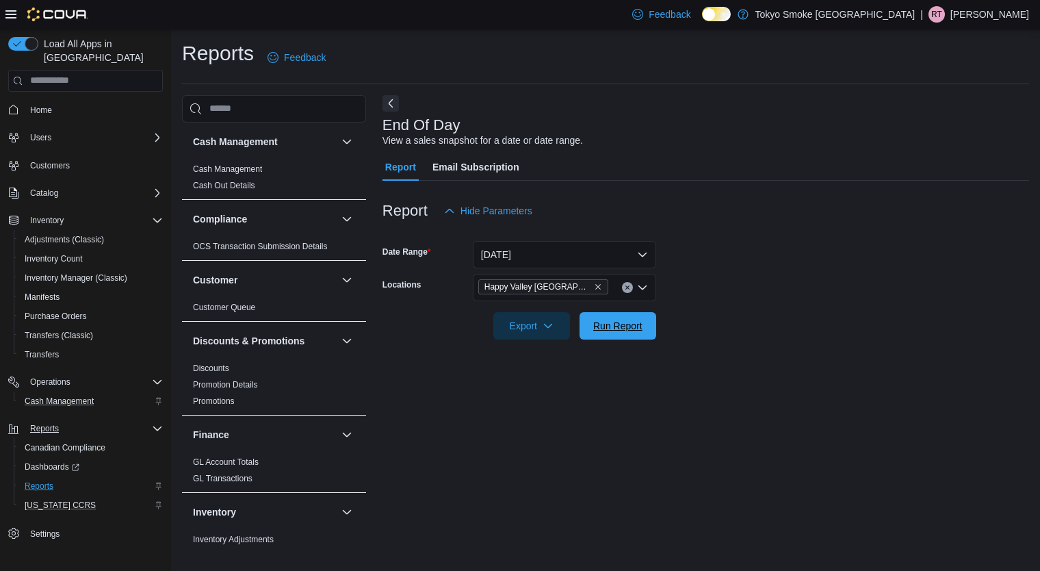
click at [630, 326] on span "Run Report" at bounding box center [617, 326] width 49 height 14
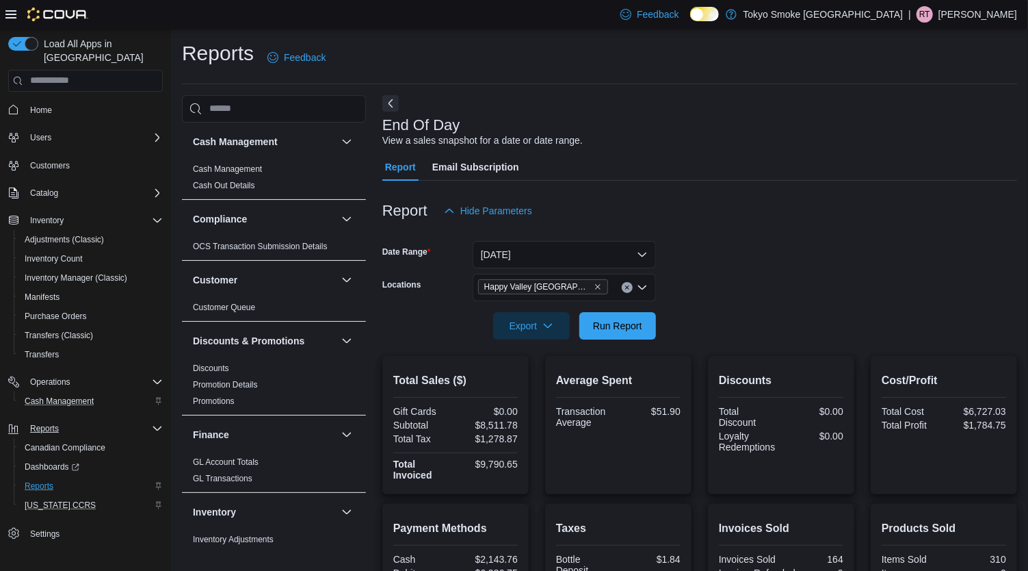
scroll to position [291, 0]
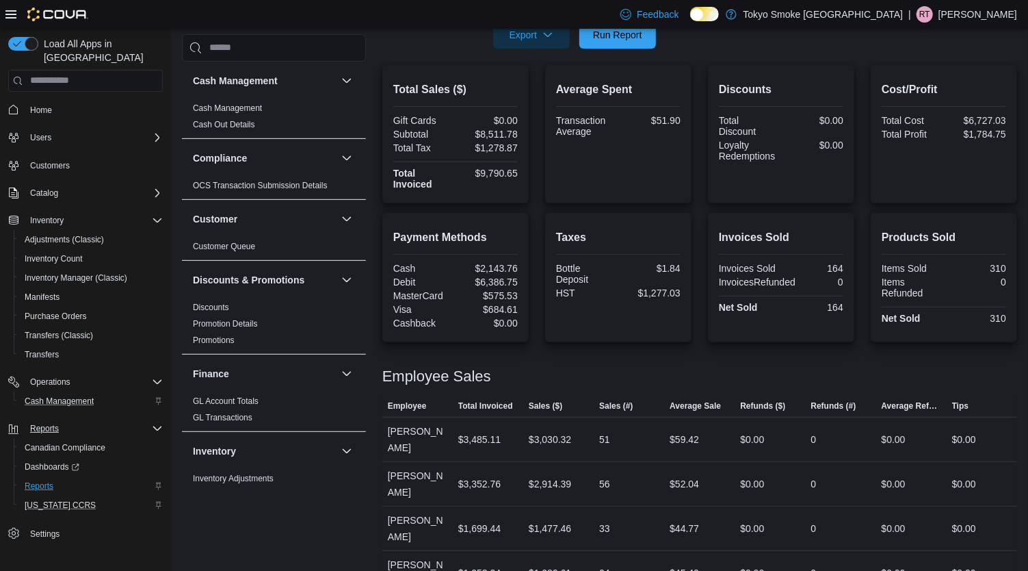
click at [694, 366] on div at bounding box center [699, 360] width 635 height 16
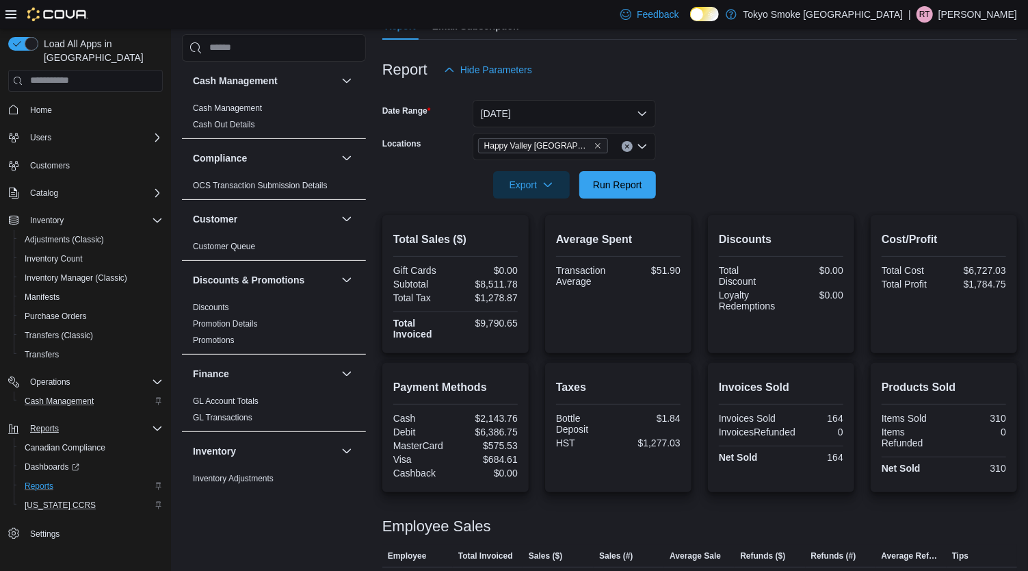
scroll to position [140, 0]
click at [625, 193] on span "Run Report" at bounding box center [618, 185] width 60 height 27
click at [72, 395] on span "Cash Management" at bounding box center [59, 400] width 69 height 11
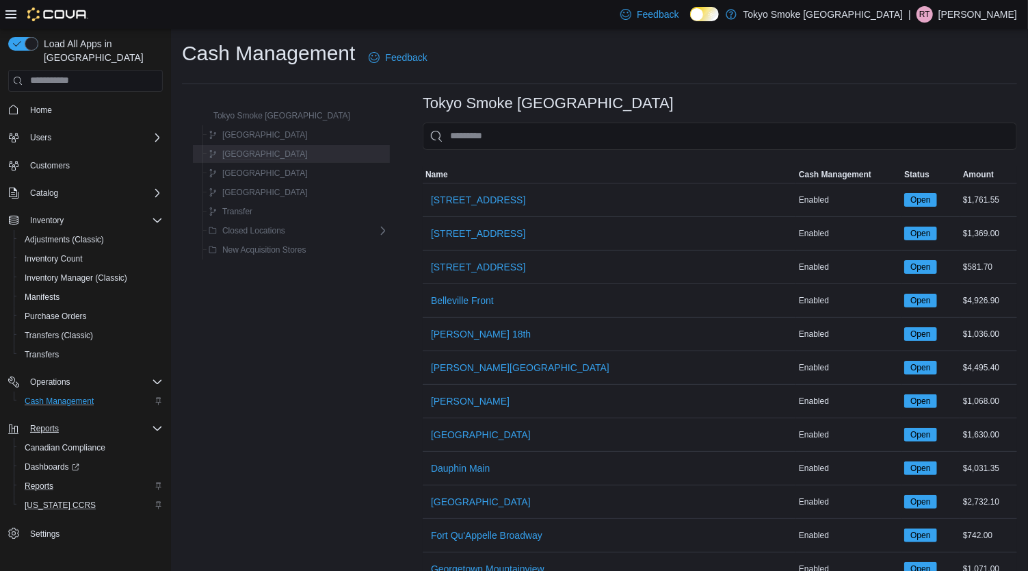
click at [304, 155] on div "[GEOGRAPHIC_DATA]" at bounding box center [295, 154] width 185 height 16
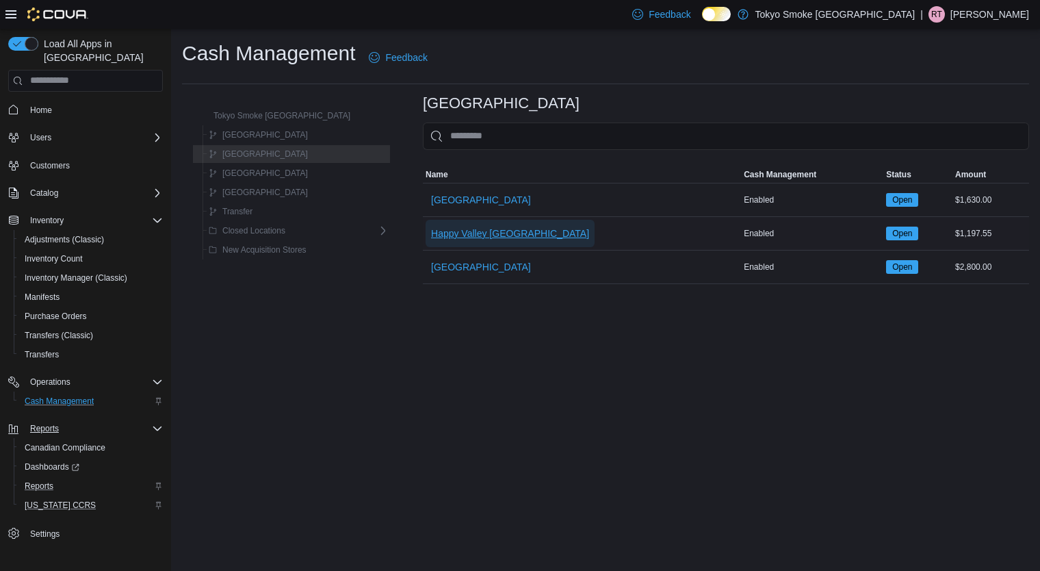
click at [460, 233] on span "Happy Valley [GEOGRAPHIC_DATA]" at bounding box center [510, 233] width 158 height 14
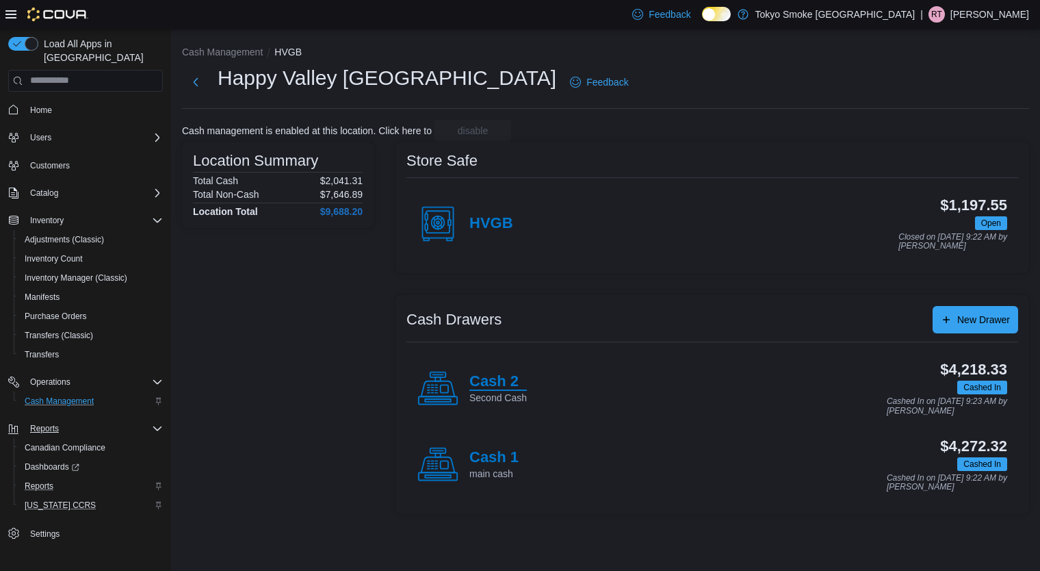
click at [506, 386] on h4 "Cash 2" at bounding box center [497, 382] width 57 height 18
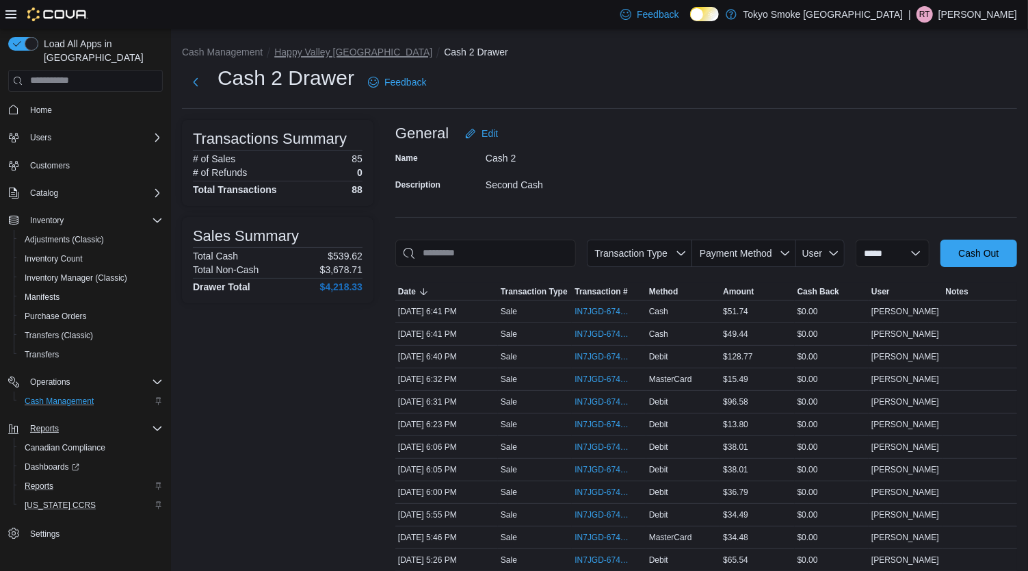
click at [337, 55] on button "Happy Valley [GEOGRAPHIC_DATA]" at bounding box center [353, 52] width 158 height 11
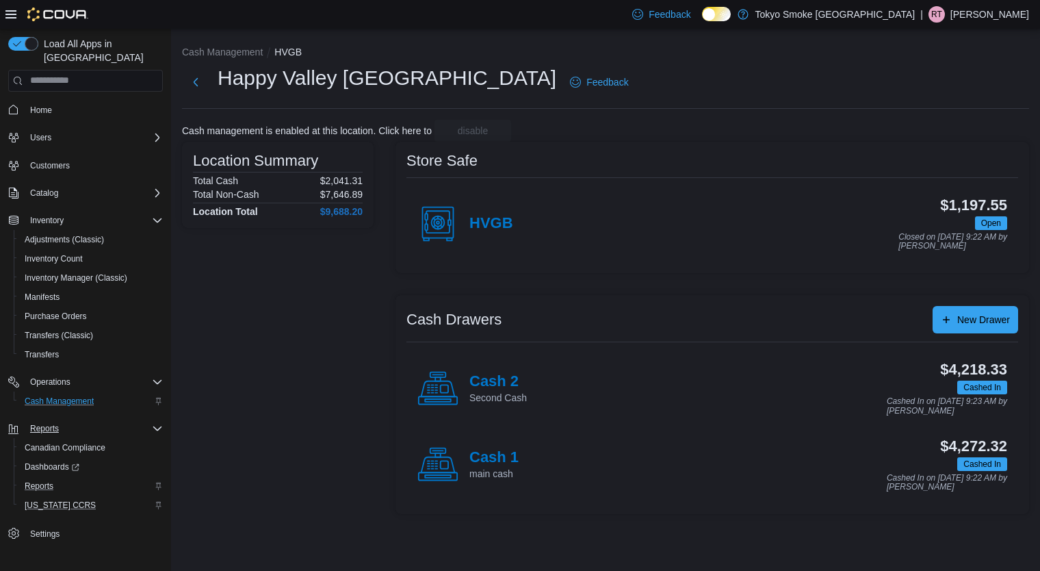
click at [443, 382] on icon at bounding box center [437, 388] width 41 height 41
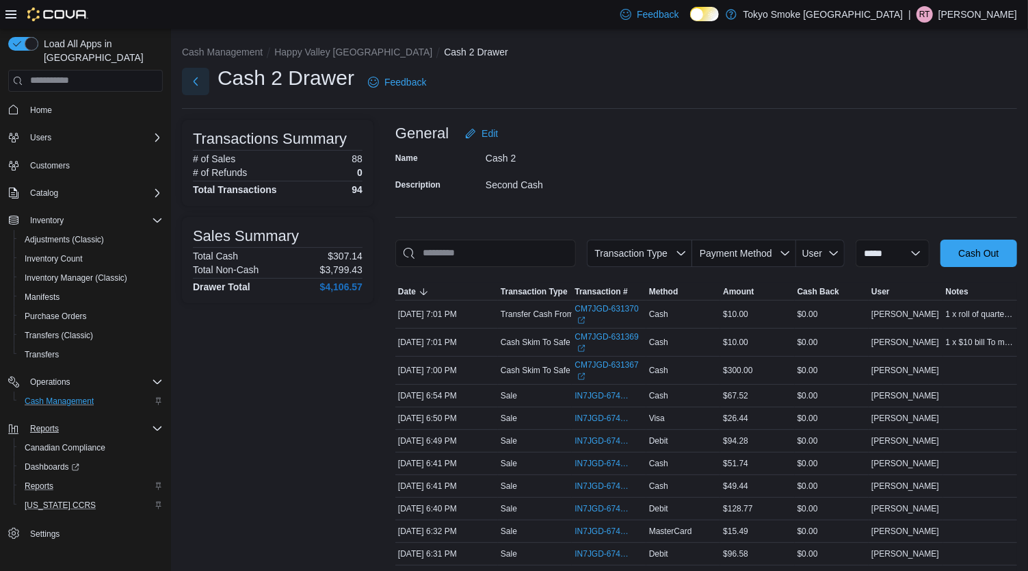
click at [198, 86] on button "Next" at bounding box center [195, 81] width 27 height 27
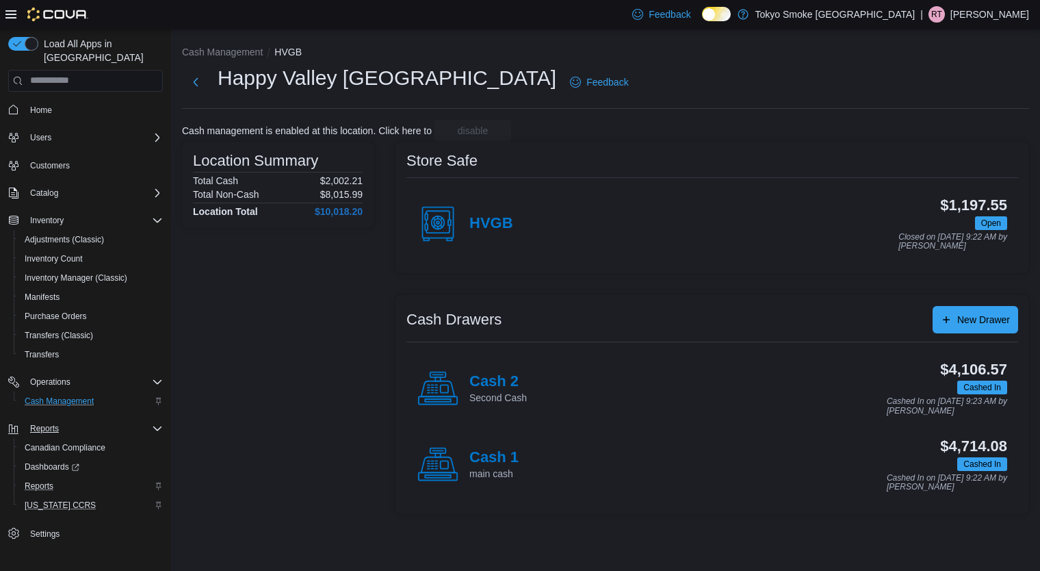
click at [501, 370] on div "Cash 2 Second Cash" at bounding box center [471, 388] width 109 height 41
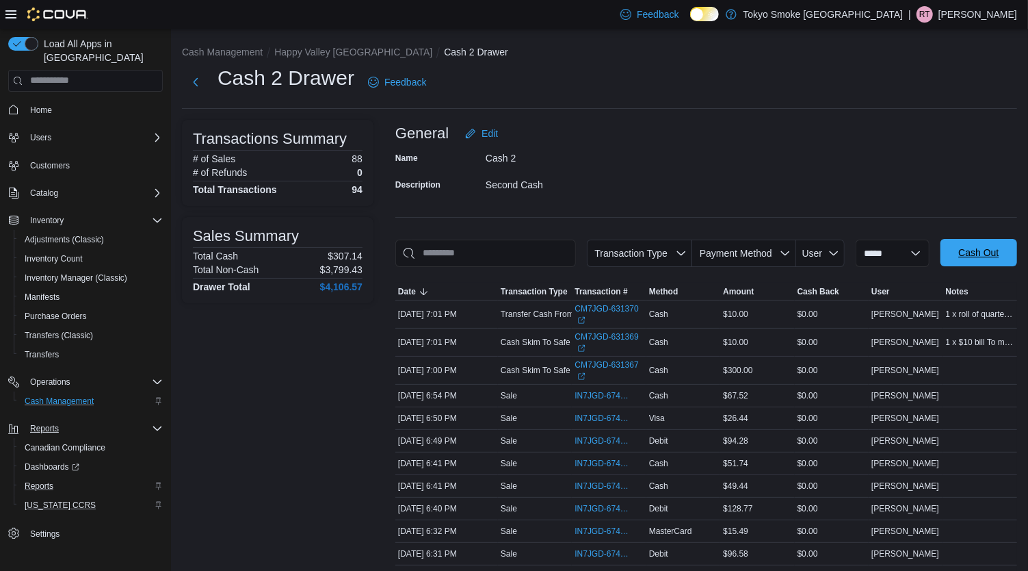
click at [978, 243] on span "Cash Out" at bounding box center [979, 252] width 60 height 27
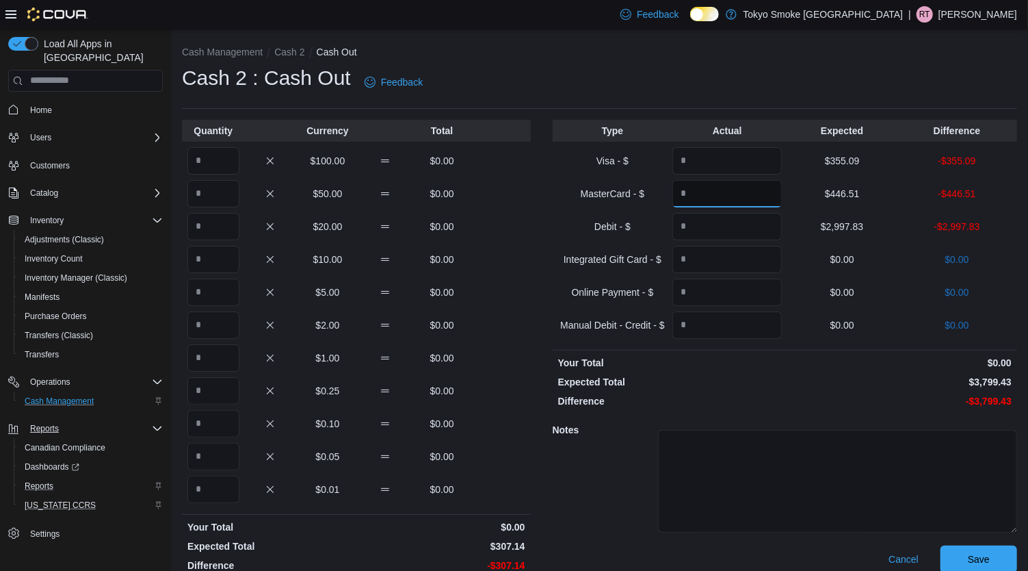
click at [746, 200] on input "Quantity" at bounding box center [727, 193] width 109 height 27
type input "*"
click at [296, 50] on button "Cash 2" at bounding box center [289, 52] width 30 height 11
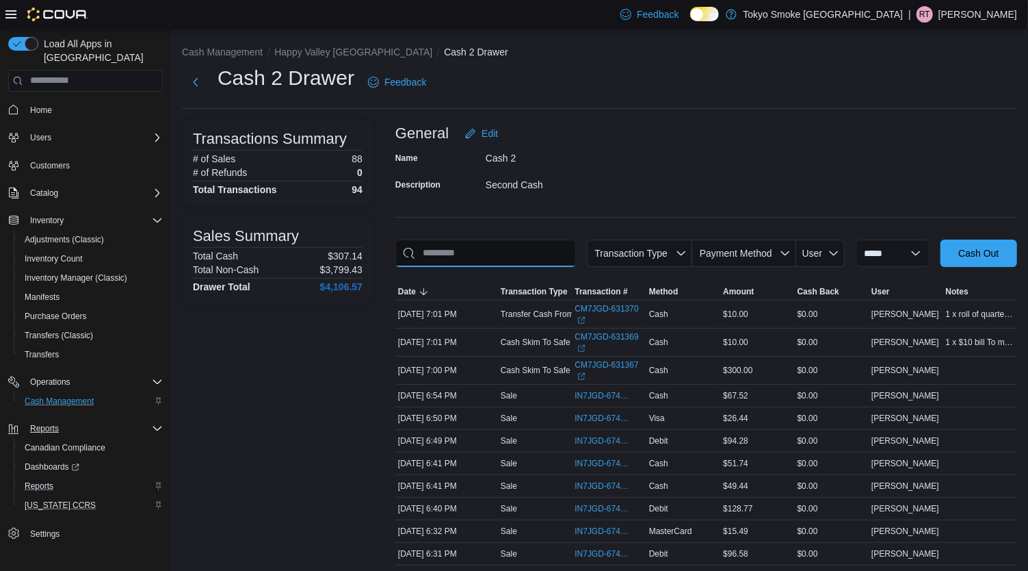
click at [460, 253] on input "This is a search bar. As you type, the results lower in the page will automatic…" at bounding box center [485, 252] width 181 height 27
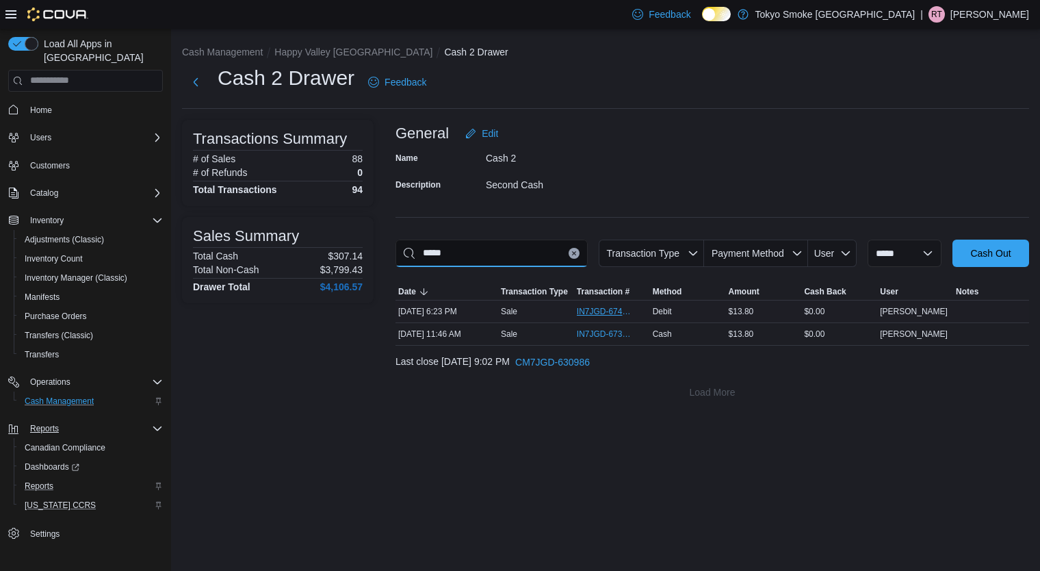
type input "*****"
click at [597, 309] on span "IN7JGD-6742490" at bounding box center [605, 311] width 57 height 11
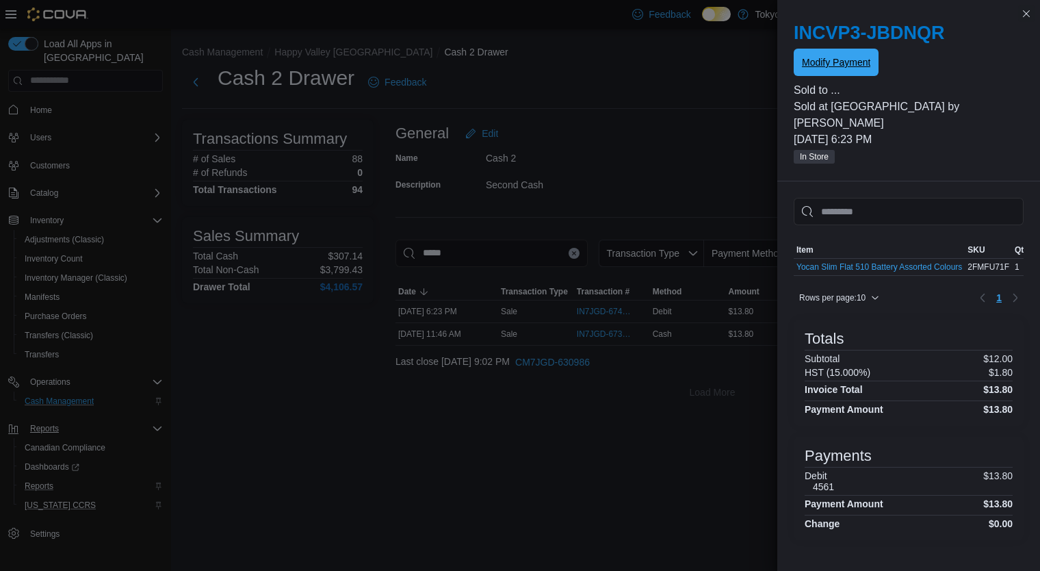
click at [850, 66] on span "Modify Payment" at bounding box center [836, 62] width 68 height 14
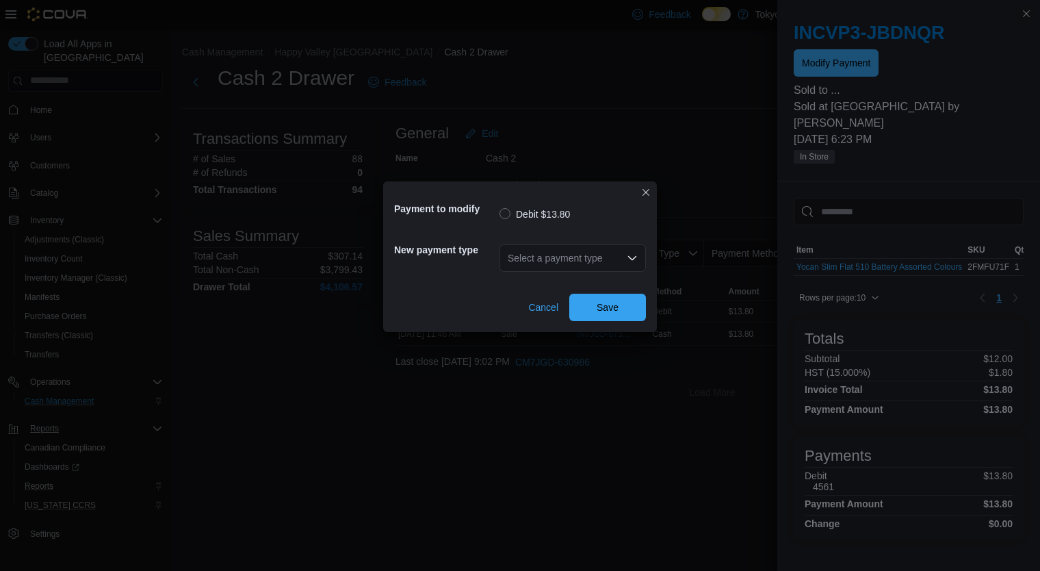
click at [596, 253] on div "Select a payment type" at bounding box center [572, 257] width 146 height 27
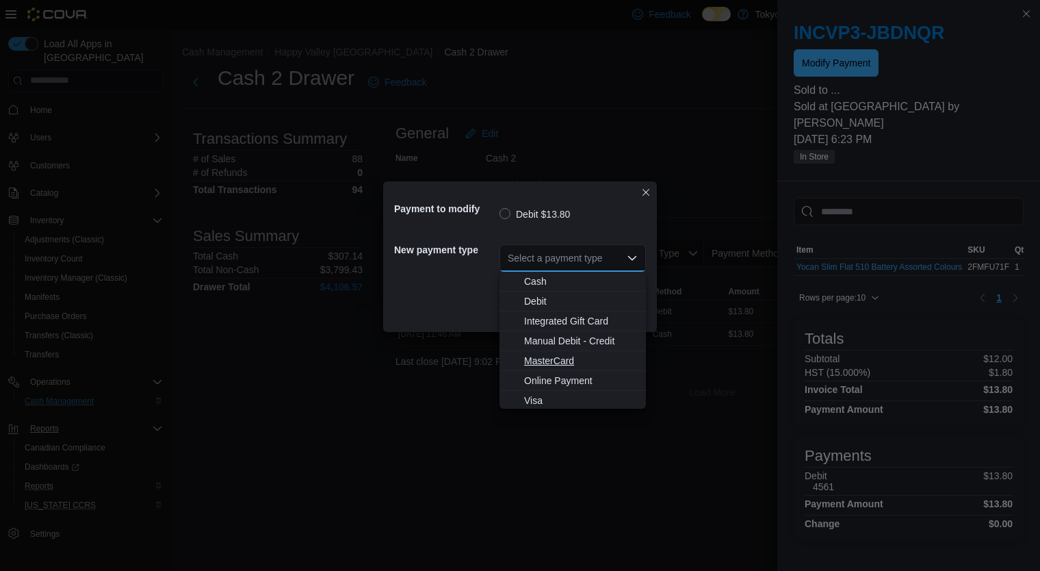
click at [546, 367] on span "MasterCard" at bounding box center [581, 361] width 114 height 14
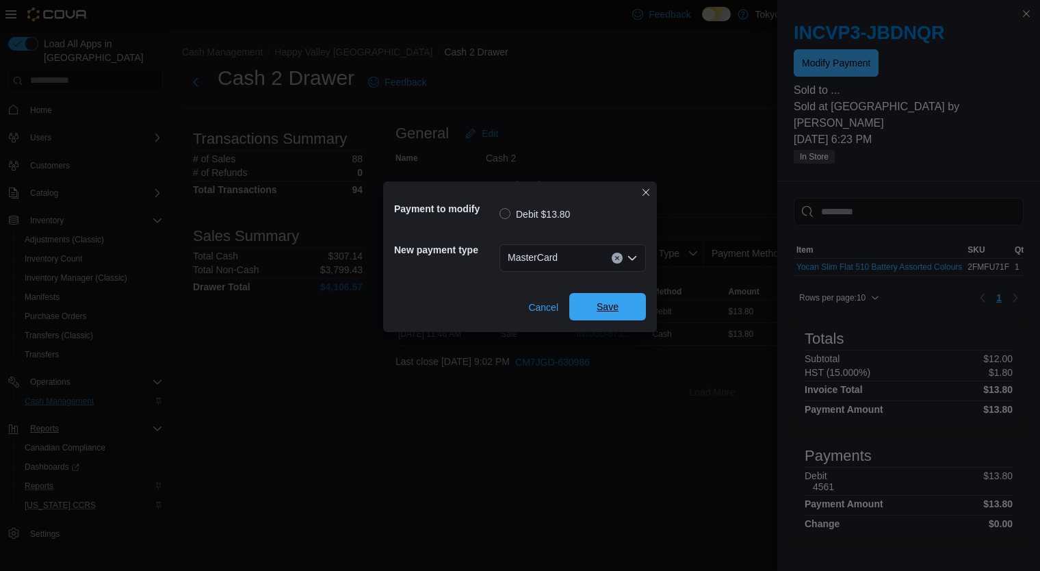
click at [593, 317] on span "Save" at bounding box center [607, 306] width 60 height 27
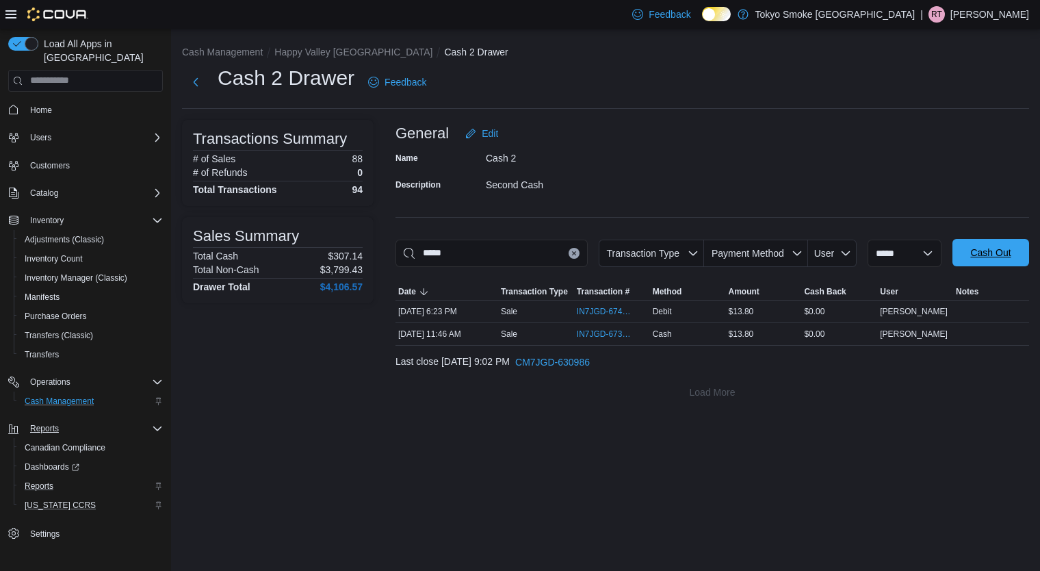
click at [1006, 247] on span "Cash Out" at bounding box center [990, 253] width 40 height 14
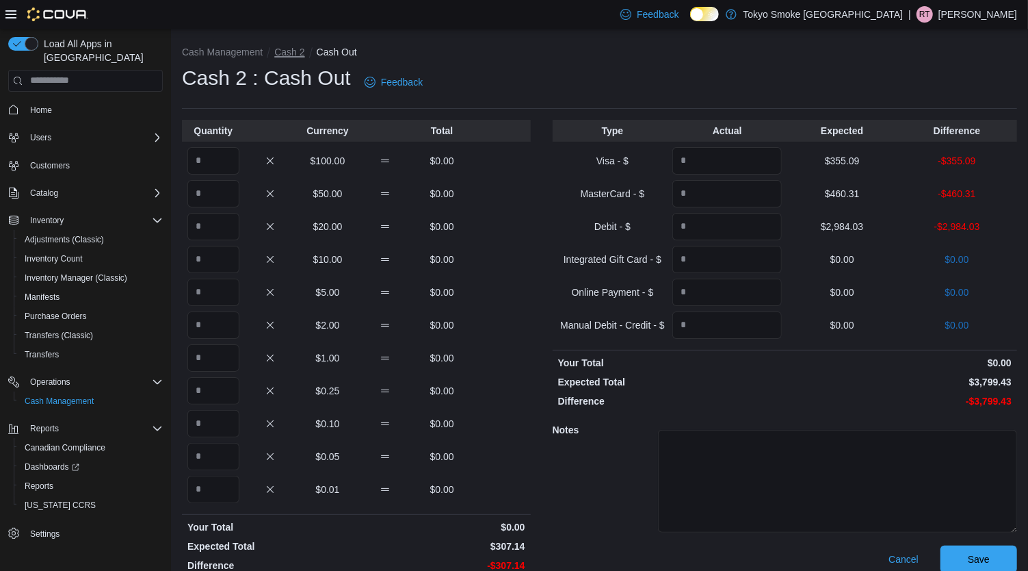
click at [298, 47] on button "Cash 2" at bounding box center [289, 52] width 30 height 11
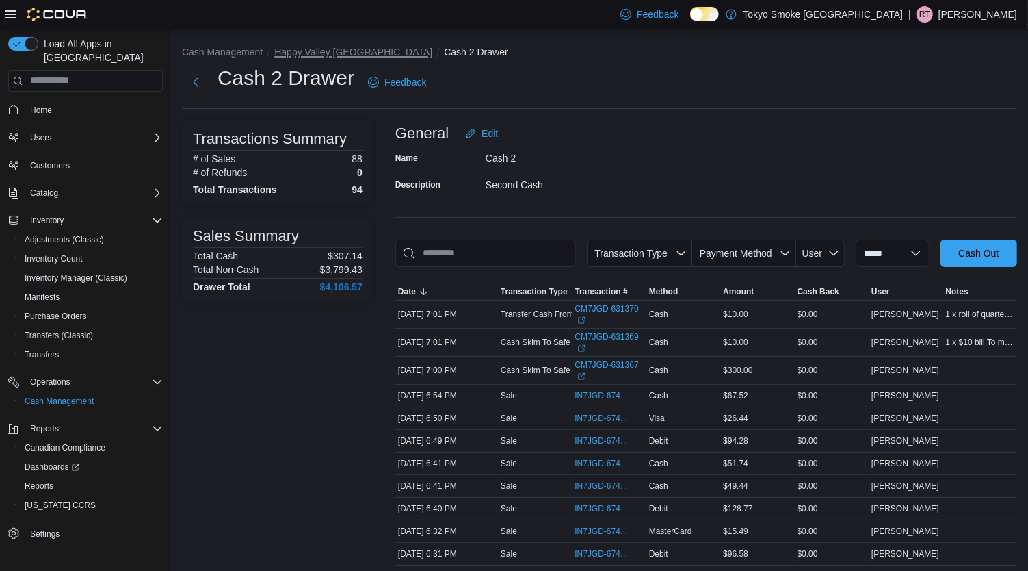
click at [298, 47] on button "Happy Valley [GEOGRAPHIC_DATA]" at bounding box center [353, 52] width 158 height 11
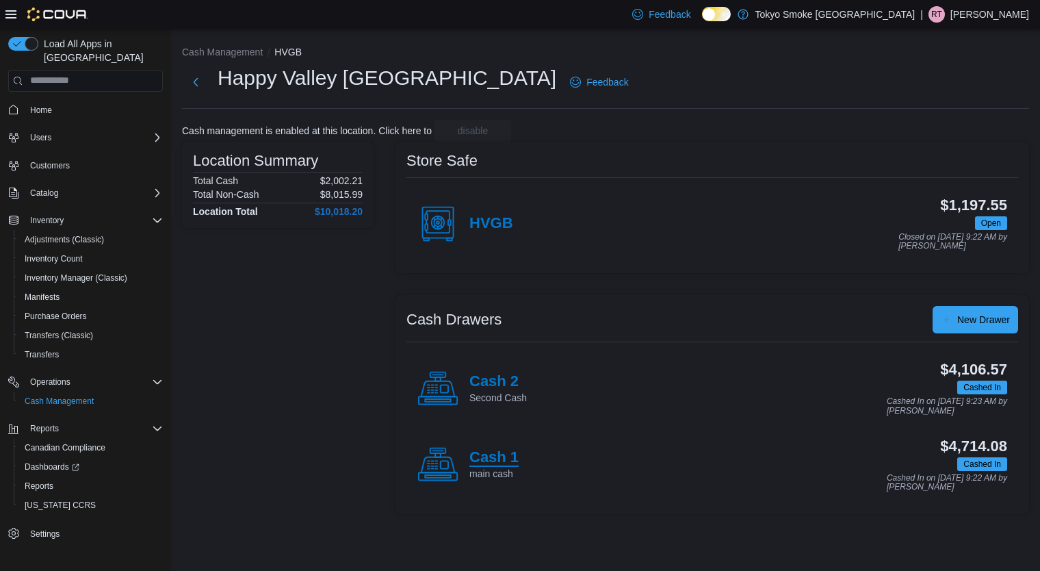
click at [500, 449] on h4 "Cash 1" at bounding box center [493, 458] width 49 height 18
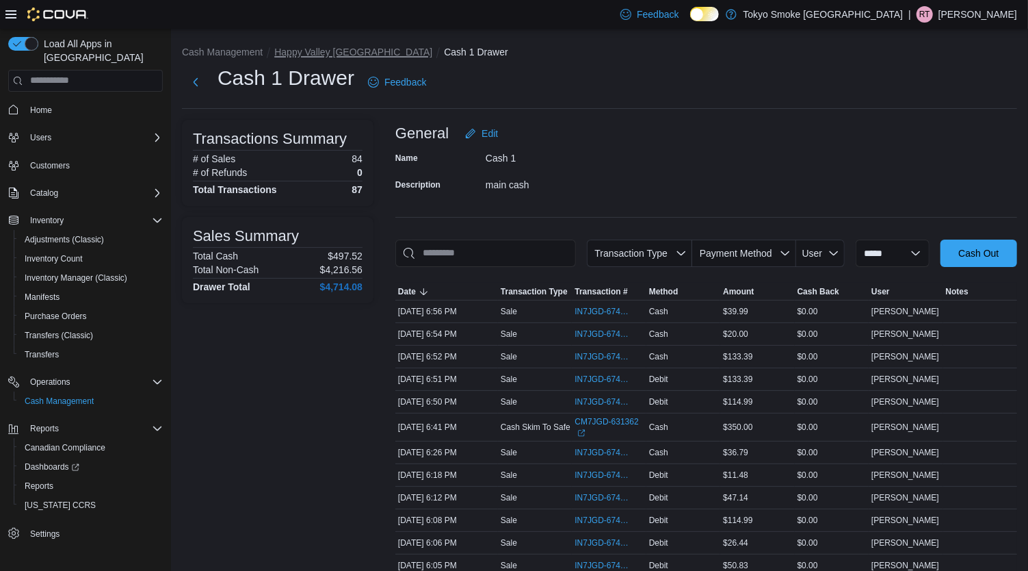
click at [311, 51] on button "Happy Valley [GEOGRAPHIC_DATA]" at bounding box center [353, 52] width 158 height 11
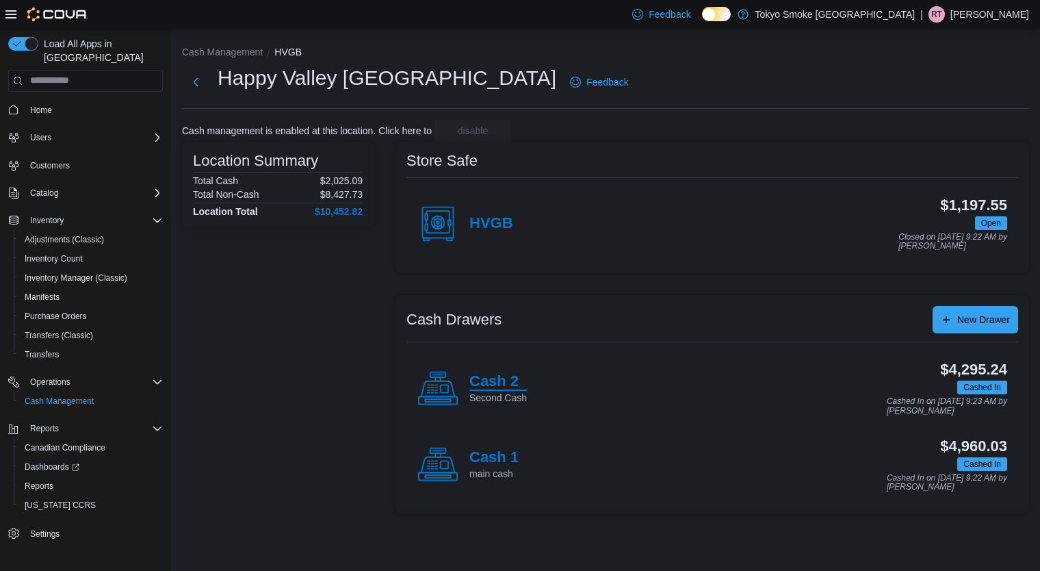
click at [507, 385] on h4 "Cash 2" at bounding box center [497, 382] width 57 height 18
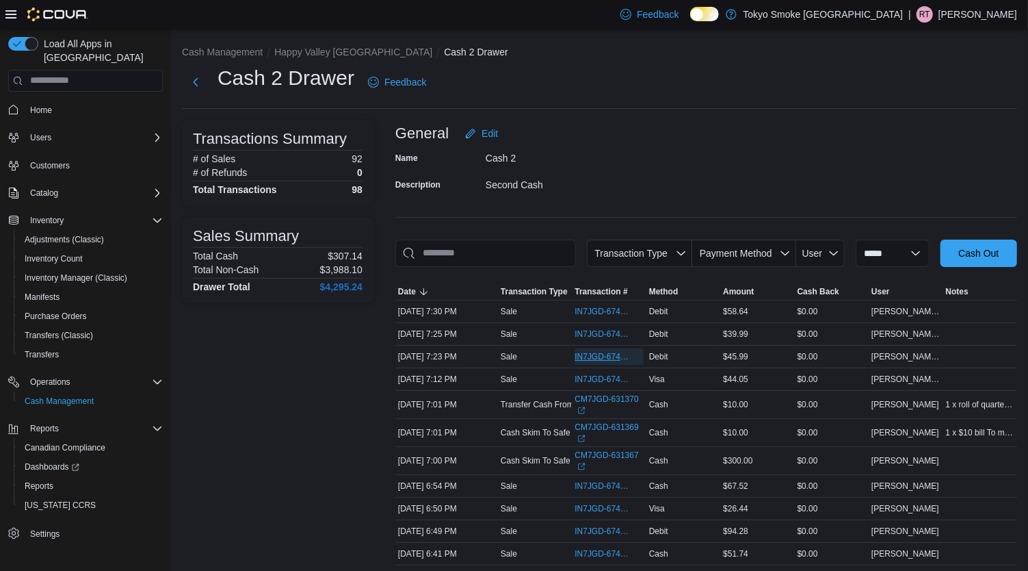
click at [597, 349] on span "IN7JGD-6743077" at bounding box center [609, 356] width 68 height 16
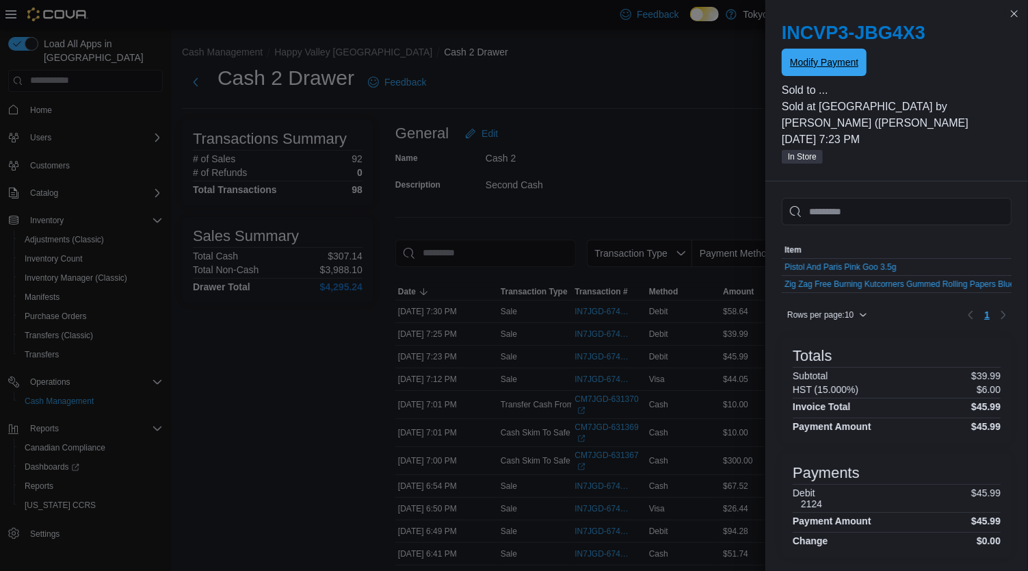
click at [840, 63] on span "Modify Payment" at bounding box center [824, 62] width 68 height 14
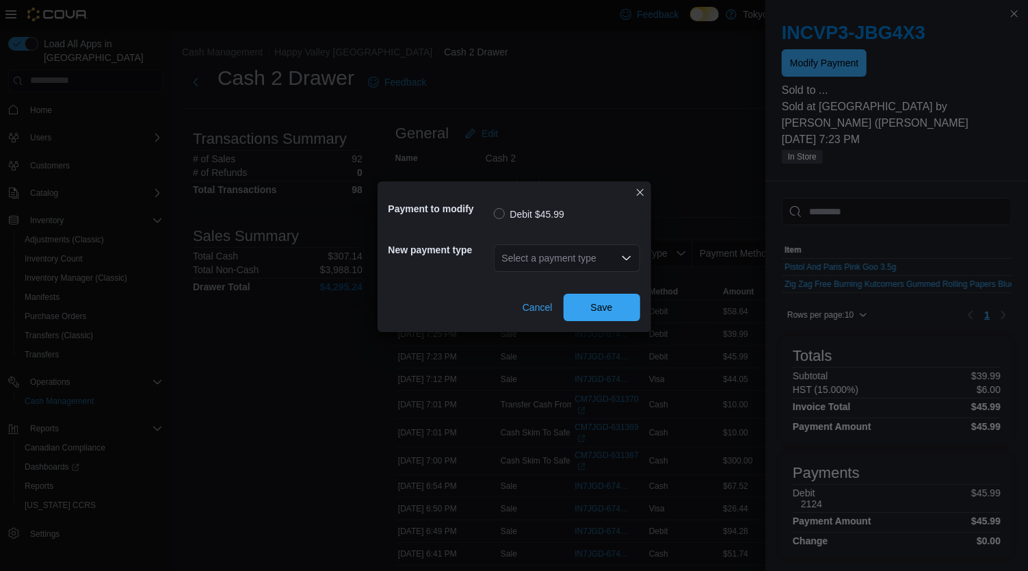
click at [580, 261] on div "Select a payment type" at bounding box center [567, 257] width 146 height 27
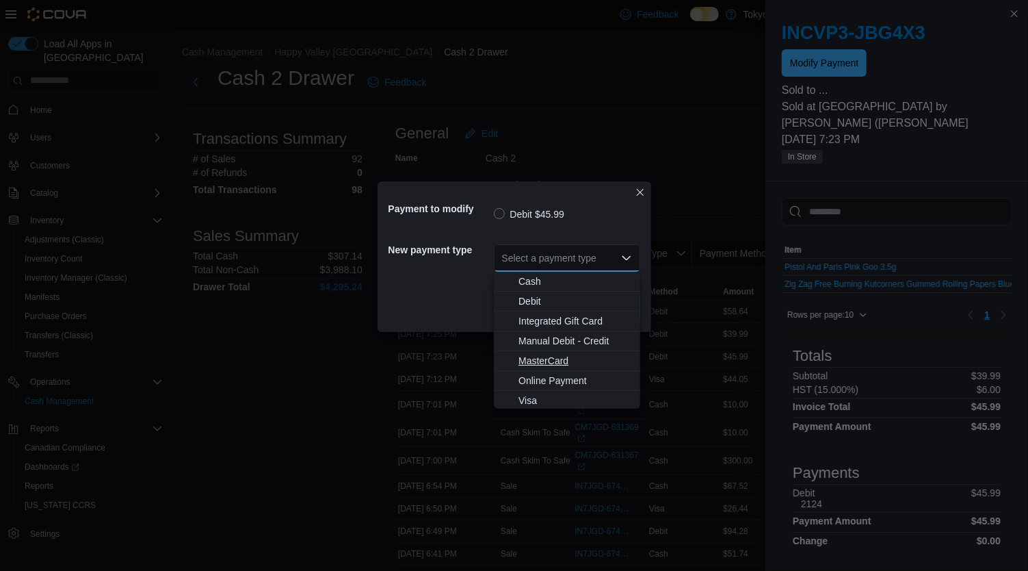
click at [549, 366] on span "MasterCard" at bounding box center [576, 361] width 114 height 14
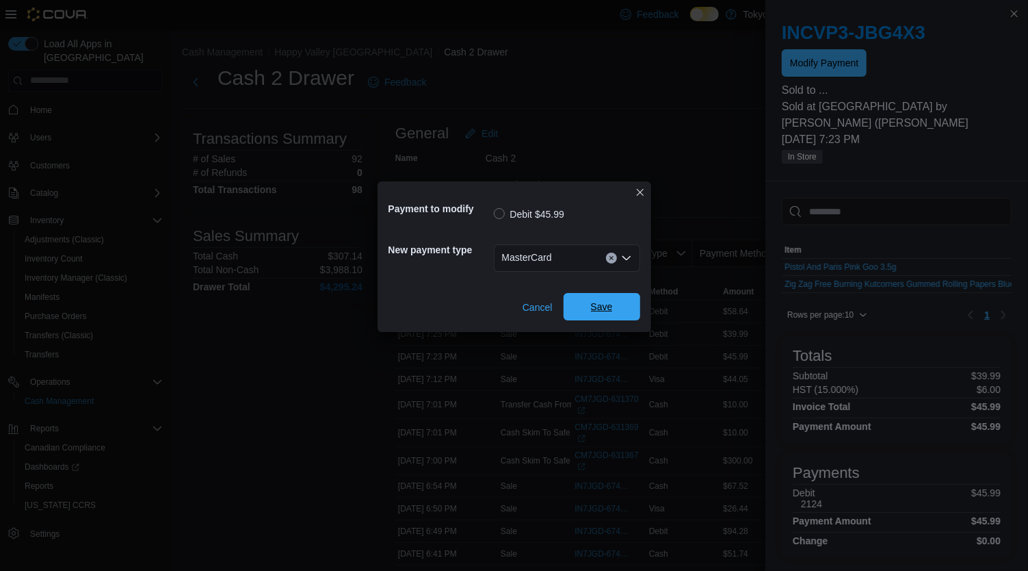
click at [610, 310] on span "Save" at bounding box center [602, 307] width 22 height 14
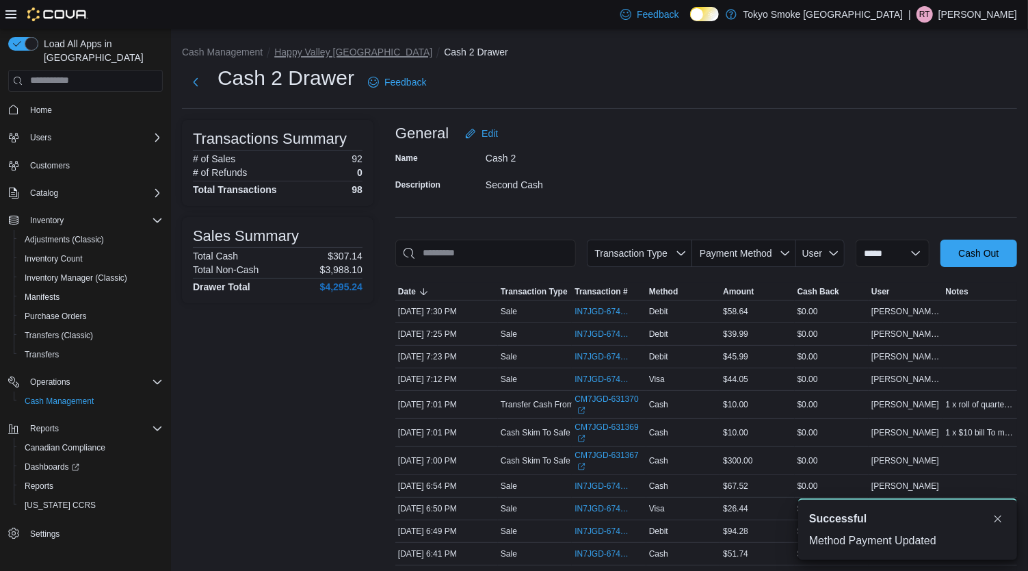
click at [337, 56] on button "Happy Valley [GEOGRAPHIC_DATA]" at bounding box center [353, 52] width 158 height 11
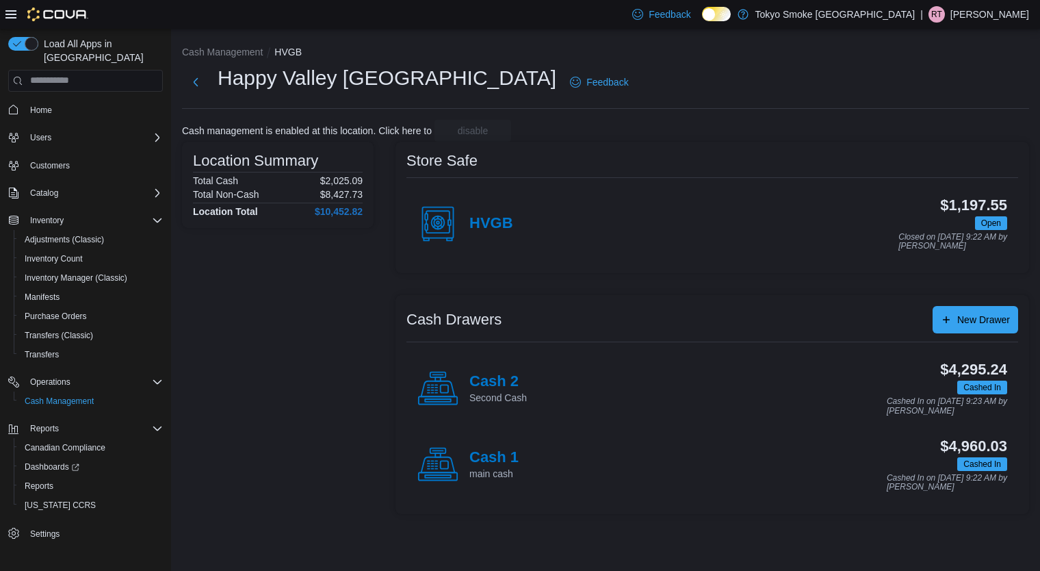
click at [491, 373] on h4 "Cash 2" at bounding box center [497, 382] width 57 height 18
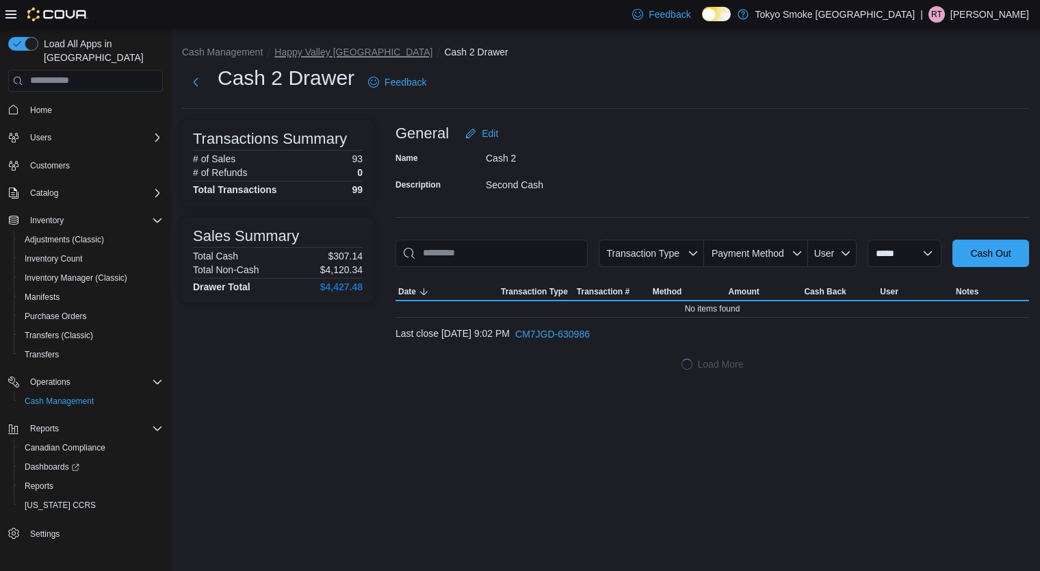
click at [316, 51] on button "Happy Valley [GEOGRAPHIC_DATA]" at bounding box center [353, 52] width 158 height 11
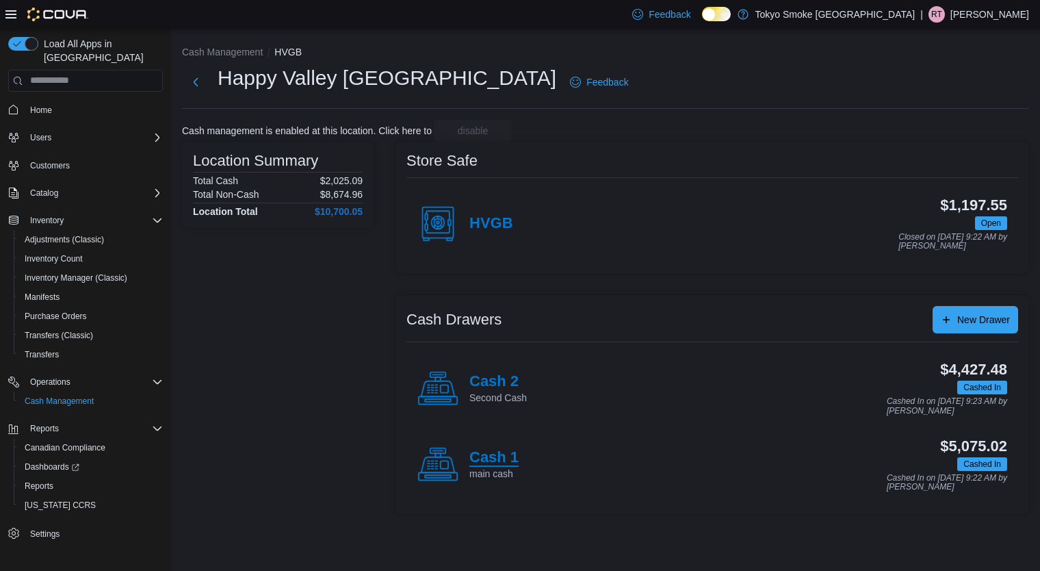
click at [504, 457] on h4 "Cash 1" at bounding box center [493, 458] width 49 height 18
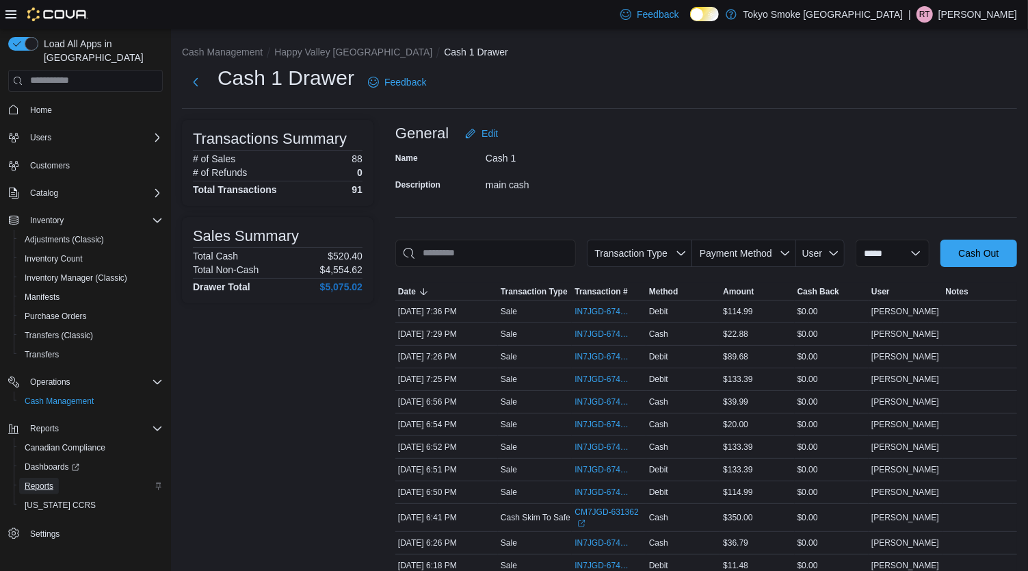
click at [47, 480] on span "Reports" at bounding box center [39, 485] width 29 height 11
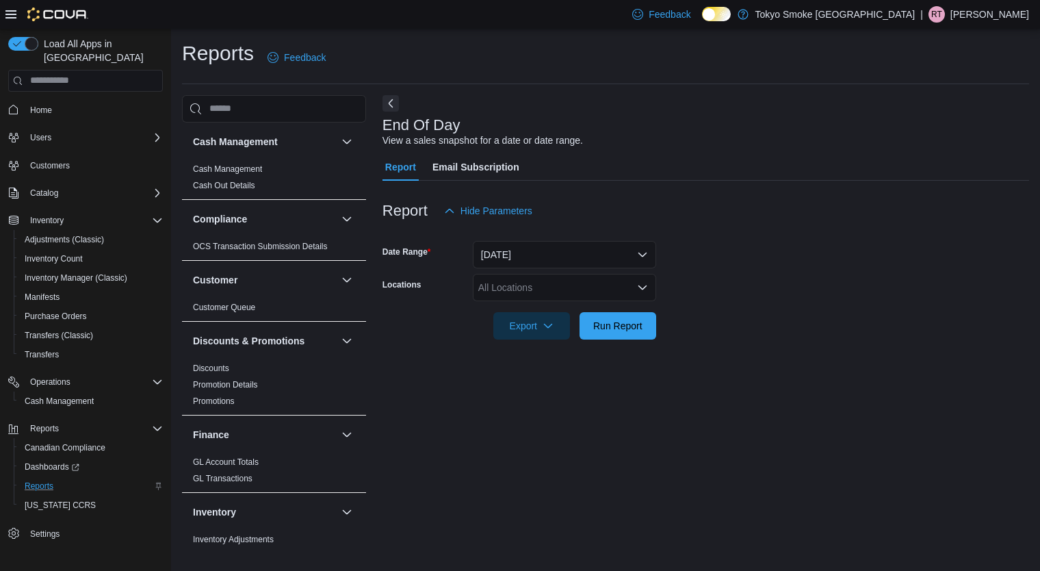
click at [569, 294] on div "All Locations" at bounding box center [564, 287] width 183 height 27
type input "***"
click at [573, 306] on span "Happy Valley [GEOGRAPHIC_DATA]" at bounding box center [588, 311] width 158 height 14
click at [722, 305] on div at bounding box center [705, 306] width 647 height 11
click at [634, 319] on span "Run Report" at bounding box center [617, 325] width 49 height 14
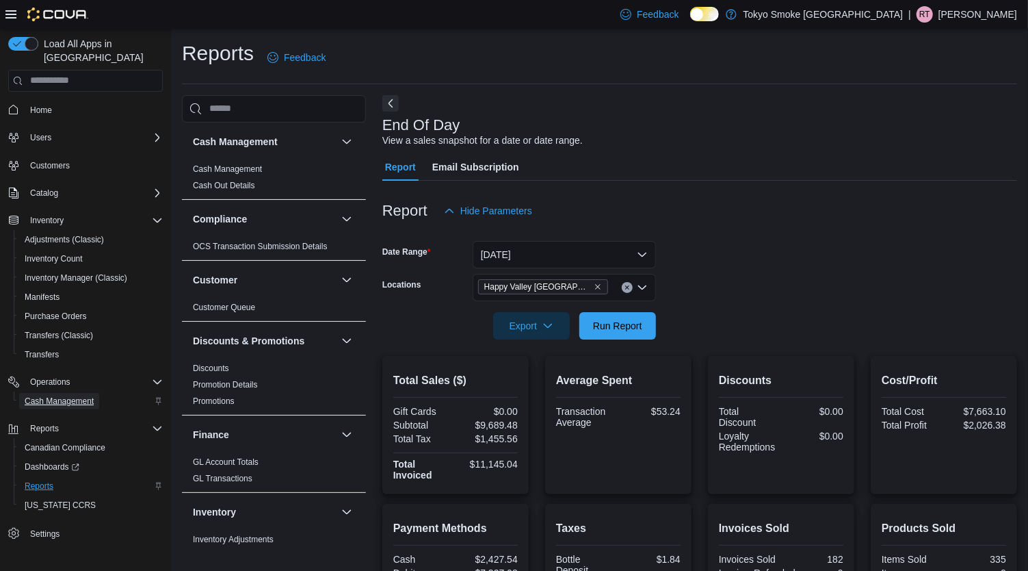
click at [69, 395] on span "Cash Management" at bounding box center [59, 400] width 69 height 11
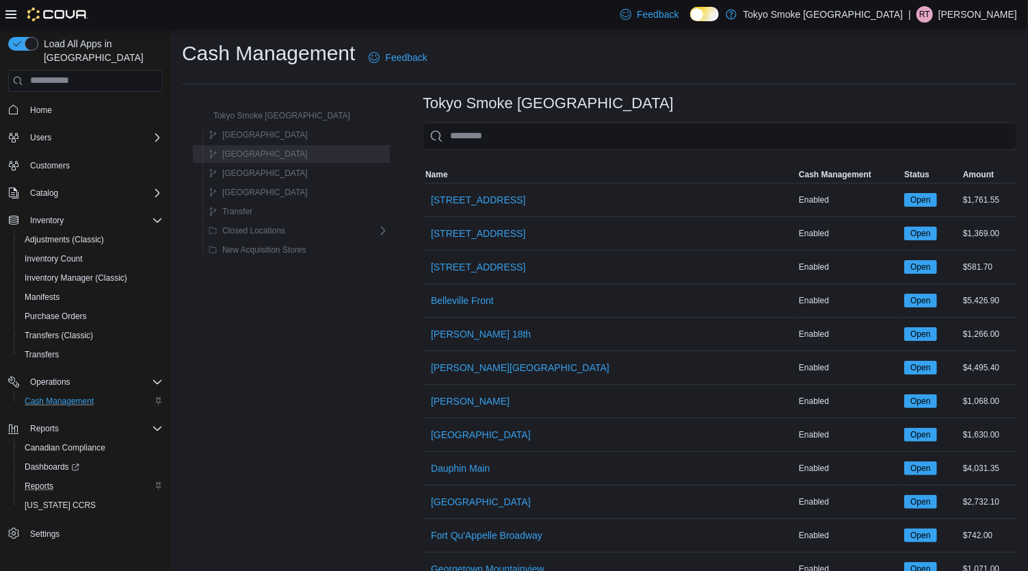
click at [285, 159] on div "[GEOGRAPHIC_DATA]" at bounding box center [295, 154] width 185 height 16
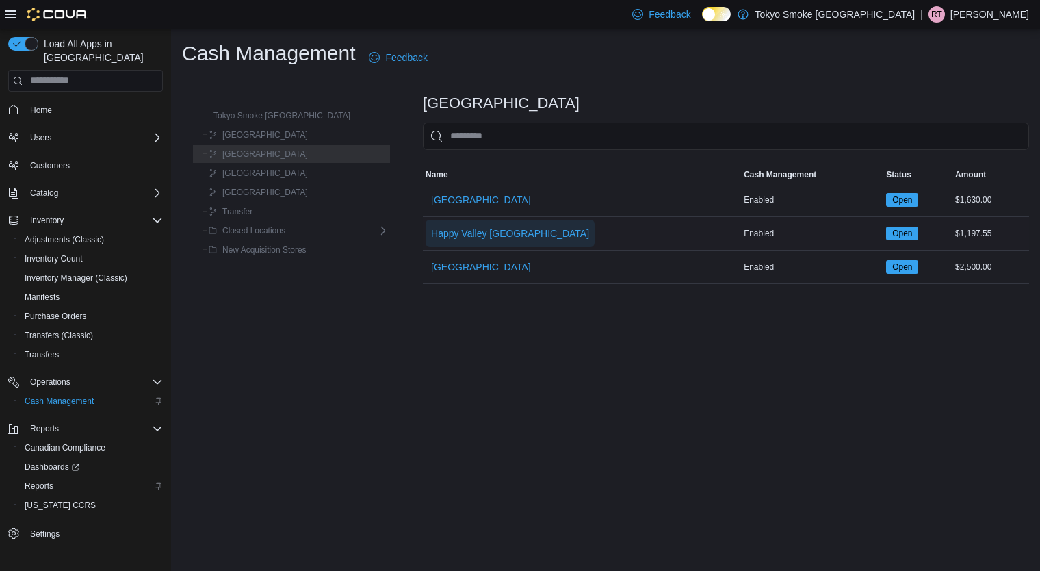
click at [461, 231] on span "Happy Valley [GEOGRAPHIC_DATA]" at bounding box center [510, 233] width 158 height 14
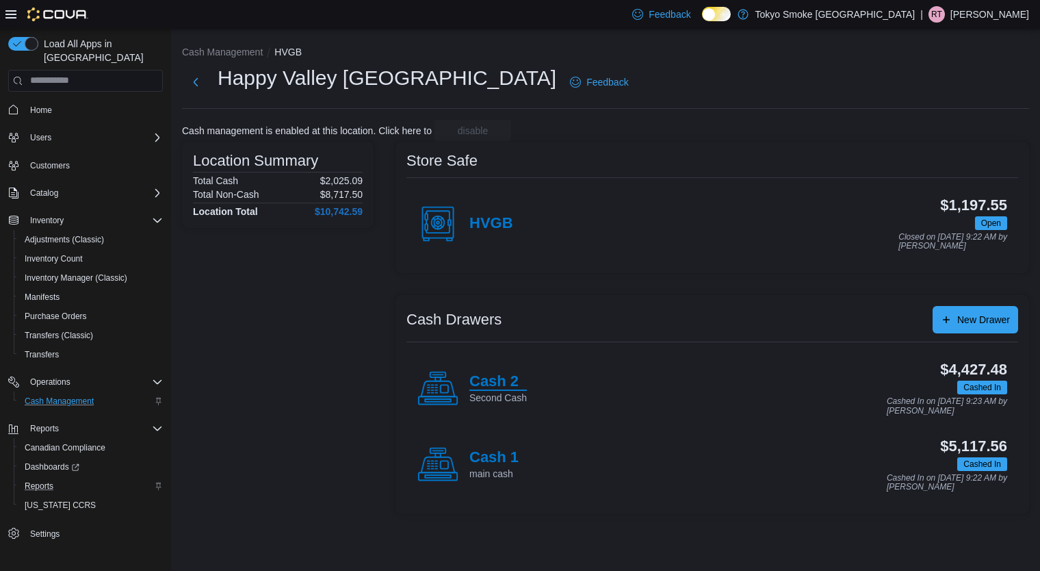
click at [479, 373] on h4 "Cash 2" at bounding box center [497, 382] width 57 height 18
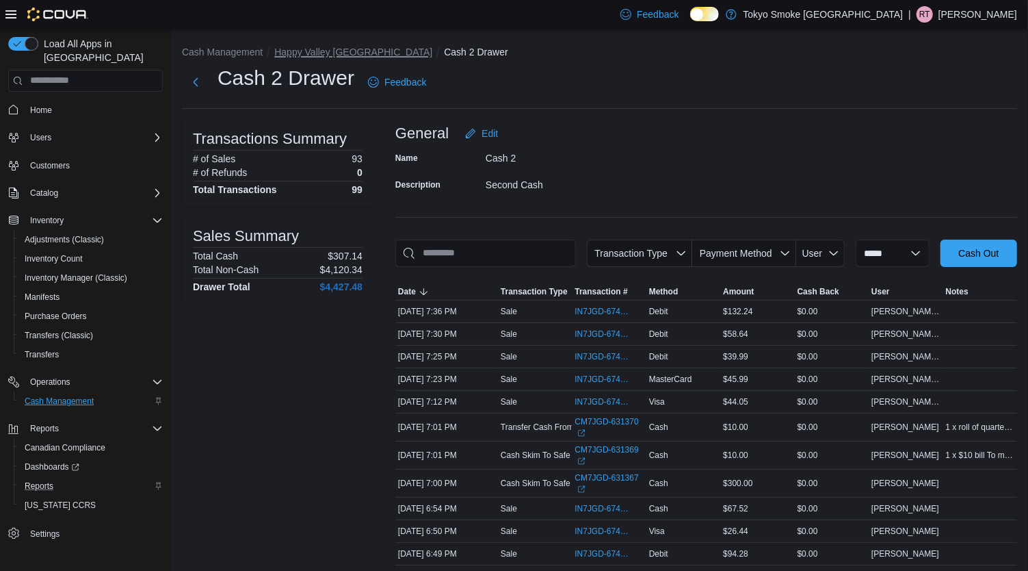
click at [329, 52] on button "Happy Valley [GEOGRAPHIC_DATA]" at bounding box center [353, 52] width 158 height 11
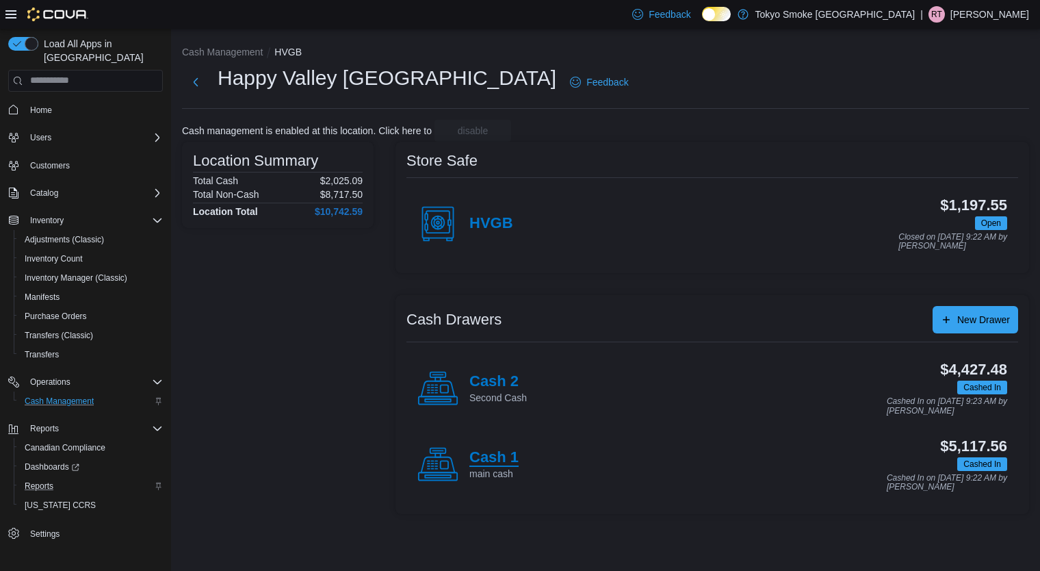
click at [482, 454] on h4 "Cash 1" at bounding box center [493, 458] width 49 height 18
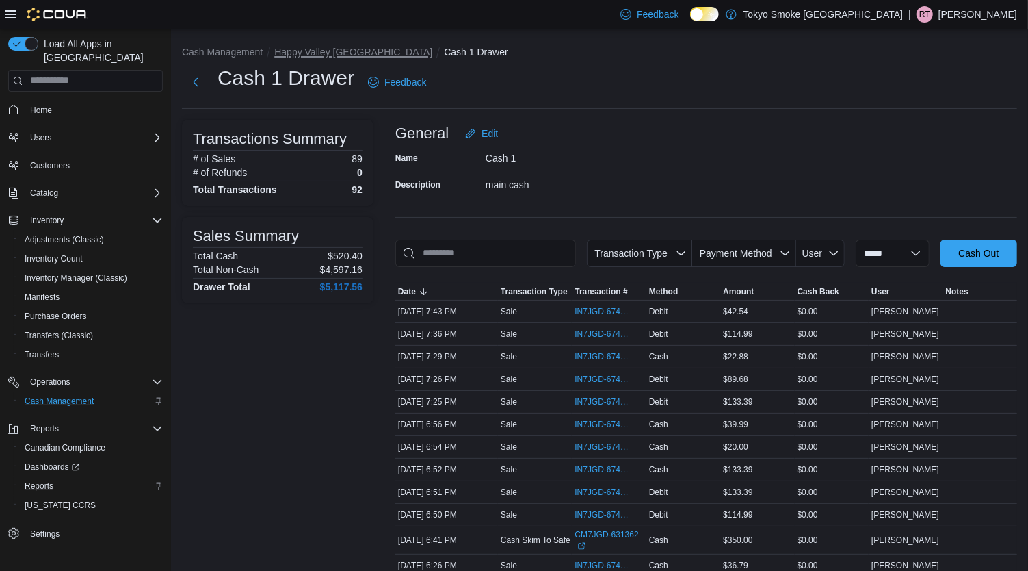
click at [339, 52] on button "Happy Valley [GEOGRAPHIC_DATA]" at bounding box center [353, 52] width 158 height 11
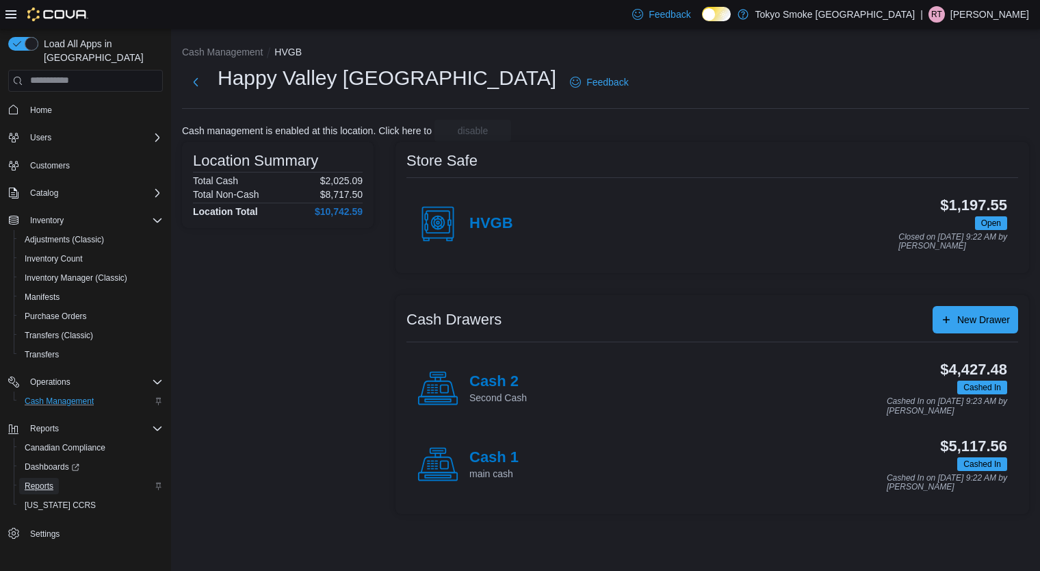
click at [42, 480] on span "Reports" at bounding box center [39, 485] width 29 height 11
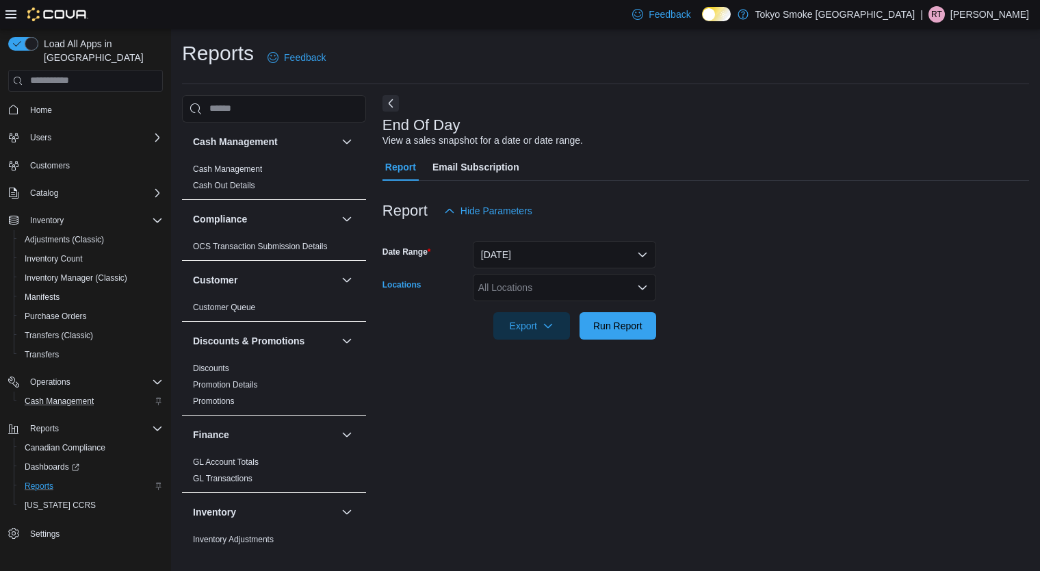
click at [551, 291] on div "All Locations" at bounding box center [564, 287] width 183 height 27
type input "***"
click at [559, 313] on span "Happy Valley [GEOGRAPHIC_DATA]" at bounding box center [588, 311] width 158 height 14
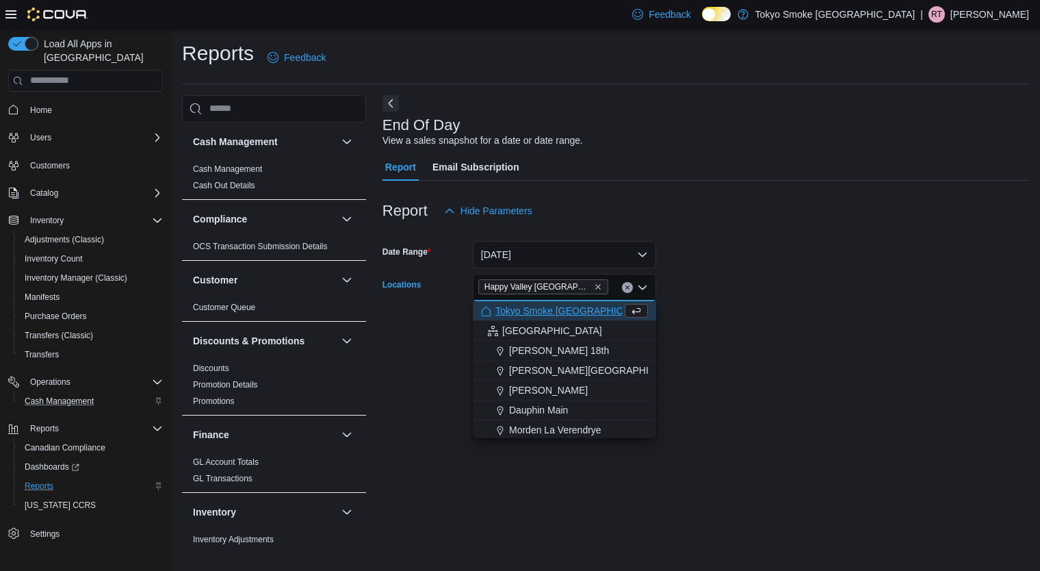
click at [757, 311] on div at bounding box center [705, 306] width 647 height 11
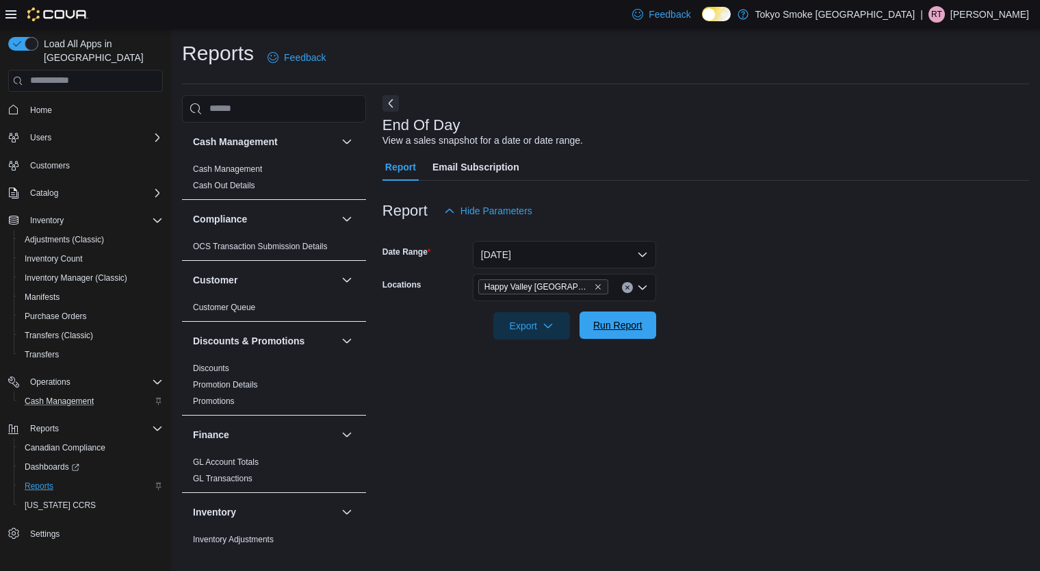
click at [613, 334] on span "Run Report" at bounding box center [618, 324] width 60 height 27
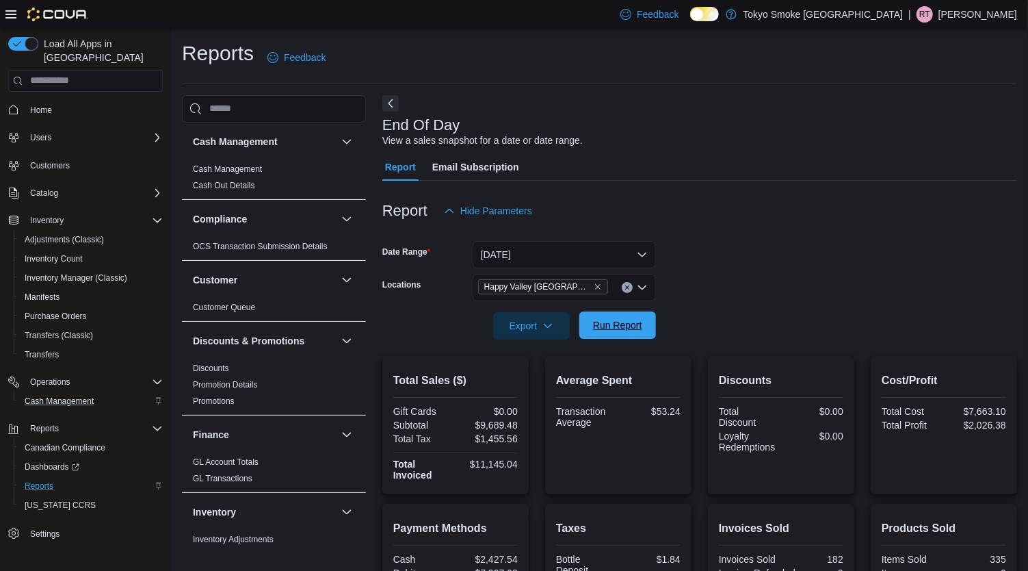
click at [636, 322] on span "Run Report" at bounding box center [617, 325] width 49 height 14
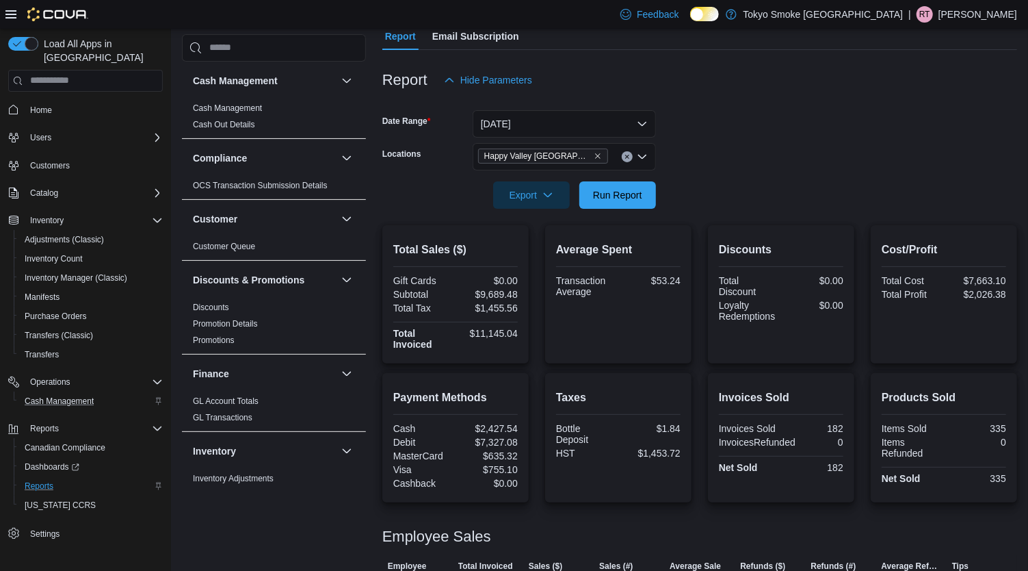
scroll to position [130, 0]
click at [77, 395] on span "Cash Management" at bounding box center [59, 400] width 69 height 11
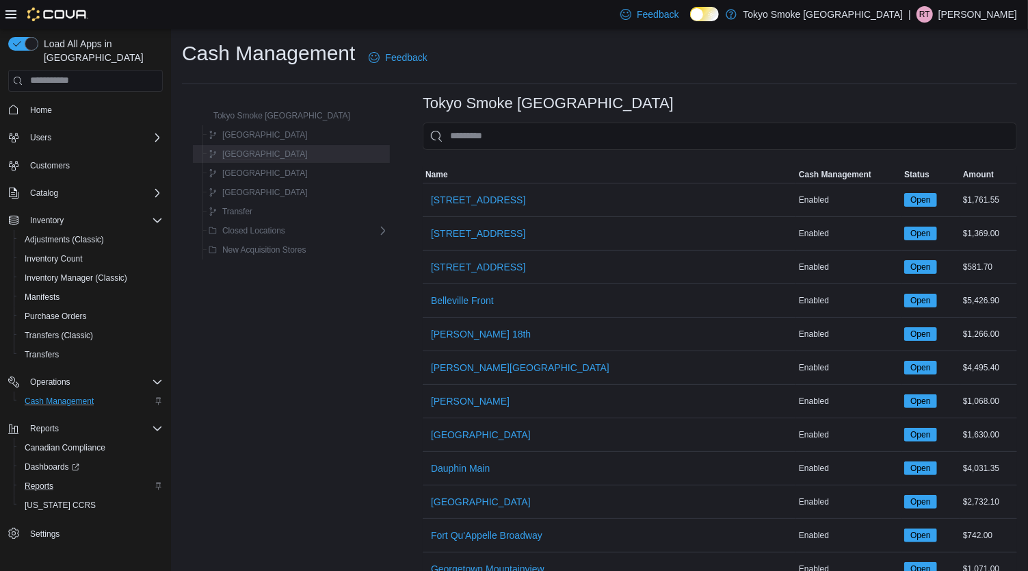
click at [290, 153] on div "[GEOGRAPHIC_DATA]" at bounding box center [295, 154] width 185 height 16
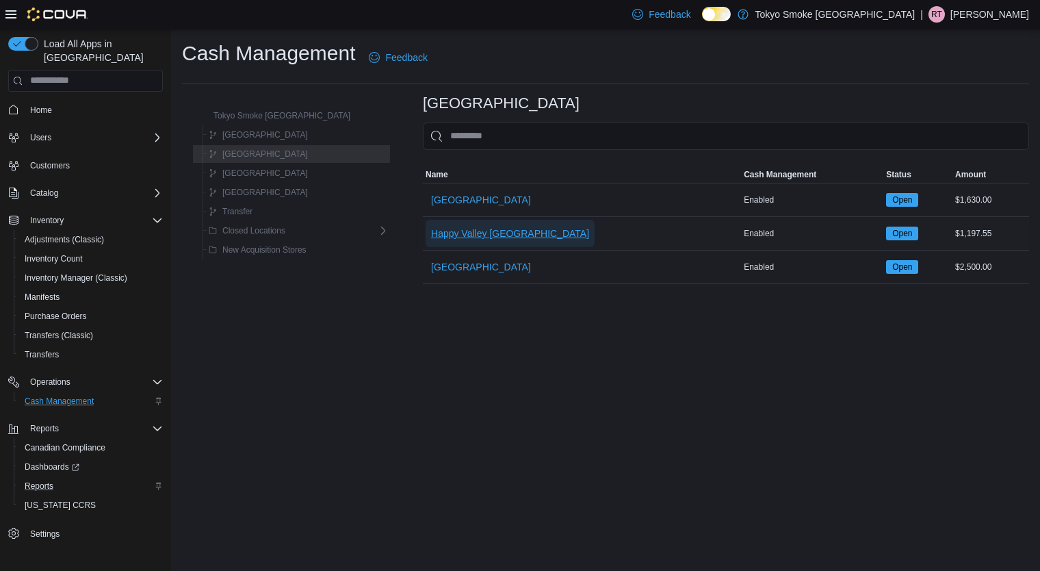
click at [431, 232] on span "Happy Valley [GEOGRAPHIC_DATA]" at bounding box center [510, 233] width 158 height 14
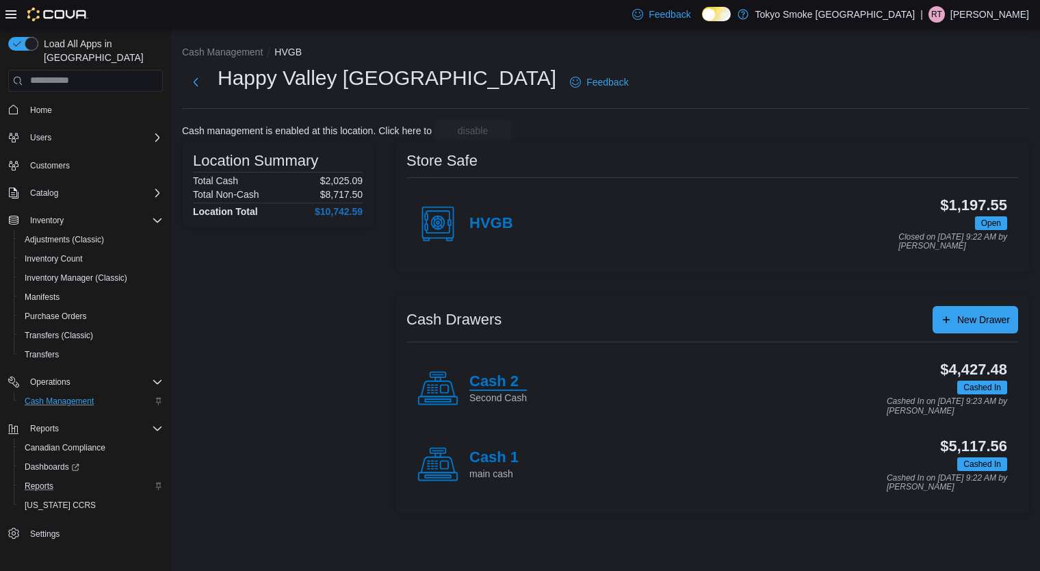
click at [501, 378] on h4 "Cash 2" at bounding box center [497, 382] width 57 height 18
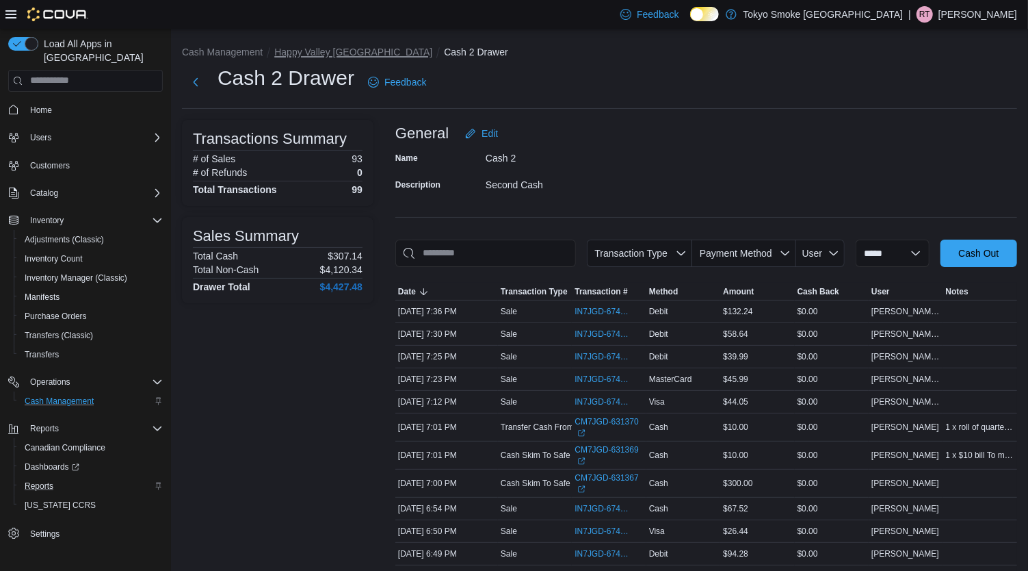
click at [337, 49] on button "Happy Valley [GEOGRAPHIC_DATA]" at bounding box center [353, 52] width 158 height 11
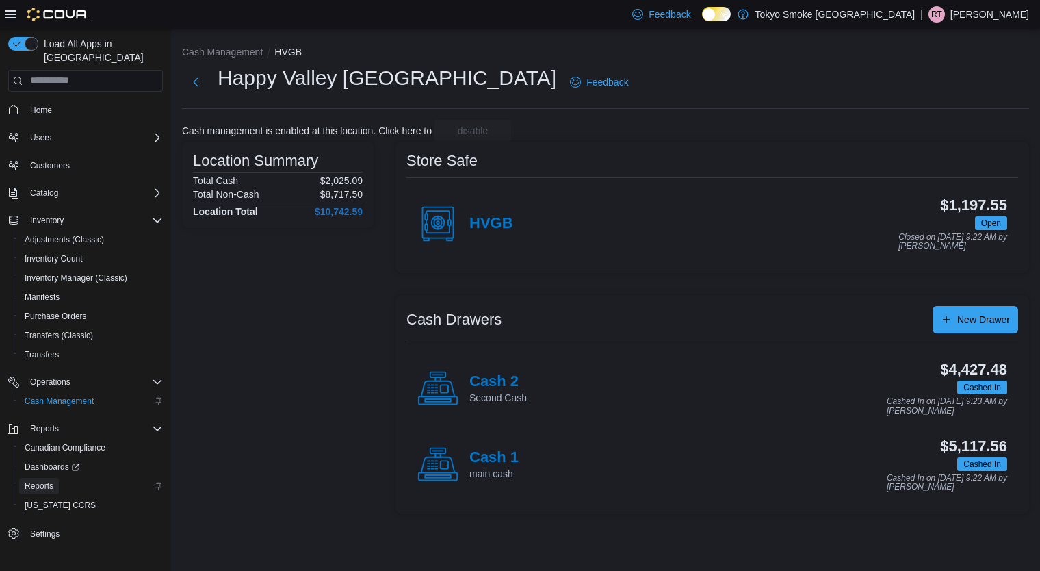
click at [38, 480] on span "Reports" at bounding box center [39, 485] width 29 height 11
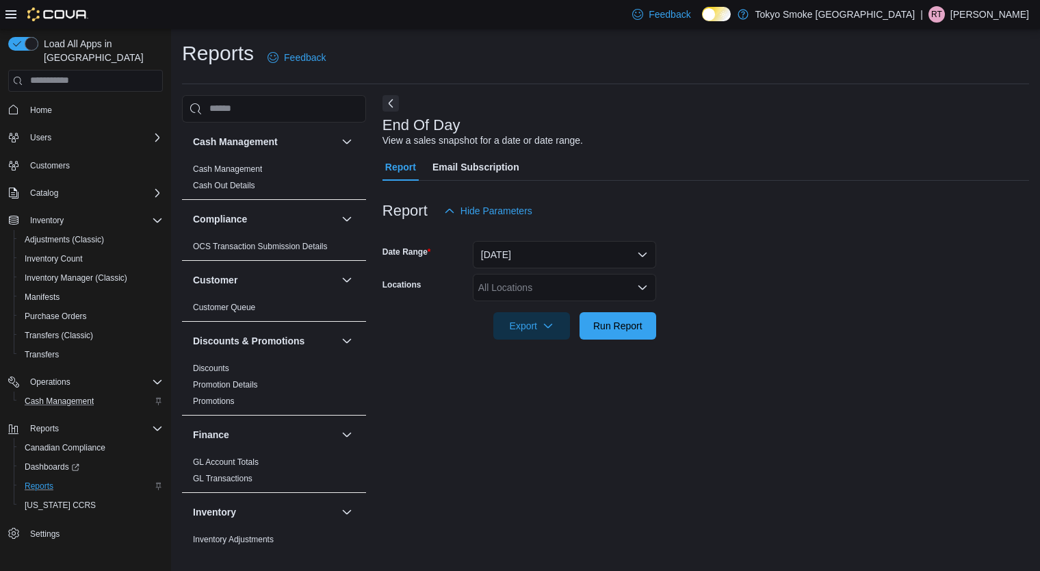
click at [504, 289] on div "All Locations" at bounding box center [564, 287] width 183 height 27
type input "***"
click at [531, 309] on span "Happy Valley [GEOGRAPHIC_DATA]" at bounding box center [588, 311] width 158 height 14
click at [784, 253] on form "Date Range [DATE] Locations [GEOGRAPHIC_DATA] [GEOGRAPHIC_DATA] Export Run Repo…" at bounding box center [705, 281] width 647 height 115
click at [623, 329] on span "Run Report" at bounding box center [617, 325] width 49 height 14
